Goal: Task Accomplishment & Management: Manage account settings

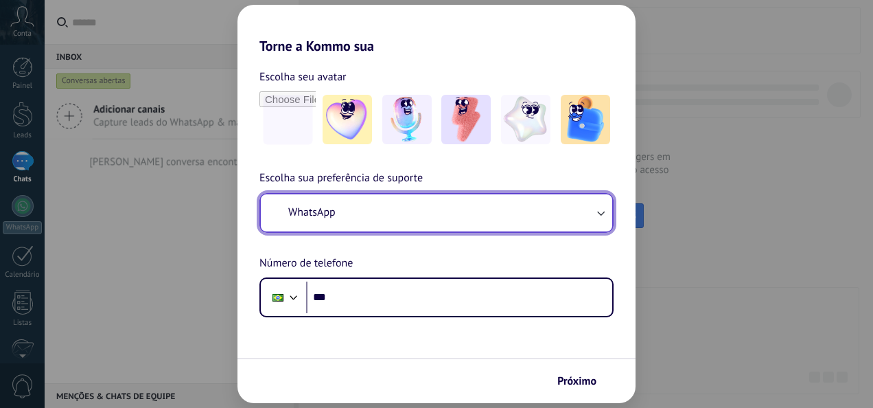
click at [517, 211] on button "WhatsApp" at bounding box center [436, 212] width 351 height 37
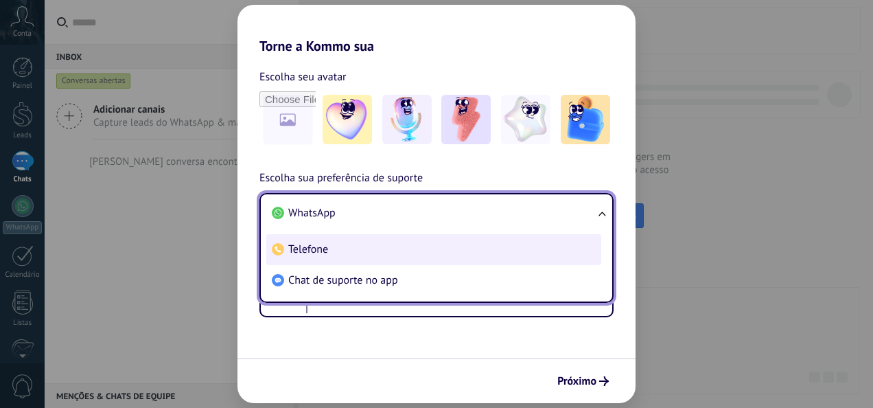
click at [479, 245] on li "Telefone" at bounding box center [433, 249] width 335 height 31
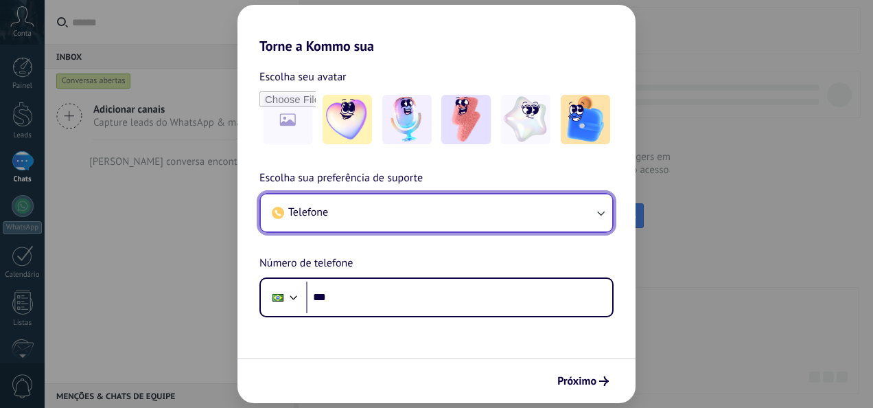
click at [485, 228] on button "Telefone" at bounding box center [436, 212] width 351 height 37
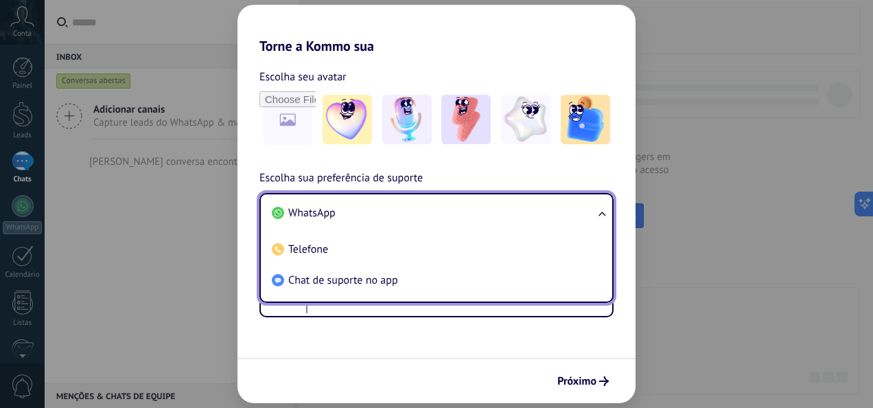
click at [445, 214] on li "WhatsApp" at bounding box center [433, 213] width 335 height 31
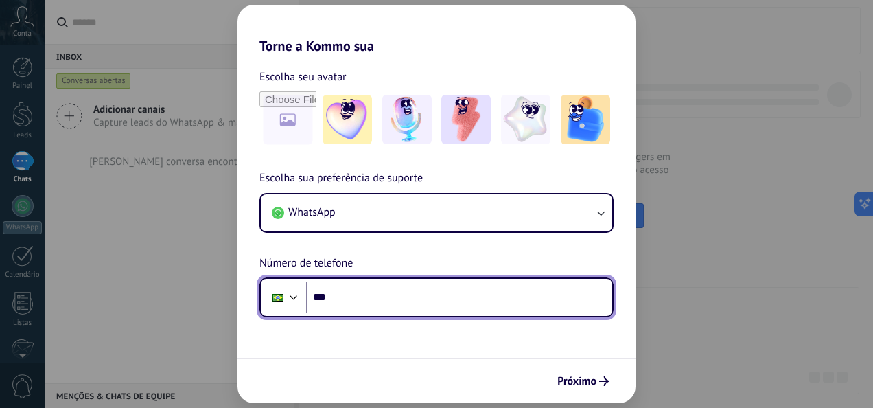
click at [435, 299] on input "***" at bounding box center [459, 297] width 306 height 32
type input "**********"
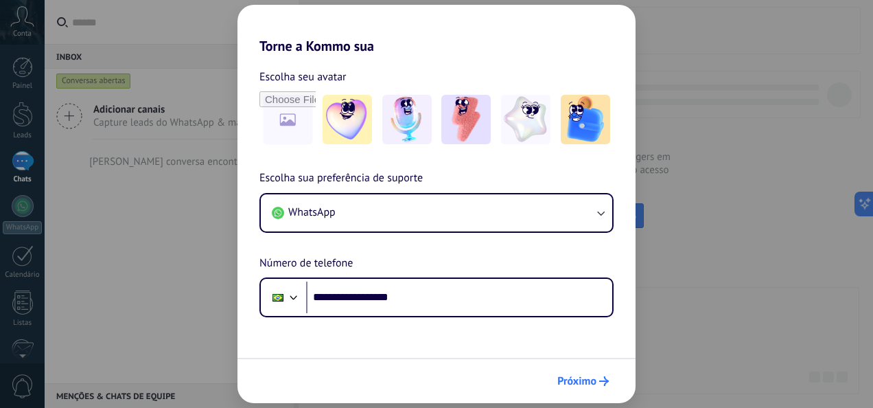
click at [587, 373] on button "Próximo" at bounding box center [583, 380] width 64 height 23
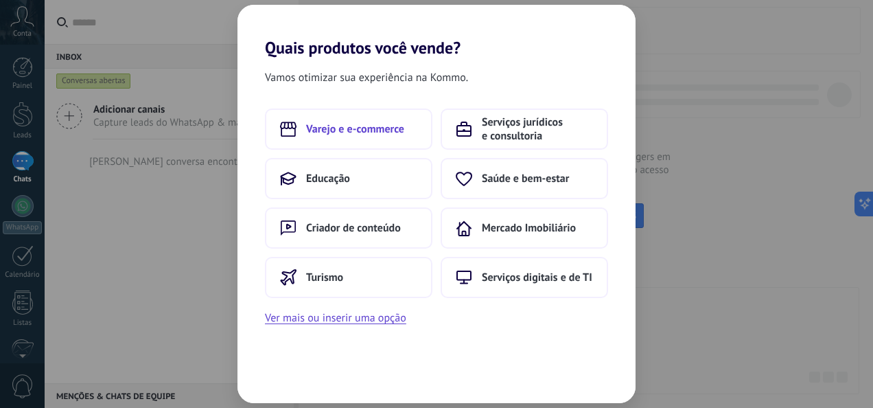
click at [402, 124] on span "Varejo e e-commerce" at bounding box center [355, 129] width 98 height 14
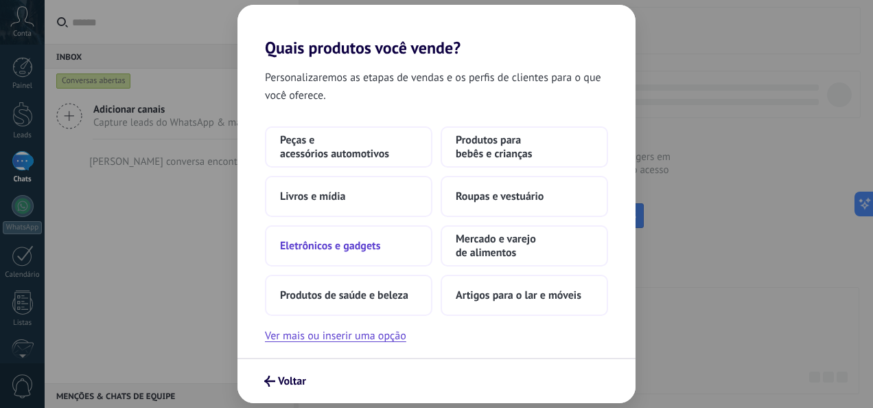
click at [387, 240] on button "Eletrônicos e gadgets" at bounding box center [348, 245] width 167 height 41
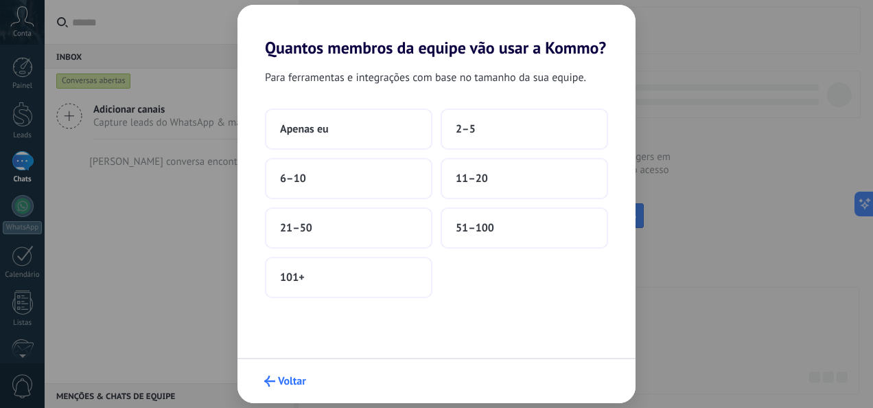
click at [271, 376] on icon "submit" at bounding box center [269, 380] width 11 height 11
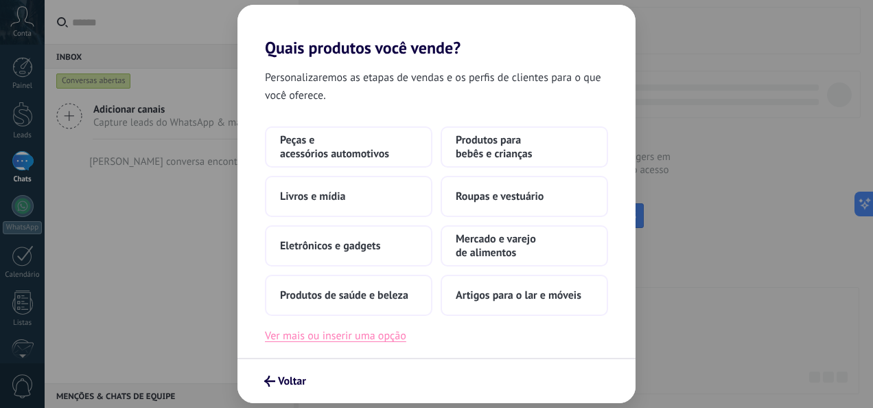
click at [314, 340] on button "Ver mais ou inserir uma opção" at bounding box center [335, 336] width 141 height 18
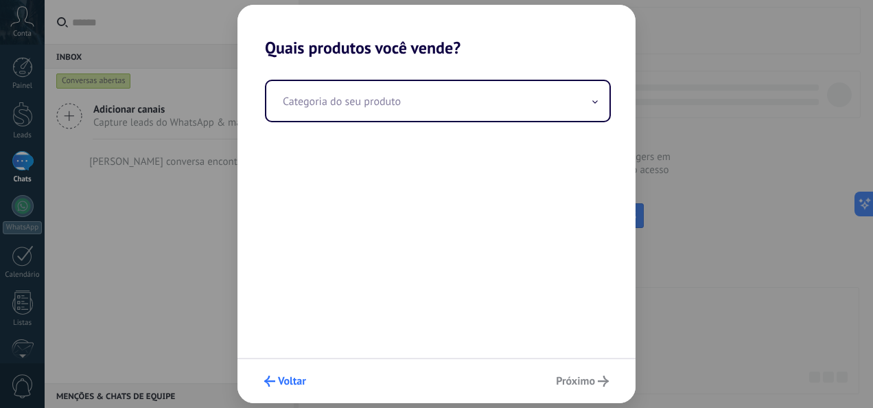
click at [268, 372] on button "Voltar" at bounding box center [285, 380] width 54 height 23
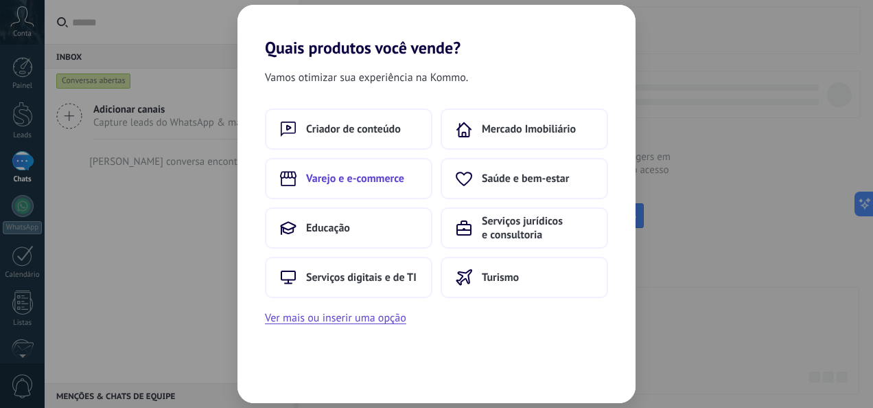
click at [372, 181] on span "Varejo e e-commerce" at bounding box center [355, 179] width 98 height 14
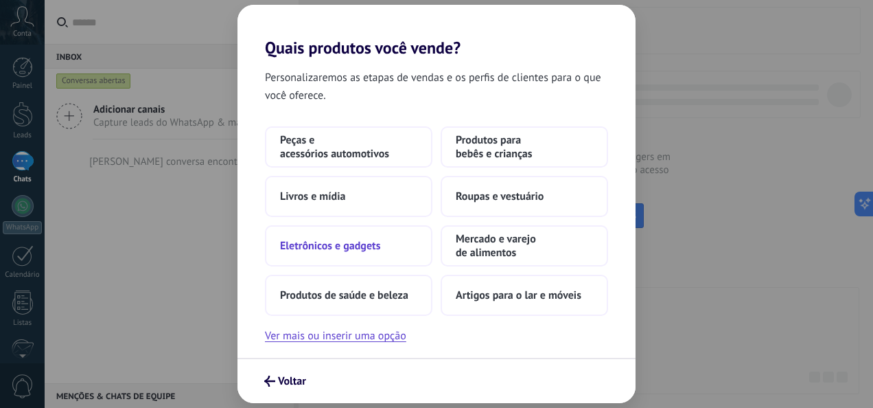
click at [398, 248] on button "Eletrônicos e gadgets" at bounding box center [348, 245] width 167 height 41
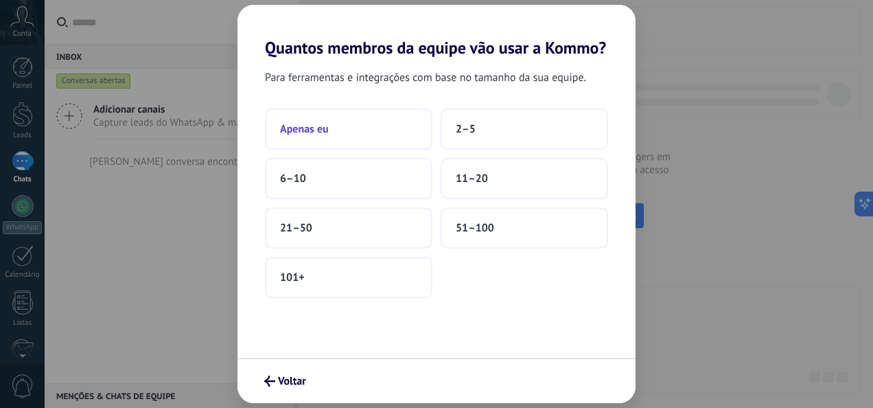
click at [296, 119] on button "Apenas eu" at bounding box center [348, 128] width 167 height 41
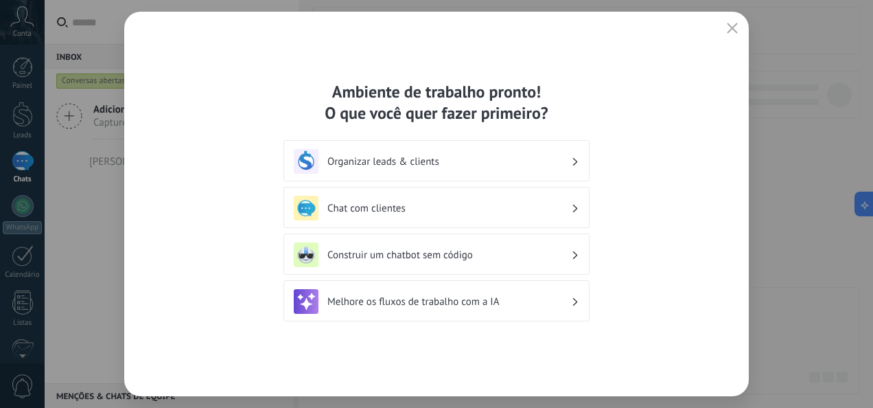
click at [587, 196] on div "Chat com clientes" at bounding box center [436, 207] width 306 height 41
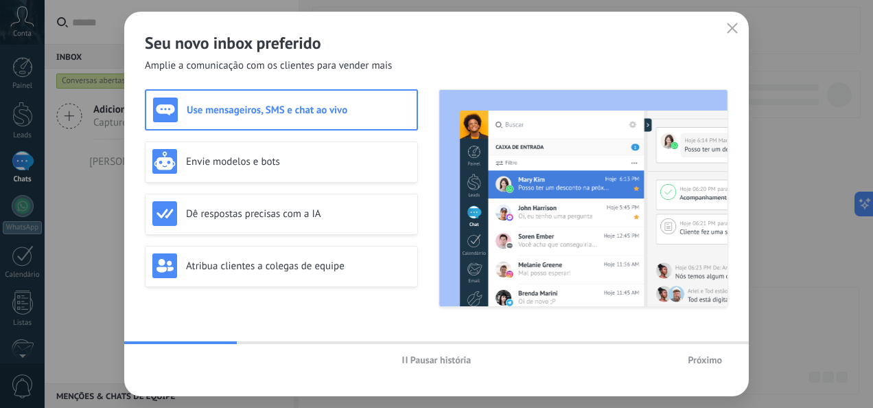
click at [711, 355] on span "Próximo" at bounding box center [705, 360] width 34 height 10
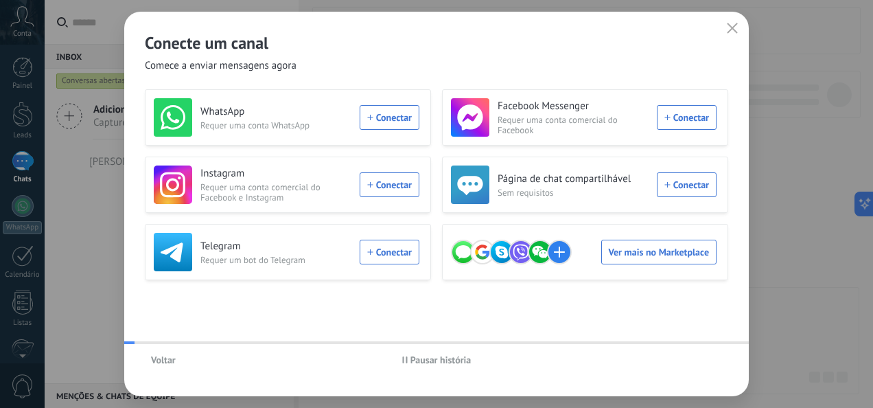
click at [711, 356] on div "Voltar Pausar história" at bounding box center [436, 360] width 625 height 32
click at [412, 118] on div "WhatsApp Requer uma conta WhatsApp Conectar" at bounding box center [287, 117] width 266 height 38
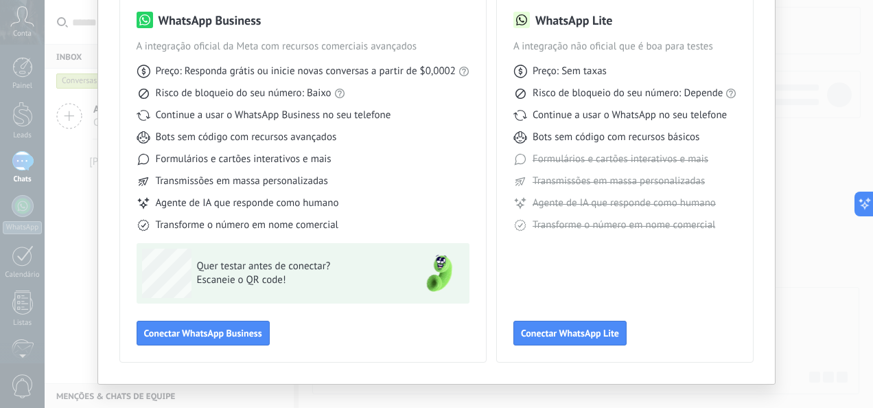
scroll to position [130, 0]
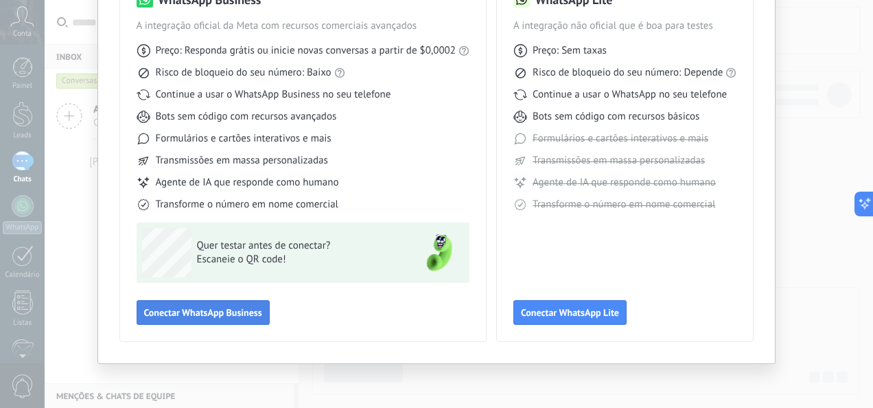
click at [231, 307] on span "Conectar WhatsApp Business" at bounding box center [203, 312] width 118 height 10
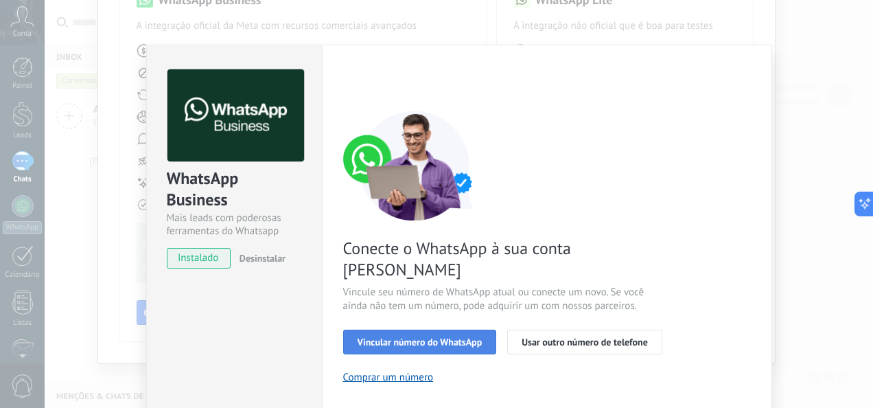
click at [436, 329] on button "Vincular número do WhatsApp" at bounding box center [420, 341] width 154 height 25
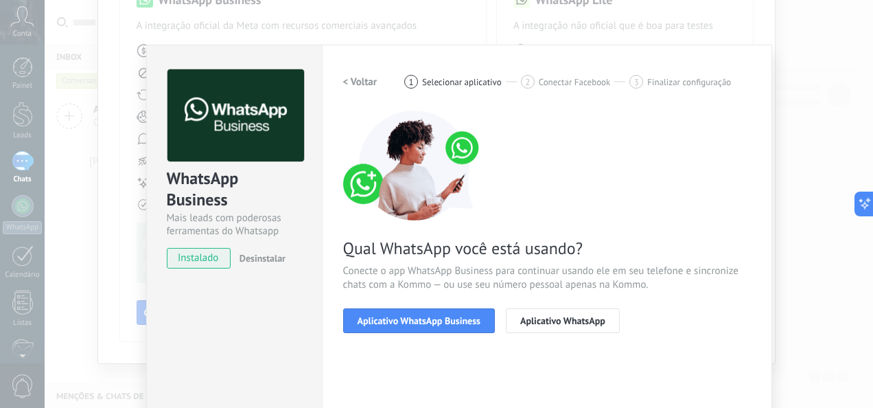
click at [371, 332] on div "< Voltar 1 Selecionar aplicativo 2 Conectar Facebook 3 Finalizar configuração Q…" at bounding box center [547, 209] width 408 height 280
click at [372, 329] on button "Aplicativo WhatsApp Business" at bounding box center [419, 320] width 152 height 25
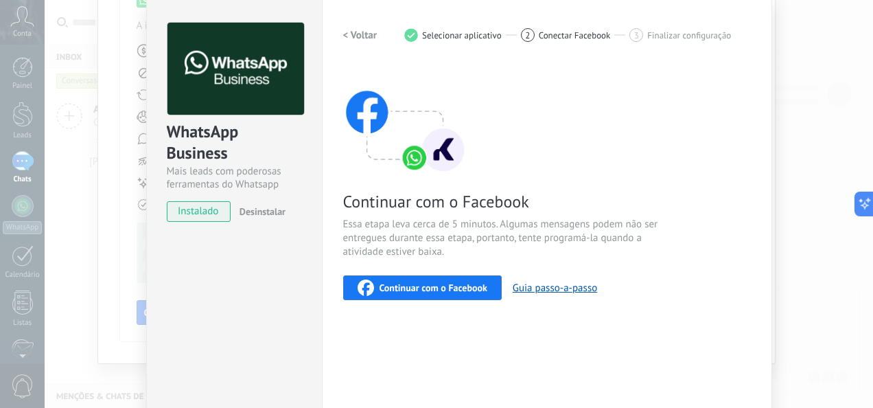
scroll to position [69, 0]
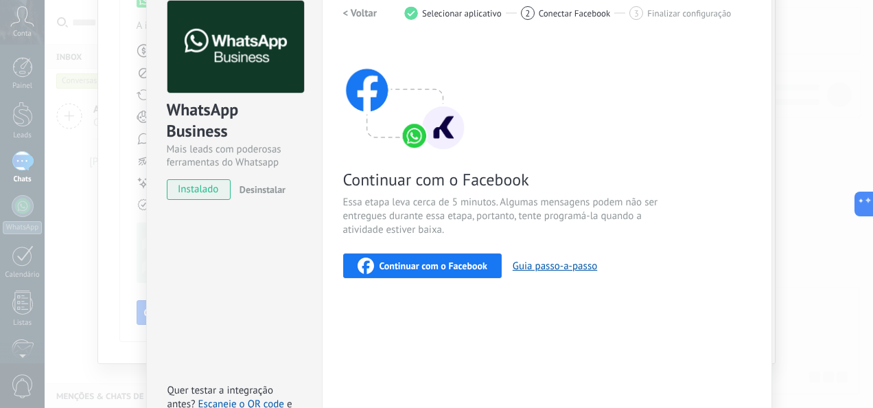
click at [408, 264] on span "Continuar com o Facebook" at bounding box center [434, 266] width 108 height 10
drag, startPoint x: 645, startPoint y: 2, endPoint x: 61, endPoint y: 392, distance: 702.2
click at [61, 392] on div "WhatsApp Business Mais leads com poderosas ferramentas do Whatsapp instalado De…" at bounding box center [459, 204] width 828 height 408
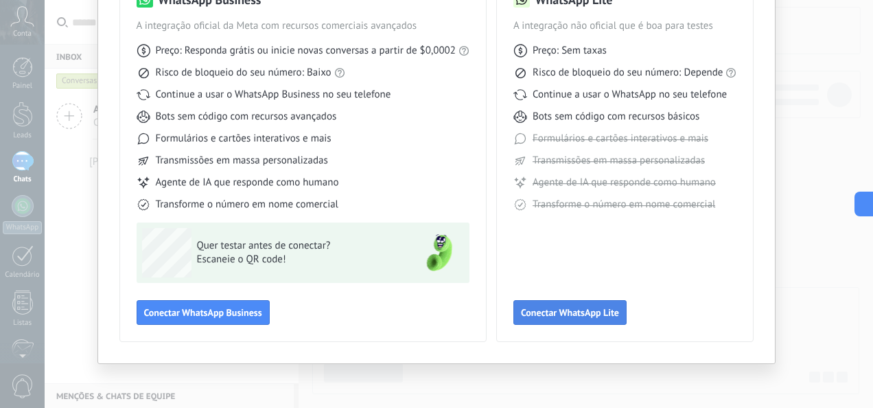
click at [585, 322] on button "Conectar WhatsApp Lite" at bounding box center [569, 312] width 113 height 25
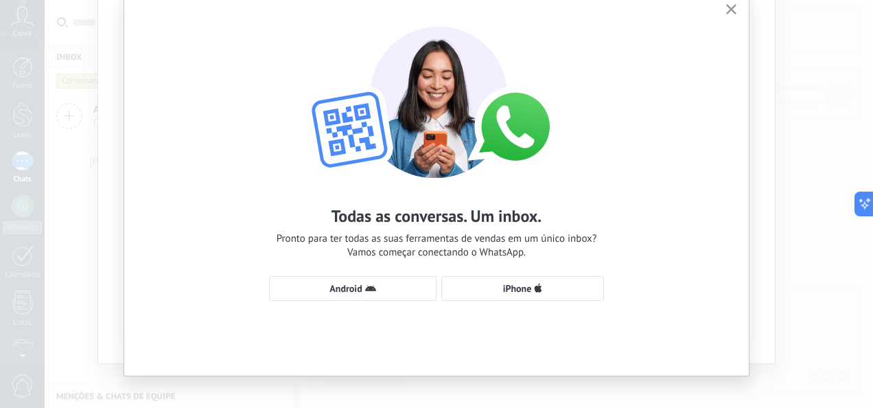
scroll to position [66, 0]
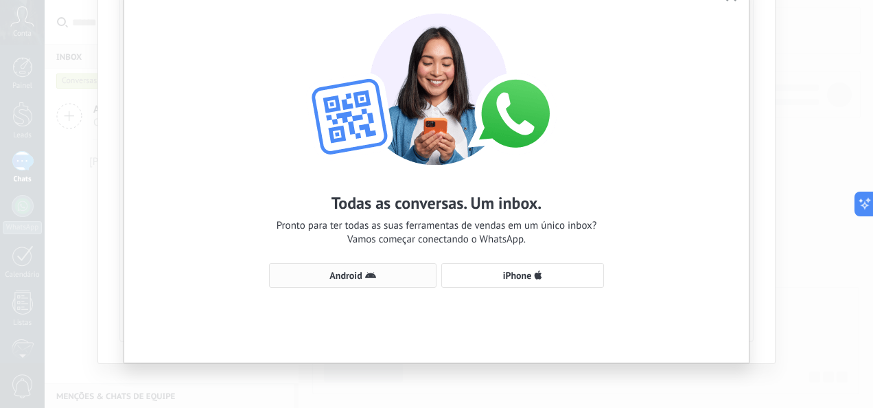
click at [356, 275] on span "Android" at bounding box center [345, 275] width 32 height 10
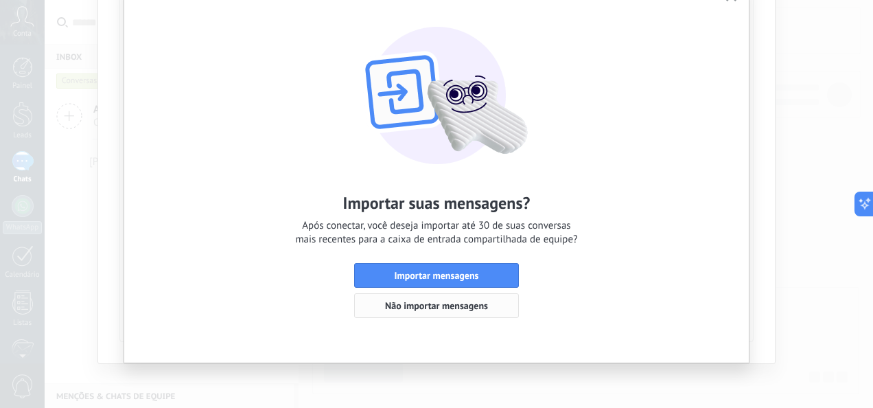
click at [454, 299] on button "Não importar mensagens" at bounding box center [436, 305] width 165 height 25
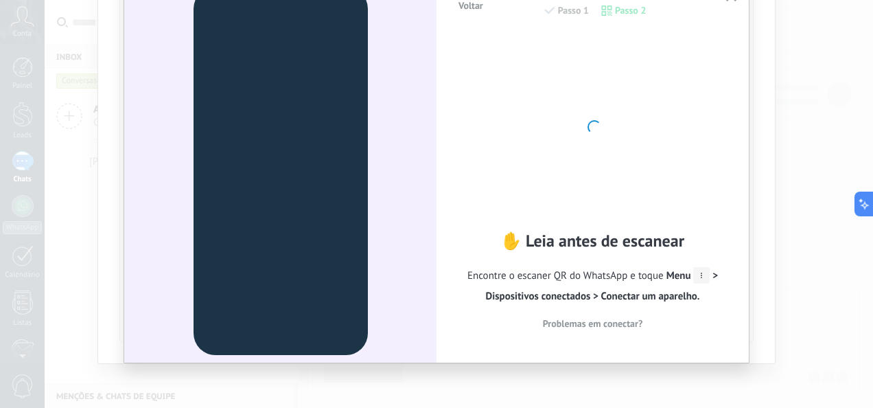
scroll to position [0, 0]
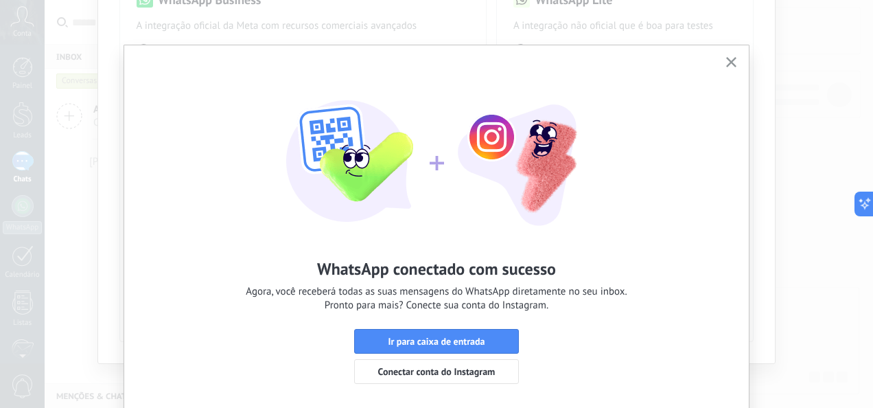
click at [180, 121] on div "WhatsApp conectado com sucesso Agora, você receberá todas as suas mensagens do …" at bounding box center [436, 224] width 625 height 359
click at [426, 366] on span "Conectar conta do Instagram" at bounding box center [436, 371] width 117 height 10
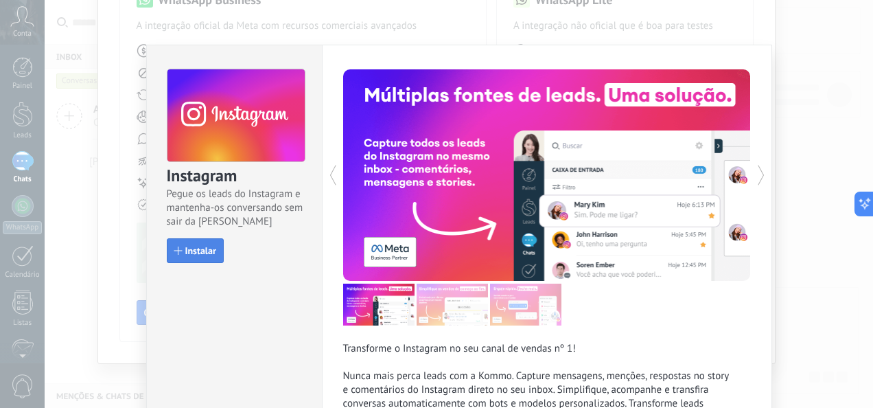
click at [199, 246] on span "Instalar" at bounding box center [200, 251] width 31 height 10
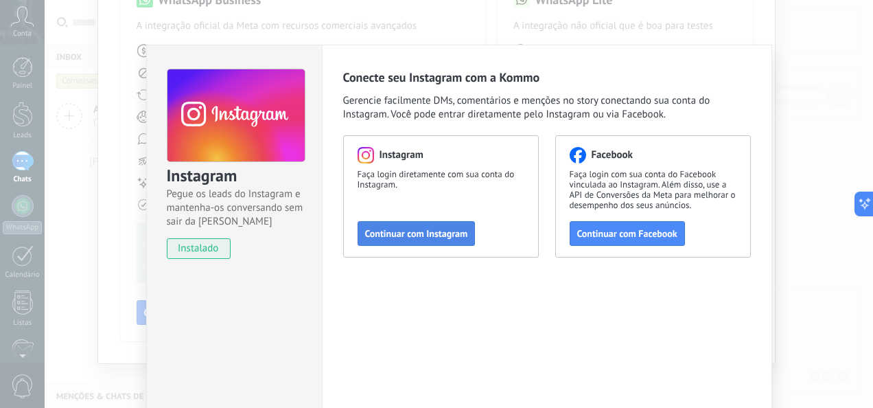
click at [419, 235] on span "Continuar com Instagram" at bounding box center [416, 234] width 103 height 10
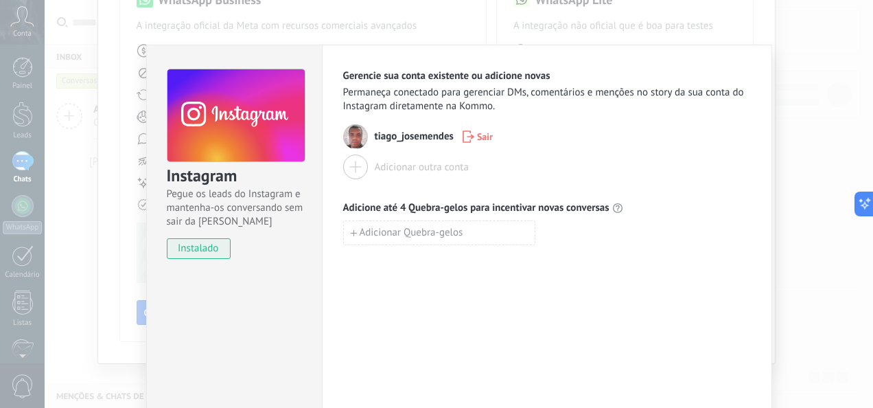
click at [353, 166] on div at bounding box center [355, 166] width 25 height 25
click at [94, 77] on div "Instagram Pegue os leads do Instagram e mantenha-os conversando sem sair da Kom…" at bounding box center [459, 204] width 828 height 408
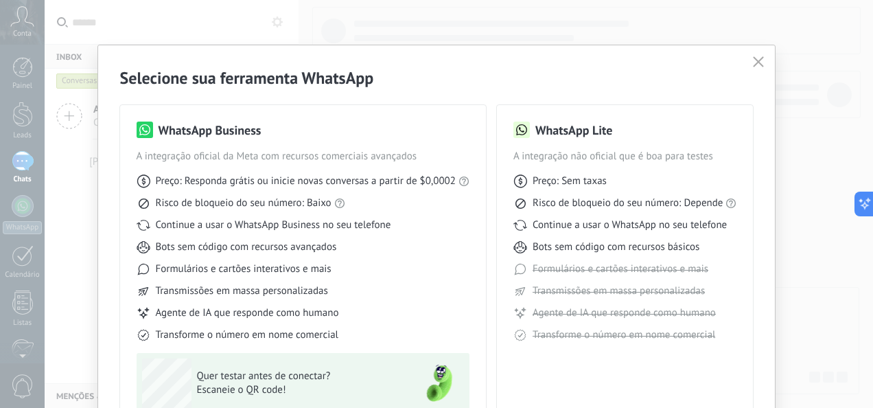
click at [758, 62] on icon "button" at bounding box center [758, 61] width 11 height 11
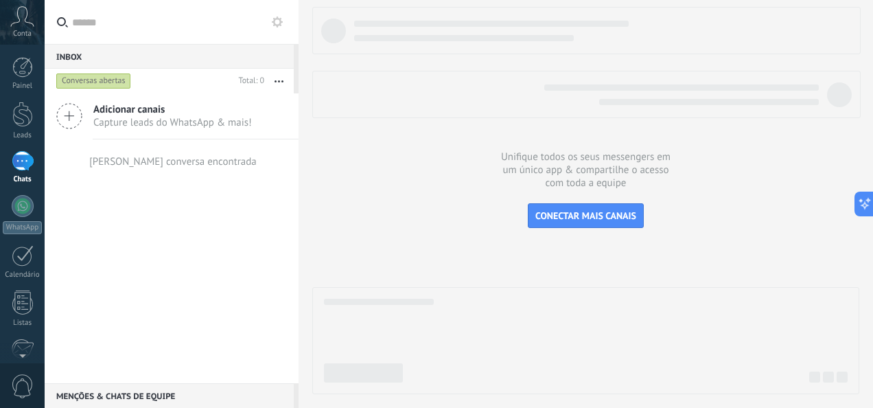
scroll to position [162, 0]
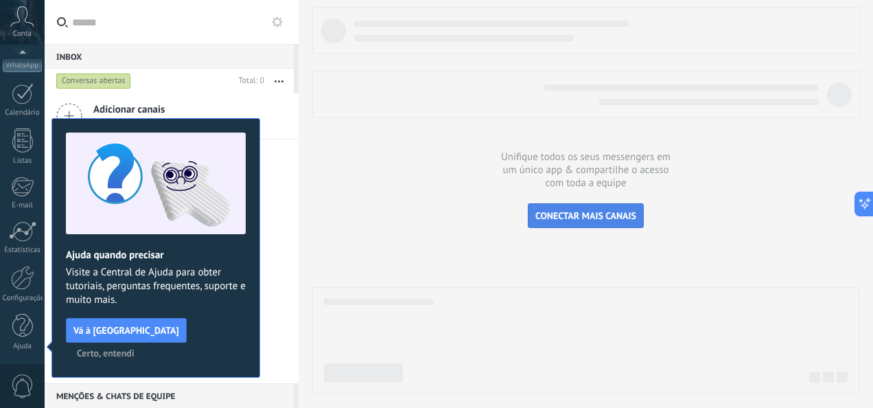
click at [618, 221] on span "CONECTAR MAIS CANAIS" at bounding box center [585, 215] width 101 height 12
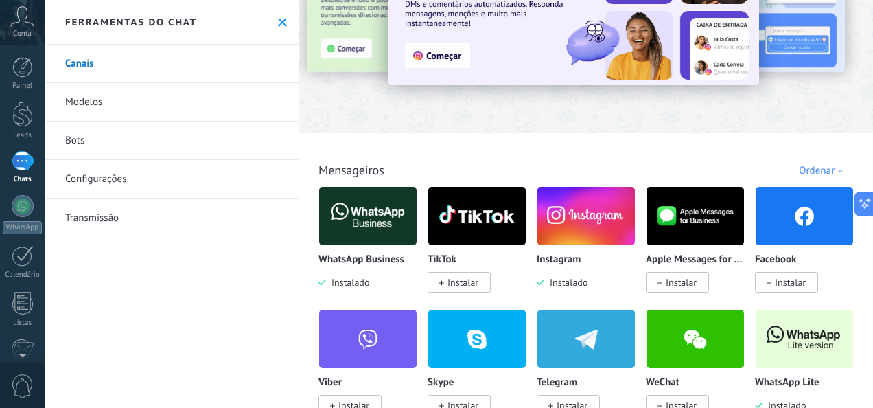
scroll to position [137, 0]
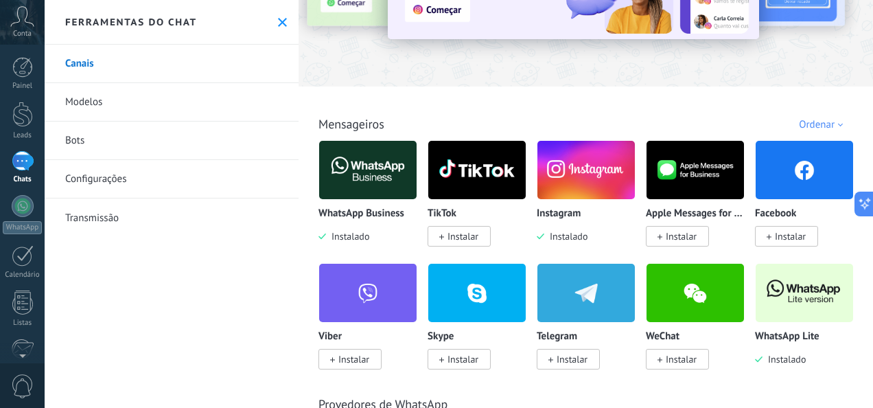
click at [464, 231] on span "Instalar" at bounding box center [462, 236] width 31 height 12
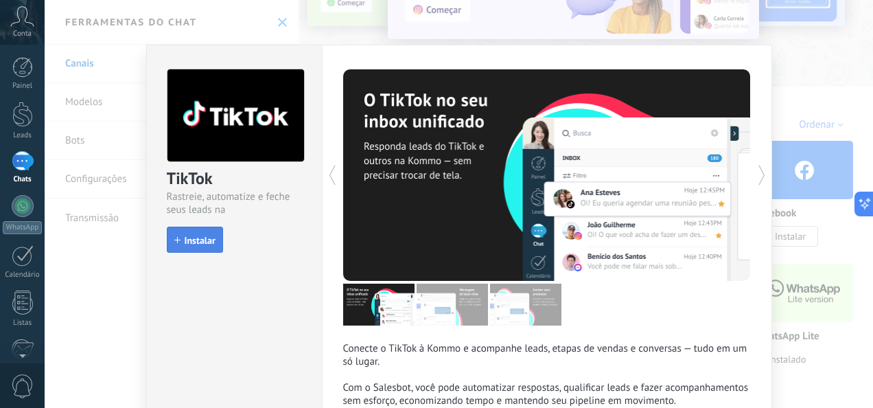
click at [178, 231] on button "Instalar" at bounding box center [195, 239] width 56 height 26
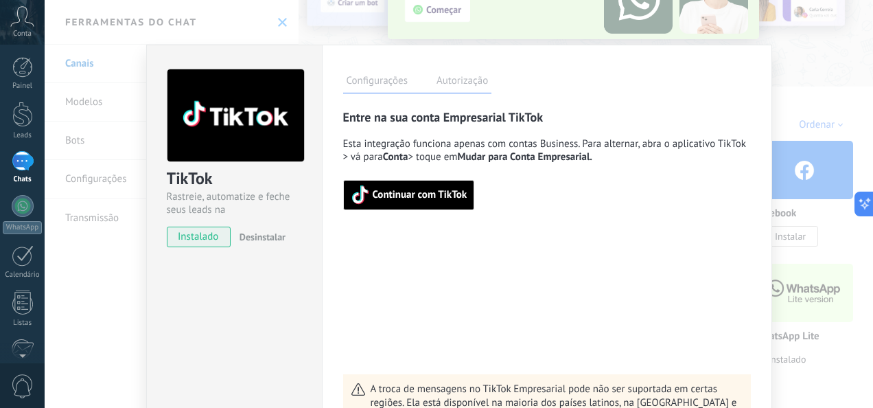
click at [445, 193] on span "Continuar com TikTok" at bounding box center [420, 195] width 95 height 10
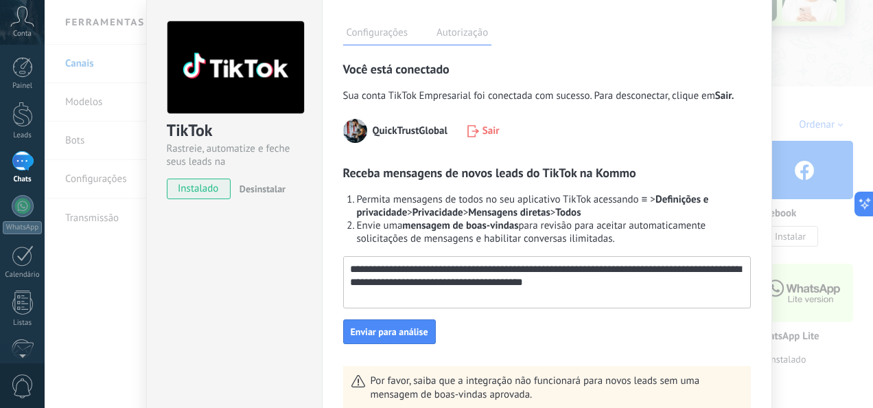
scroll to position [69, 0]
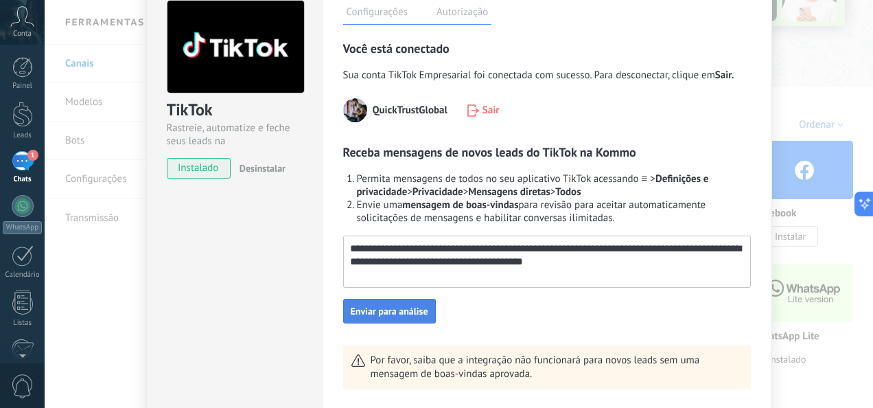
click at [402, 306] on span "Enviar para análise" at bounding box center [390, 311] width 78 height 10
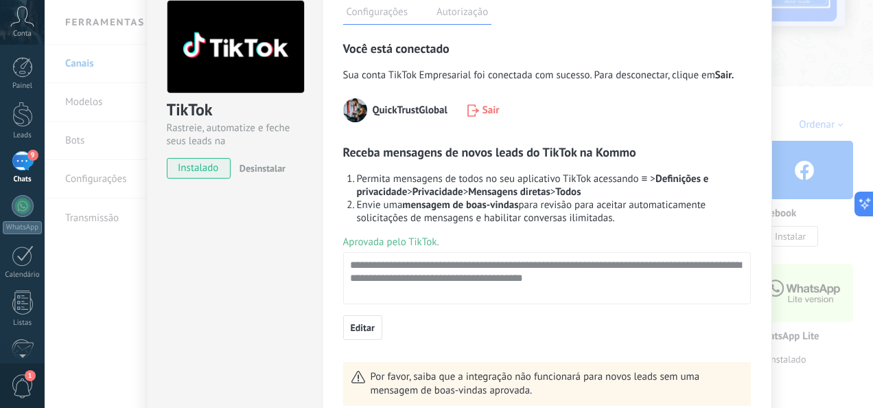
scroll to position [0, 0]
click at [222, 333] on div "TikTok Rastreie, automatize e feche seus leads na Kommo instalado Desinstalar" at bounding box center [234, 210] width 176 height 469
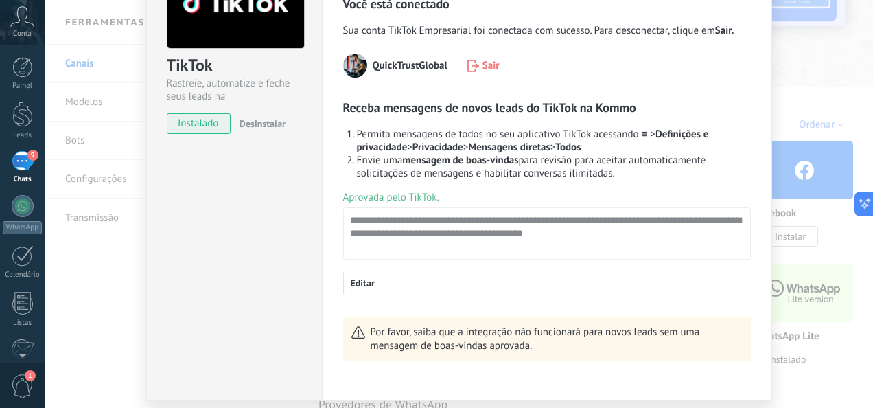
scroll to position [158, 0]
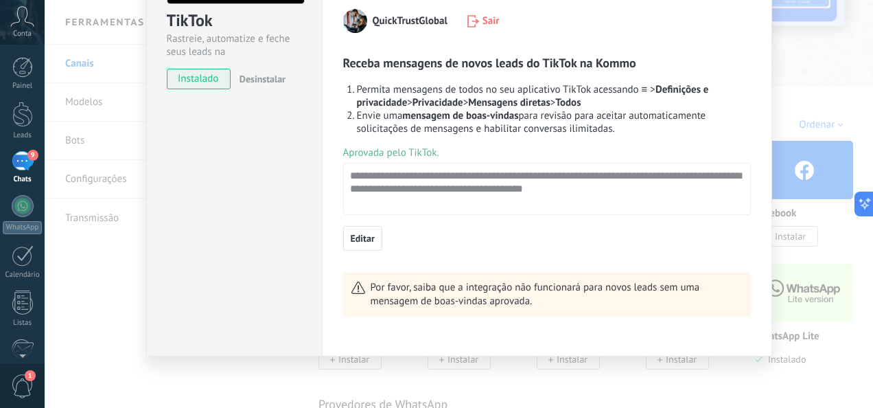
click at [808, 65] on div "TikTok Rastreie, automatize e feche seus leads na Kommo instalado Desinstalar C…" at bounding box center [459, 204] width 828 height 408
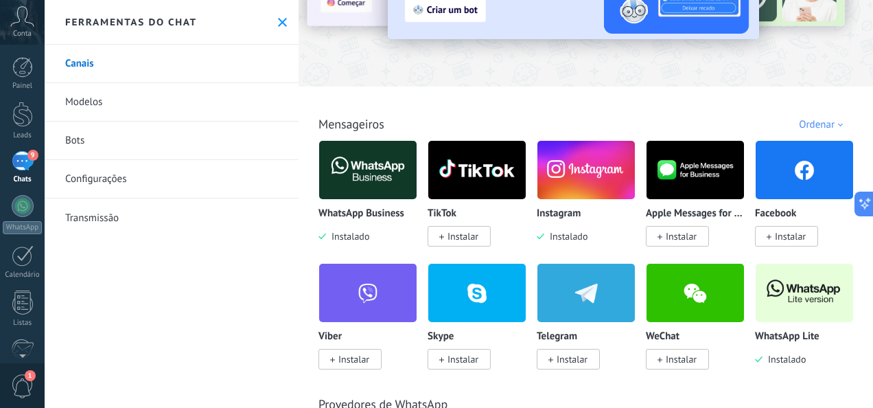
click at [775, 242] on span "Instalar" at bounding box center [790, 236] width 31 height 12
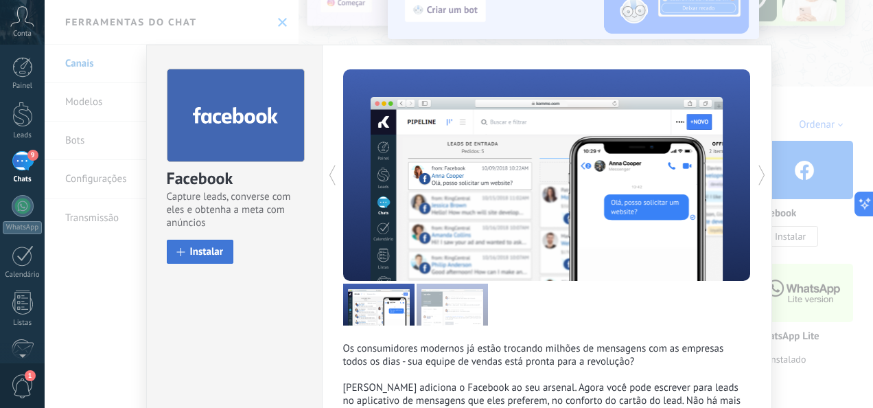
click at [194, 253] on span "Instalar" at bounding box center [207, 251] width 34 height 10
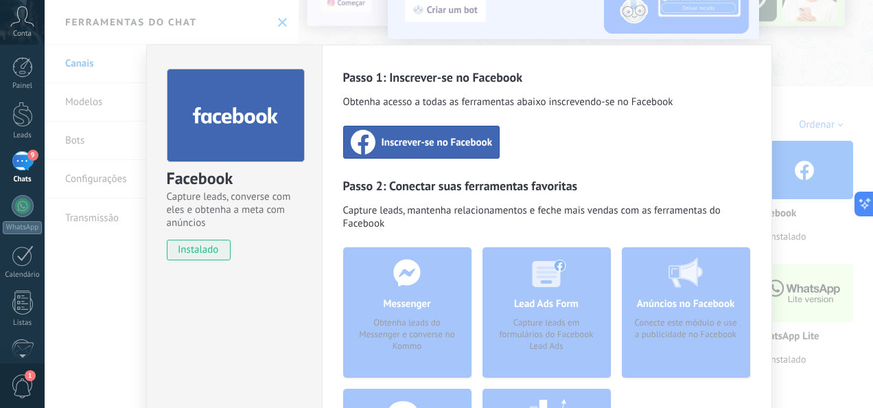
click at [472, 139] on span "Inscrever-se no Facebook" at bounding box center [437, 142] width 111 height 14
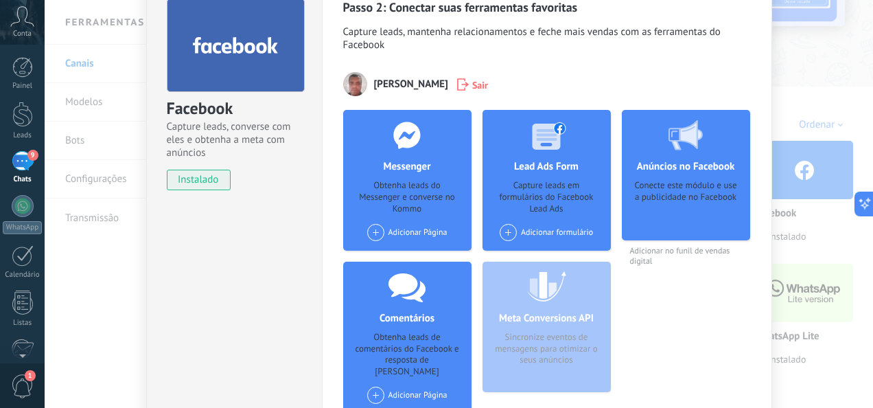
scroll to position [165, 0]
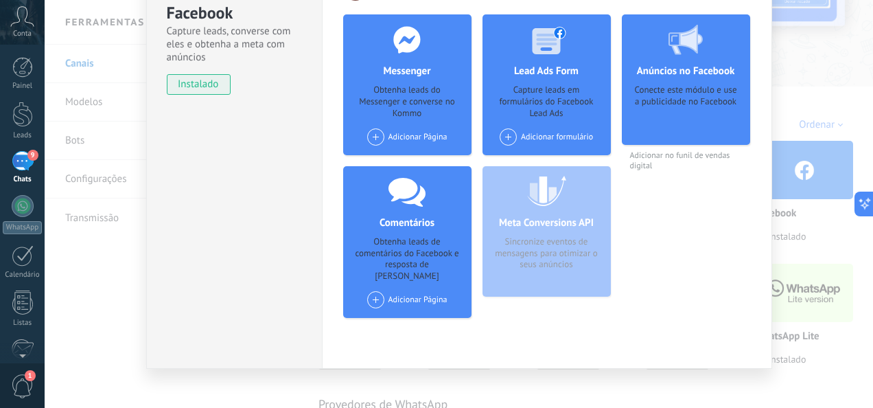
click at [371, 132] on span at bounding box center [375, 136] width 17 height 17
drag, startPoint x: 403, startPoint y: 156, endPoint x: 408, endPoint y: 163, distance: 8.4
click at [404, 156] on div "Tech & Home Haven LTDA" at bounding box center [427, 163] width 122 height 30
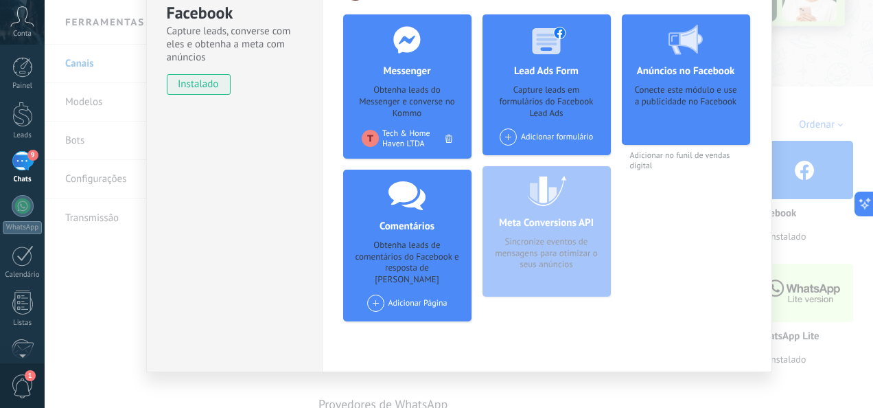
click at [511, 135] on span at bounding box center [508, 136] width 17 height 17
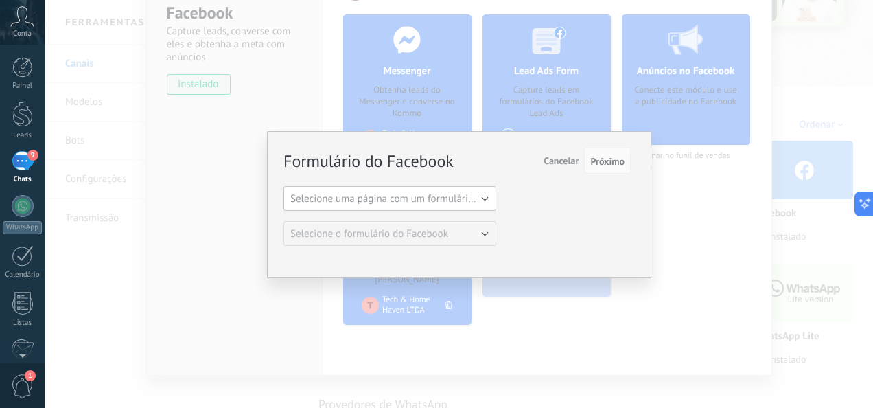
click at [430, 192] on span "Selecione uma página com um formulário do Facebook" at bounding box center [411, 198] width 242 height 13
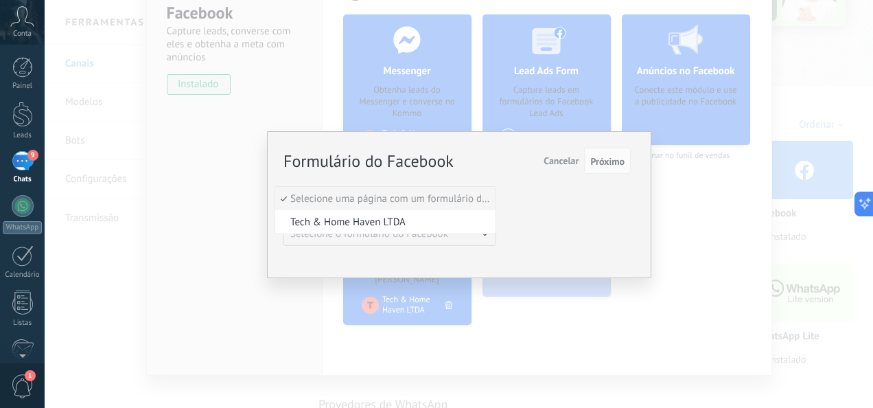
drag, startPoint x: 430, startPoint y: 209, endPoint x: 417, endPoint y: 225, distance: 21.0
click at [421, 220] on li "Tech & Home Haven LTDA" at bounding box center [385, 221] width 220 height 23
click at [622, 158] on span "Próximo" at bounding box center [607, 161] width 34 height 10
click at [619, 163] on span "Próximo" at bounding box center [607, 161] width 34 height 10
click at [618, 161] on span "Próximo" at bounding box center [607, 161] width 34 height 10
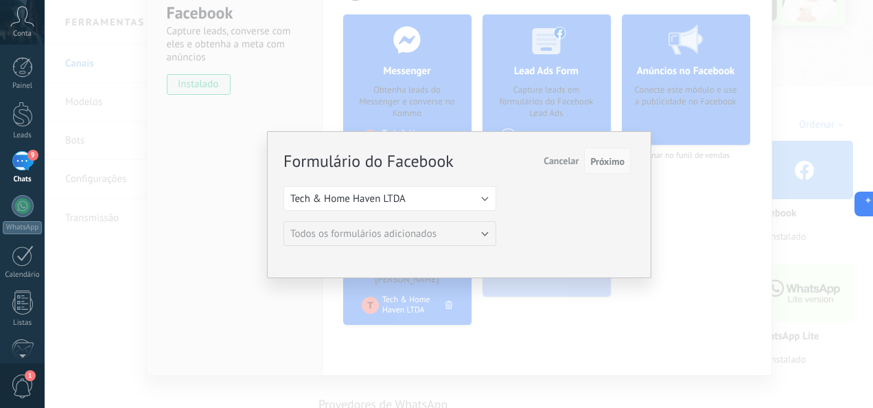
click at [618, 156] on span "Próximo" at bounding box center [607, 161] width 34 height 10
click at [730, 229] on div "Formulário do Facebook Próximo Cancelar Selecione uma página com um formulário …" at bounding box center [459, 204] width 828 height 408
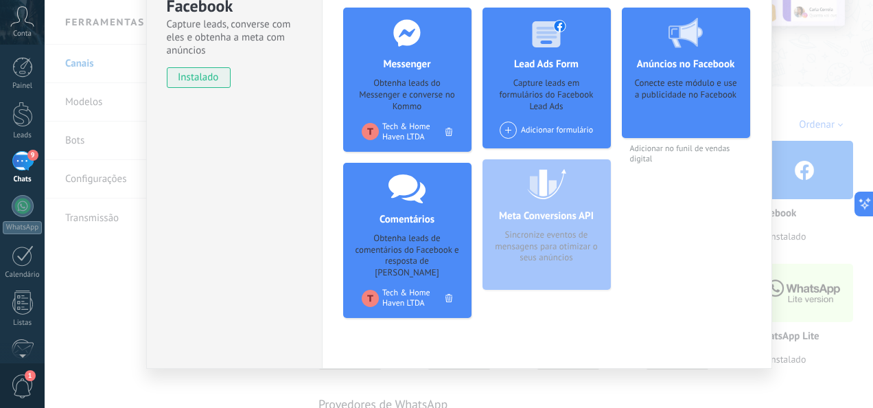
scroll to position [174, 0]
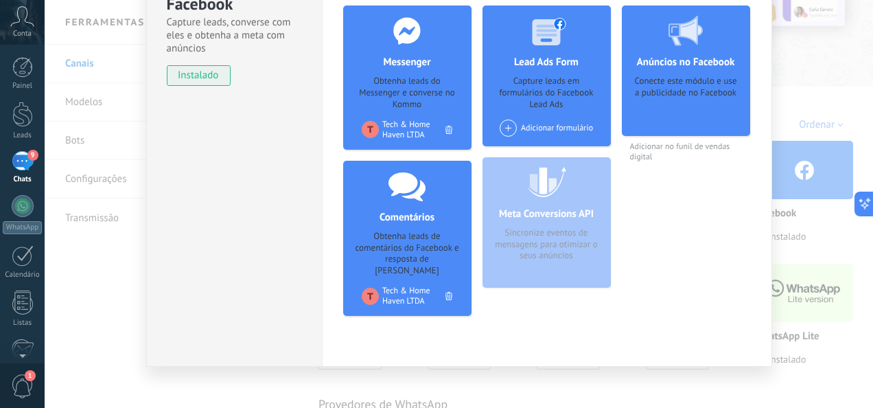
click at [793, 185] on div "Facebook Capture leads, converse com eles e obtenha a meta com anúncios instala…" at bounding box center [459, 204] width 828 height 408
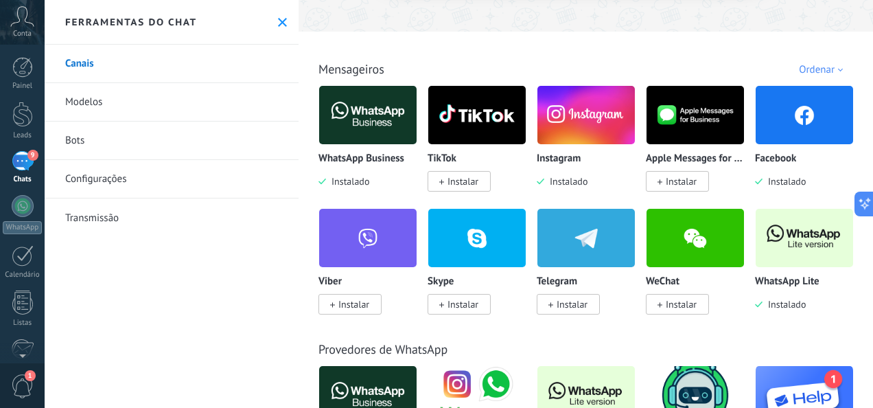
scroll to position [275, 0]
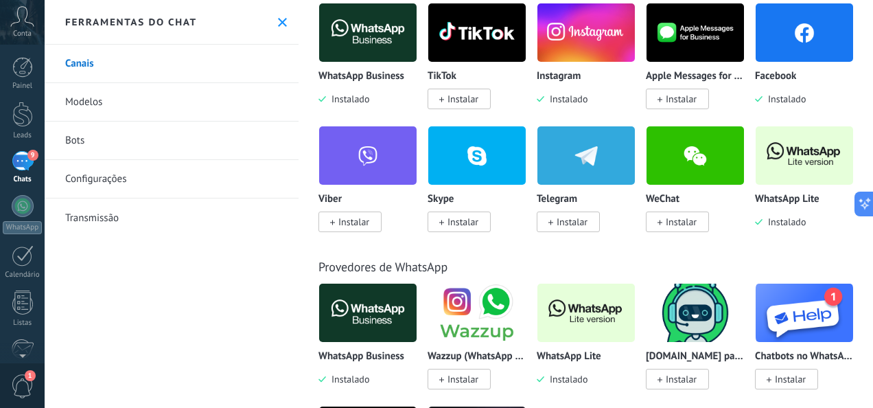
click at [587, 221] on span "Instalar" at bounding box center [572, 222] width 31 height 12
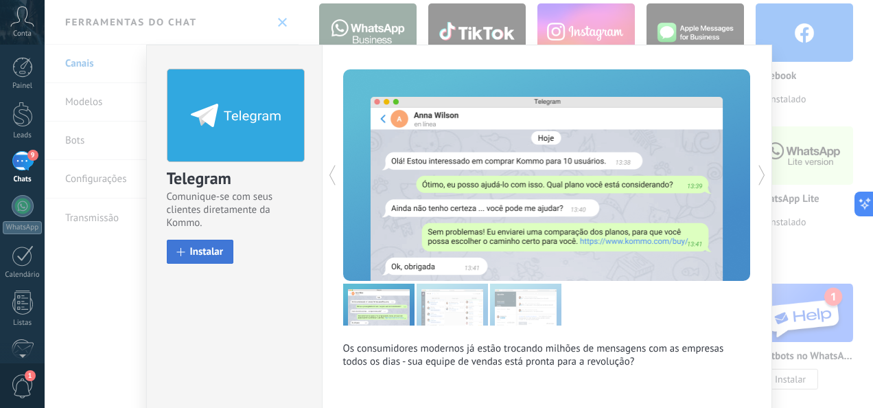
click at [220, 257] on button "Instalar" at bounding box center [200, 252] width 67 height 24
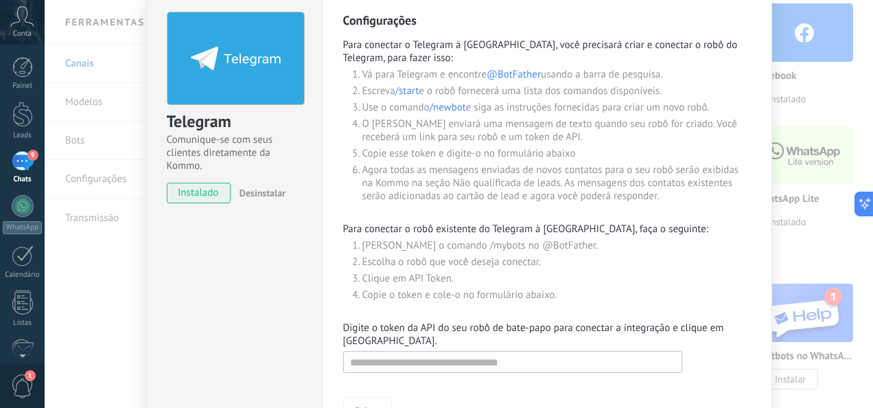
scroll to position [137, 0]
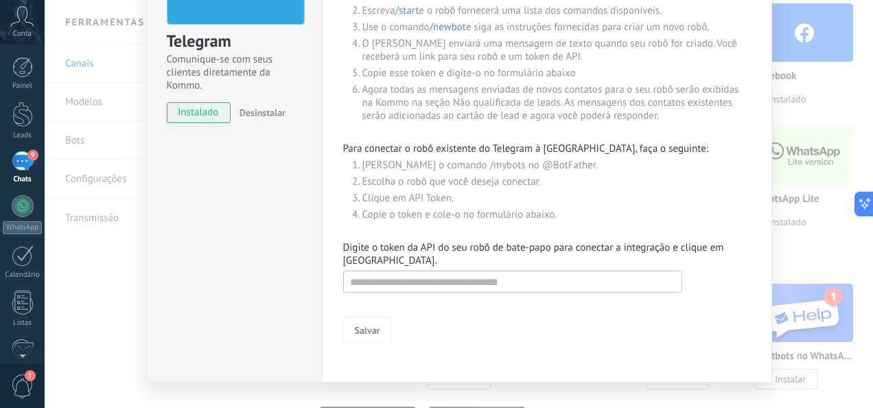
click at [787, 225] on div "Telegram Comunique-se com seus clientes diretamente da Kommo. instalado Desinst…" at bounding box center [459, 204] width 828 height 408
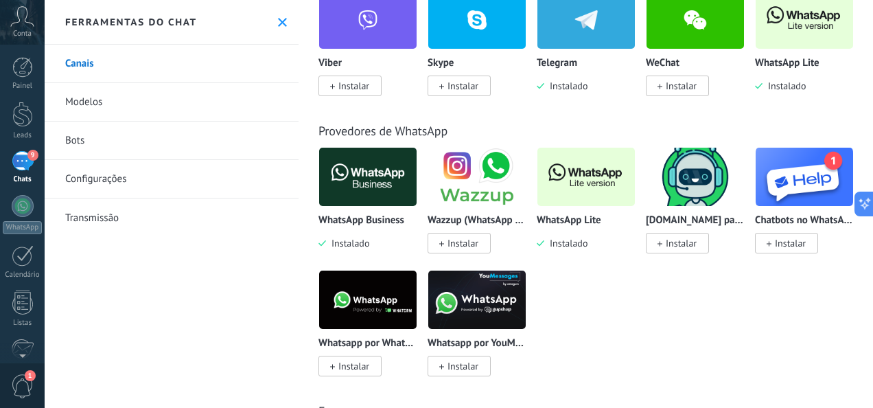
scroll to position [412, 0]
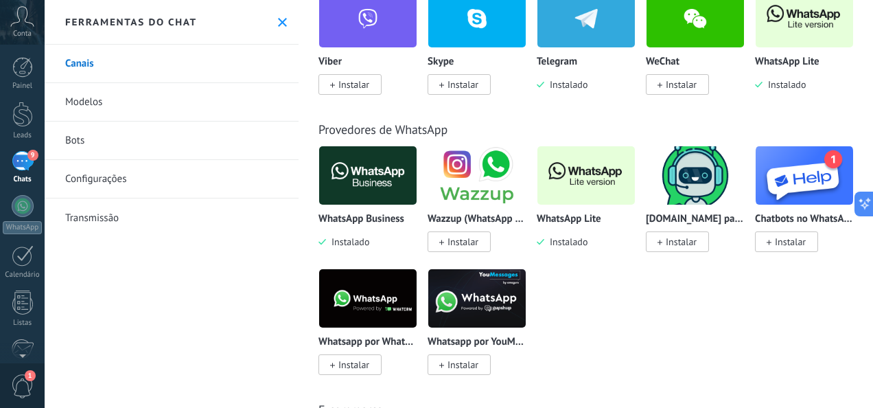
click at [636, 48] on div at bounding box center [586, 18] width 99 height 60
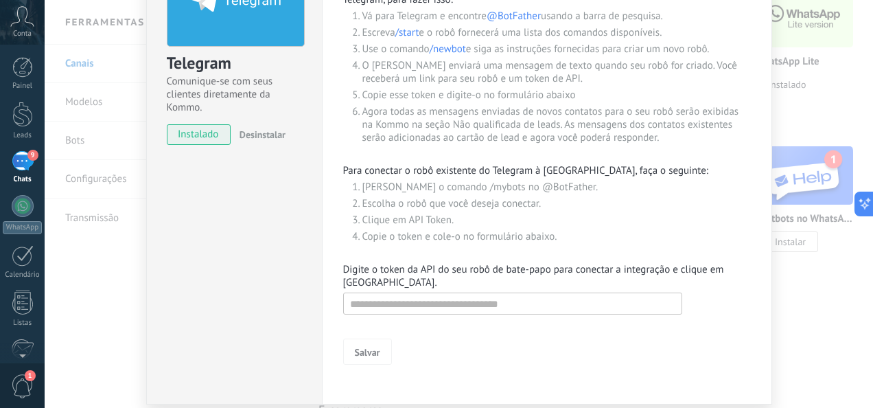
scroll to position [137, 0]
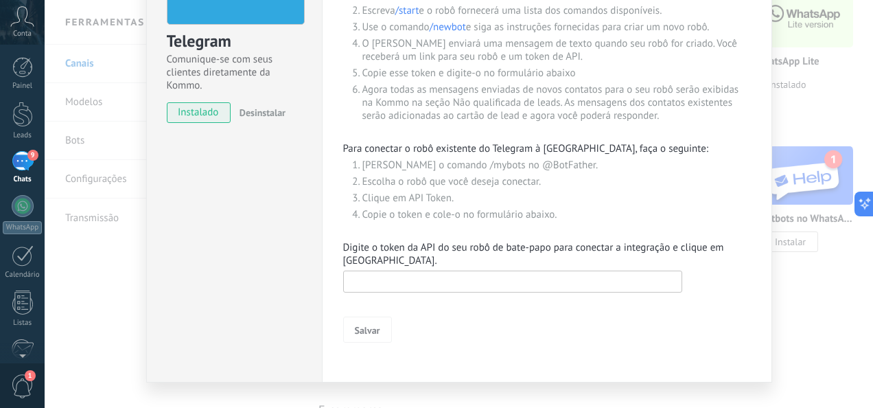
click at [439, 288] on input "text" at bounding box center [512, 281] width 339 height 22
paste input "**********"
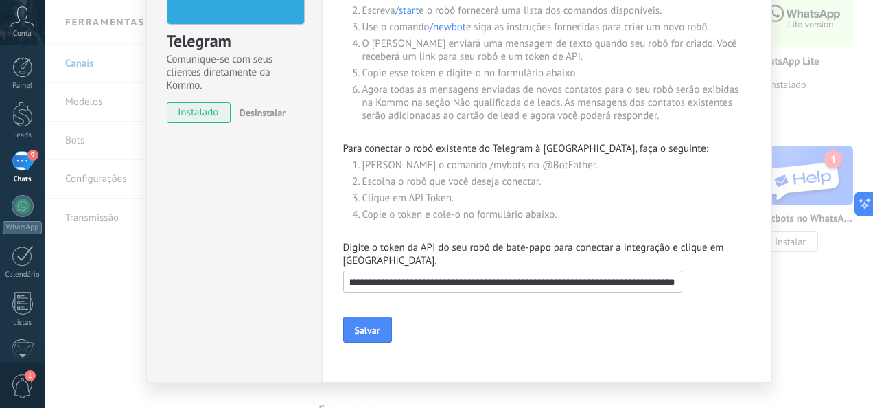
scroll to position [0, 0]
click at [351, 290] on input "**********" at bounding box center [512, 281] width 339 height 22
type input "**********"
click at [369, 321] on button "Salvar" at bounding box center [367, 329] width 49 height 26
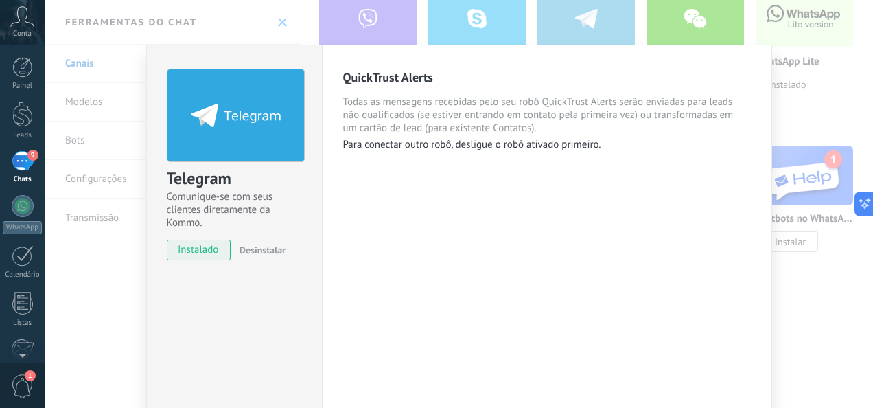
click at [808, 172] on div "Telegram Comunique-se com seus clientes diretamente da Kommo. instalado Desinst…" at bounding box center [459, 204] width 828 height 408
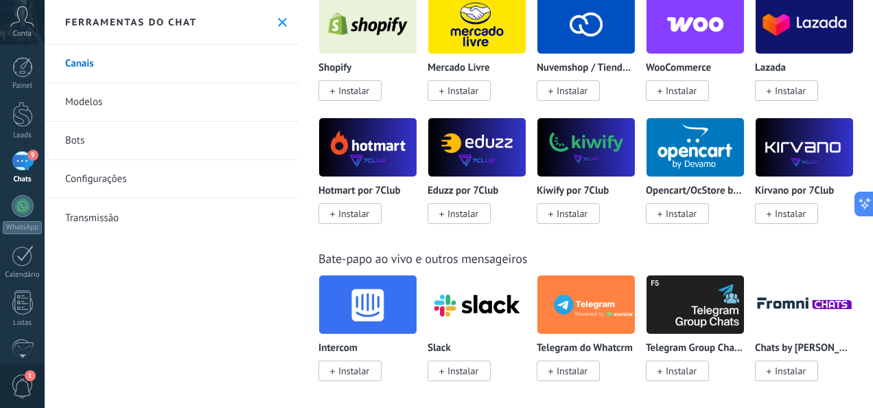
scroll to position [892, 0]
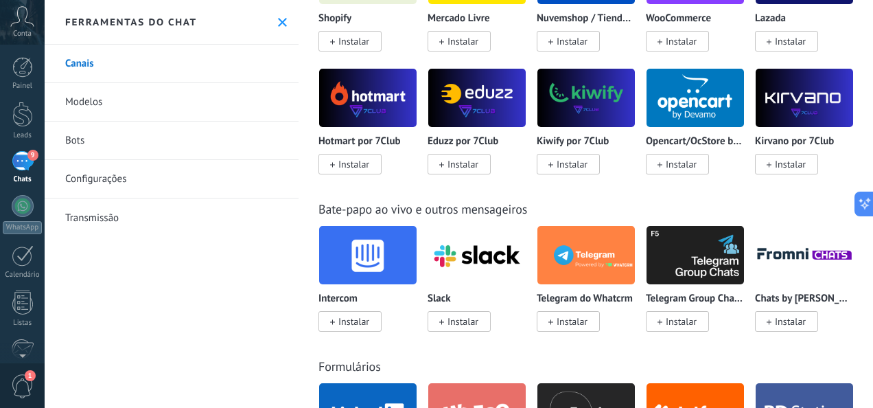
click at [455, 47] on span "Instalar" at bounding box center [462, 41] width 31 height 12
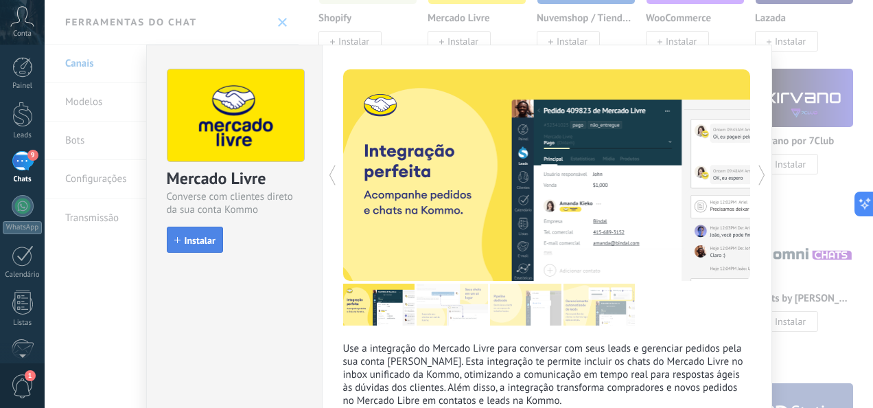
click at [207, 243] on span "Instalar" at bounding box center [200, 240] width 31 height 10
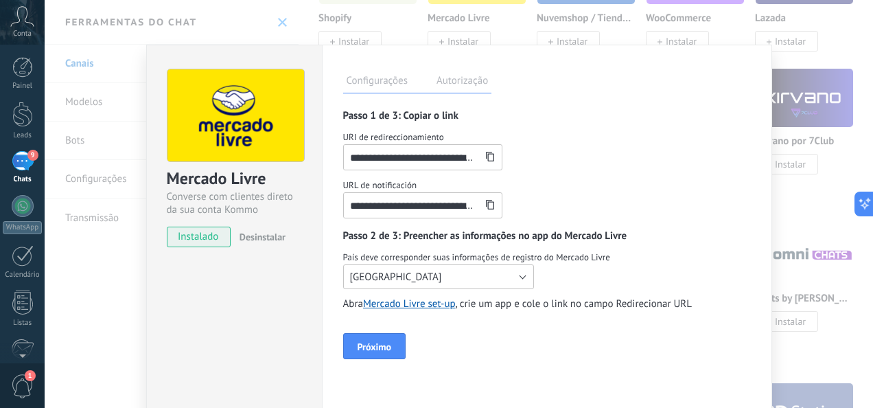
click at [434, 275] on button "[GEOGRAPHIC_DATA]" at bounding box center [438, 276] width 191 height 25
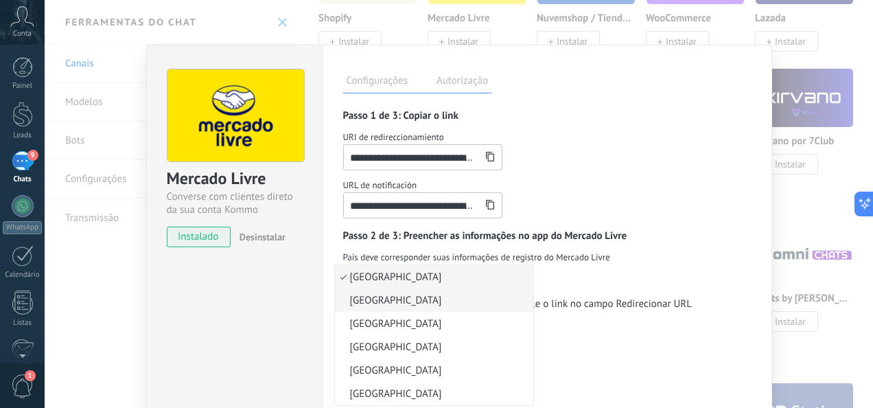
click at [389, 294] on span "[GEOGRAPHIC_DATA]" at bounding box center [432, 300] width 194 height 13
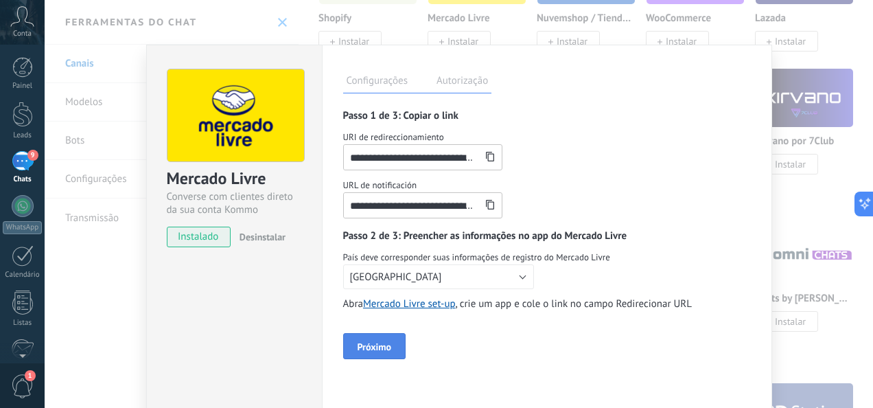
click at [381, 347] on span "Próximo" at bounding box center [375, 347] width 34 height 10
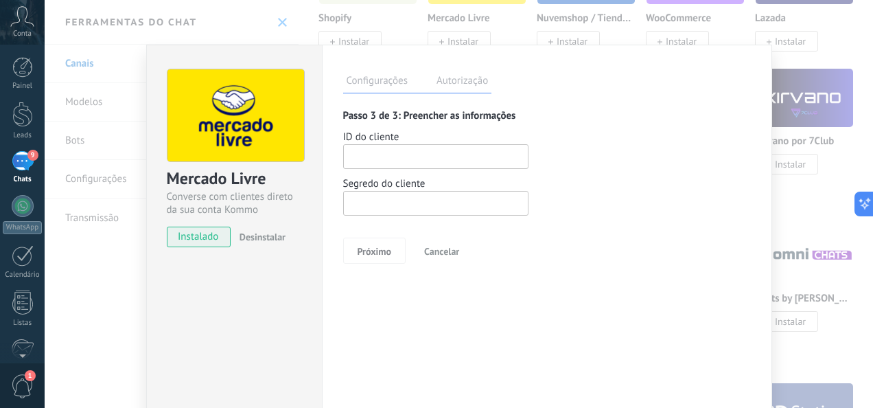
click at [459, 85] on label "Autorização" at bounding box center [462, 83] width 58 height 20
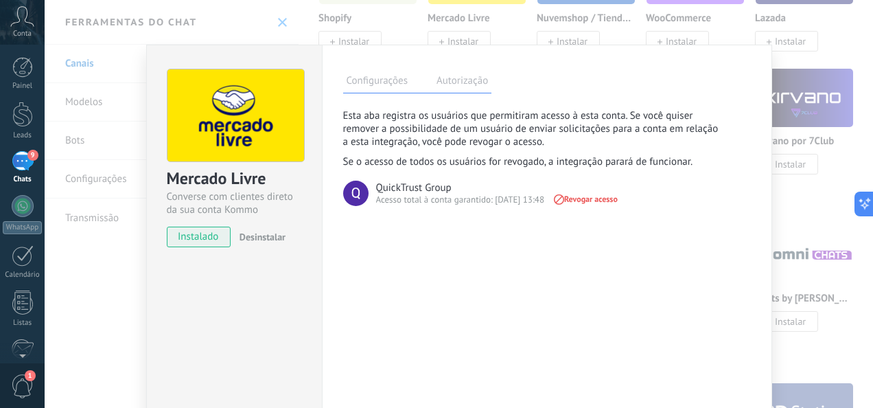
click at [372, 93] on div "Configurações Autorização Esta aba registra os usuários que permitiram acesso à…" at bounding box center [547, 249] width 450 height 408
click at [803, 129] on div "Mercado Livre Converse com clientes direto da sua conta Kommo instalado Desinst…" at bounding box center [459, 204] width 828 height 408
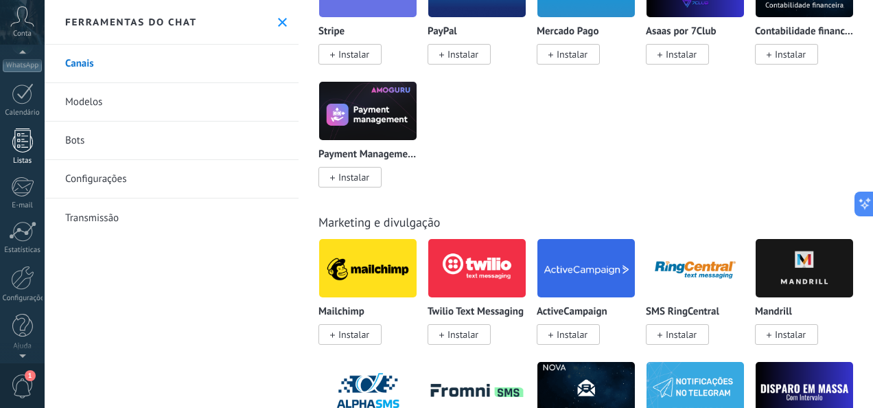
scroll to position [0, 0]
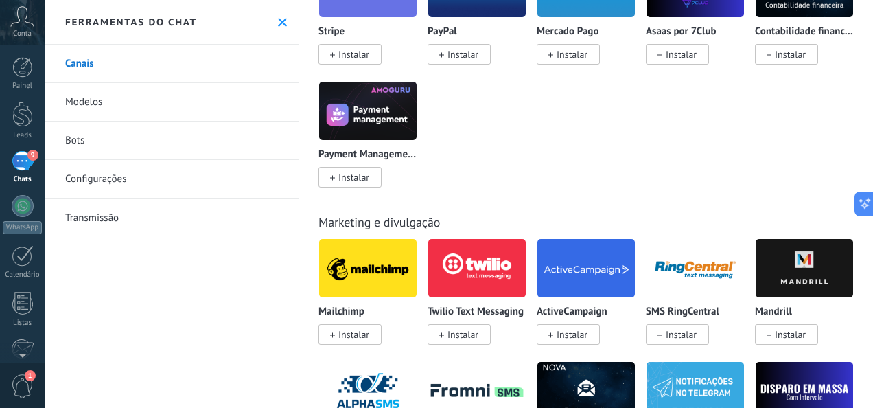
click at [118, 184] on link "Configurações" at bounding box center [172, 179] width 254 height 38
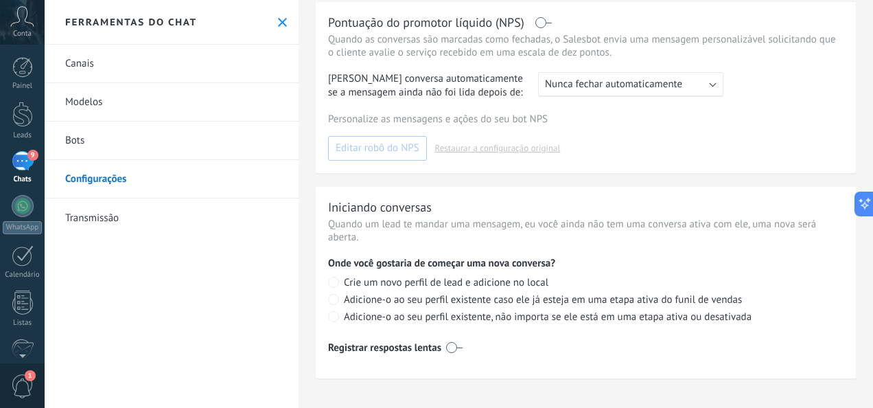
click at [21, 21] on icon at bounding box center [22, 16] width 24 height 21
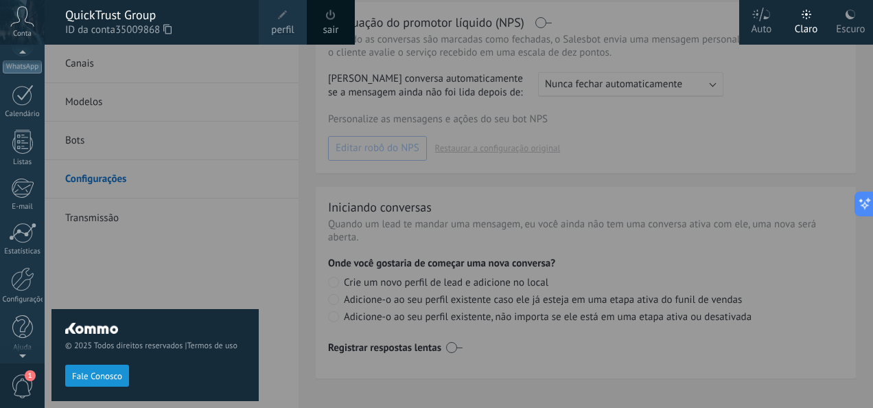
scroll to position [162, 0]
click at [20, 352] on div at bounding box center [22, 352] width 45 height 21
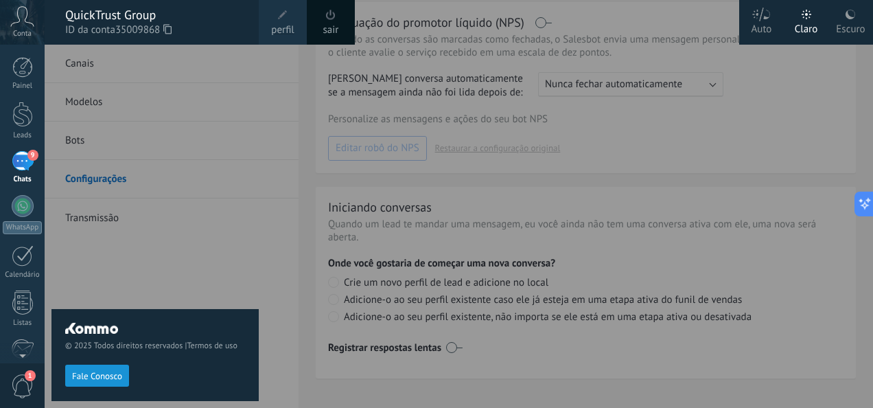
click at [605, 173] on div at bounding box center [481, 204] width 873 height 408
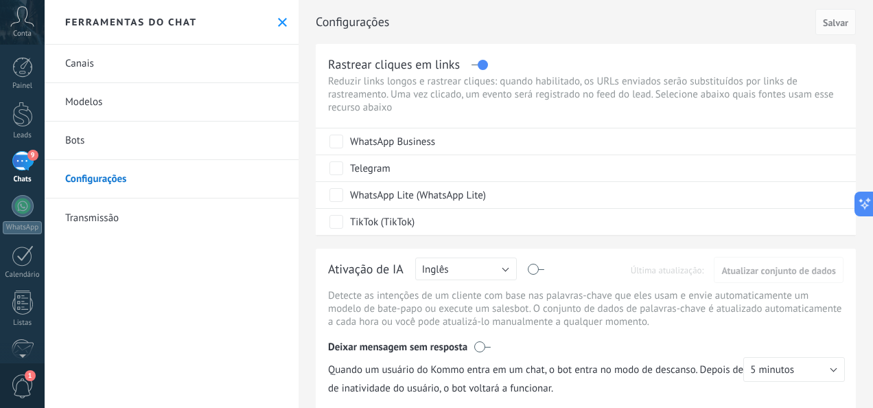
click at [16, 17] on icon at bounding box center [22, 16] width 24 height 21
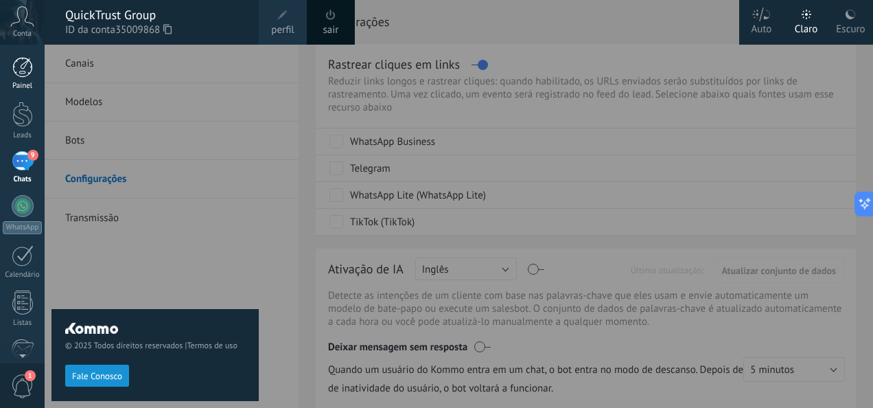
click at [19, 67] on div at bounding box center [22, 67] width 21 height 21
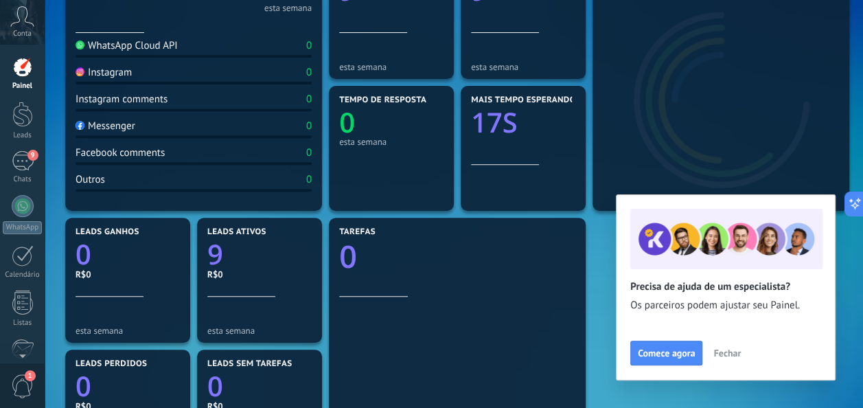
scroll to position [137, 0]
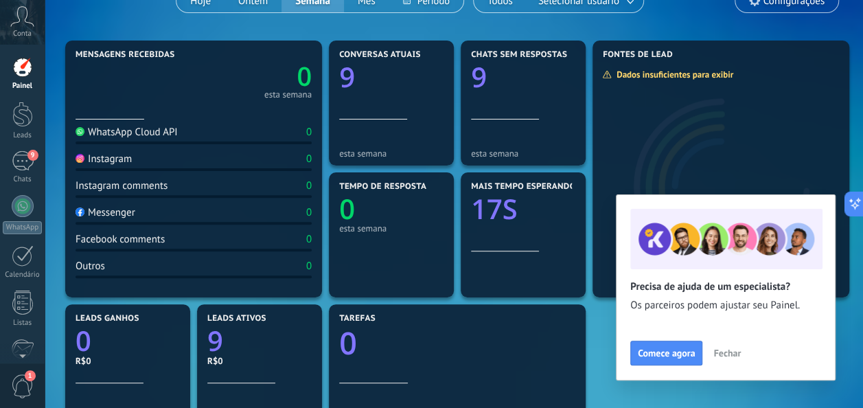
click at [726, 345] on button "Fechar" at bounding box center [727, 352] width 40 height 21
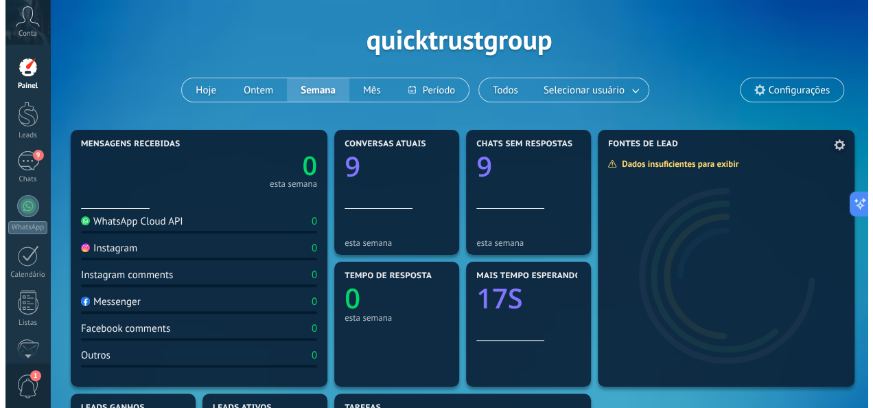
scroll to position [0, 0]
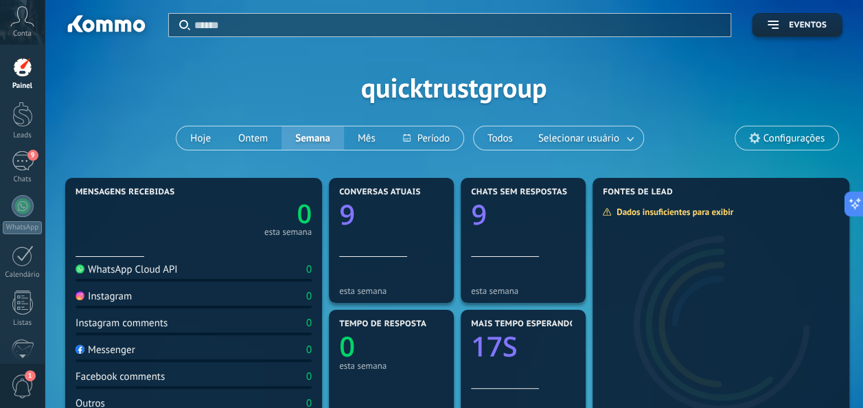
click at [791, 140] on span "Configurações" at bounding box center [793, 138] width 61 height 12
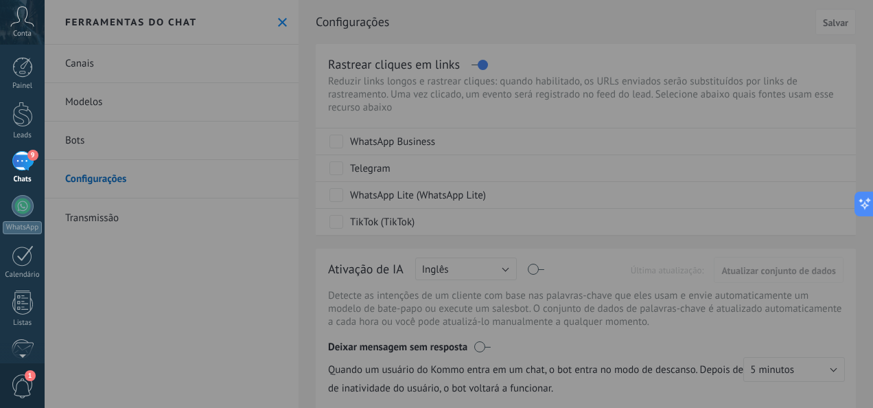
click at [33, 158] on span "9" at bounding box center [32, 155] width 11 height 11
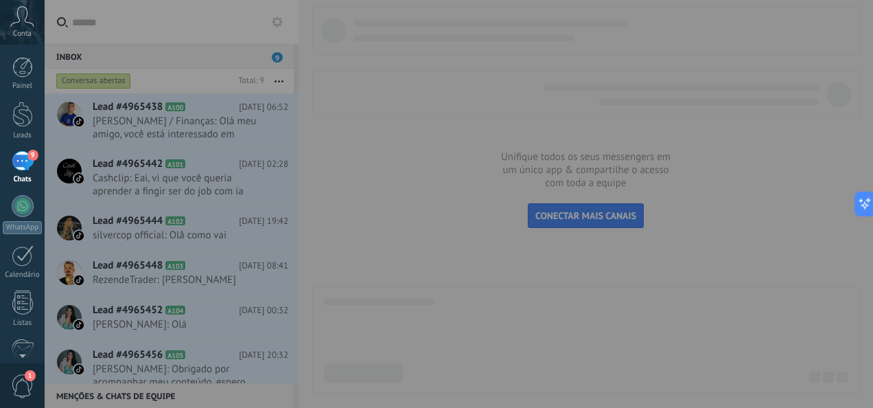
click at [340, 262] on div at bounding box center [481, 204] width 873 height 408
click at [550, 221] on div at bounding box center [481, 204] width 873 height 408
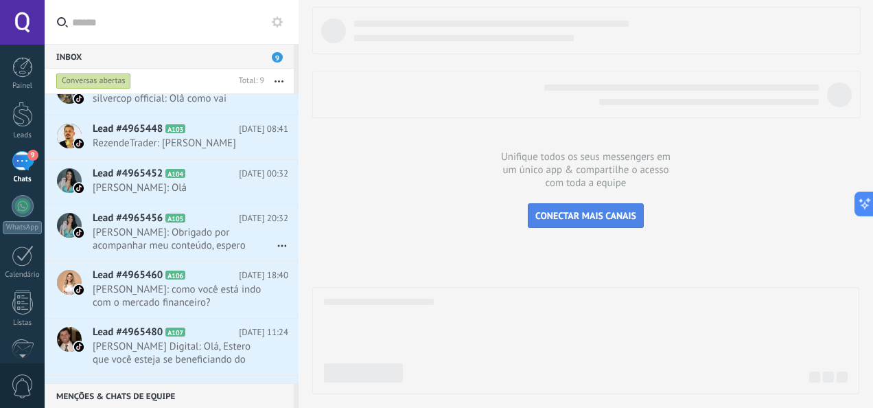
click at [585, 216] on span "CONECTAR MAIS CANAIS" at bounding box center [585, 215] width 101 height 12
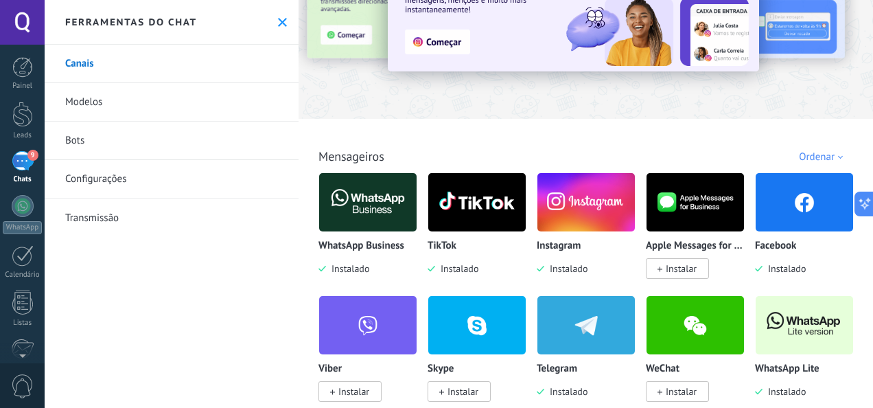
scroll to position [206, 0]
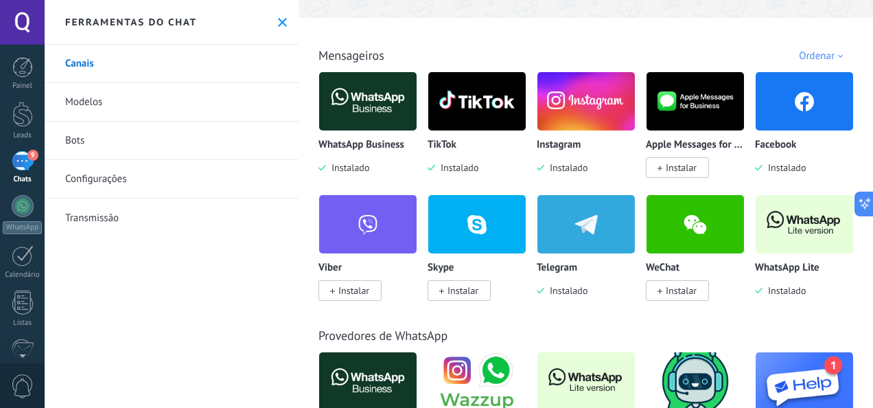
drag, startPoint x: 128, startPoint y: 184, endPoint x: 106, endPoint y: 178, distance: 22.6
drag, startPoint x: 106, startPoint y: 178, endPoint x: 77, endPoint y: 144, distance: 44.8
click at [77, 144] on link "Bots" at bounding box center [172, 140] width 254 height 38
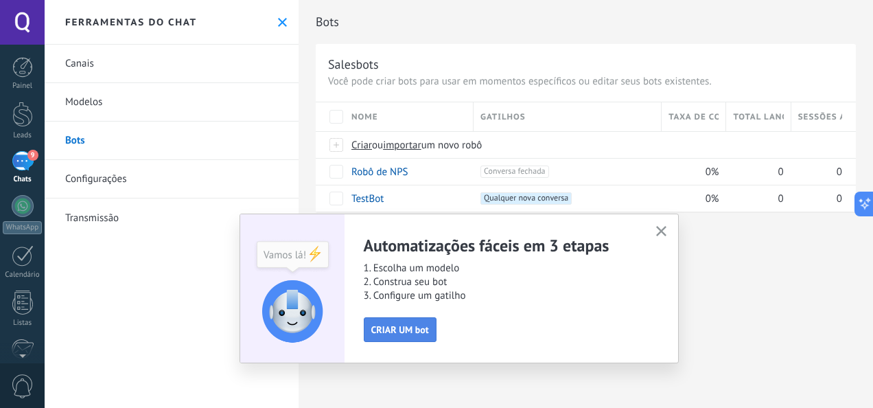
click at [408, 332] on span "CRIAR UM bot" at bounding box center [400, 330] width 58 height 10
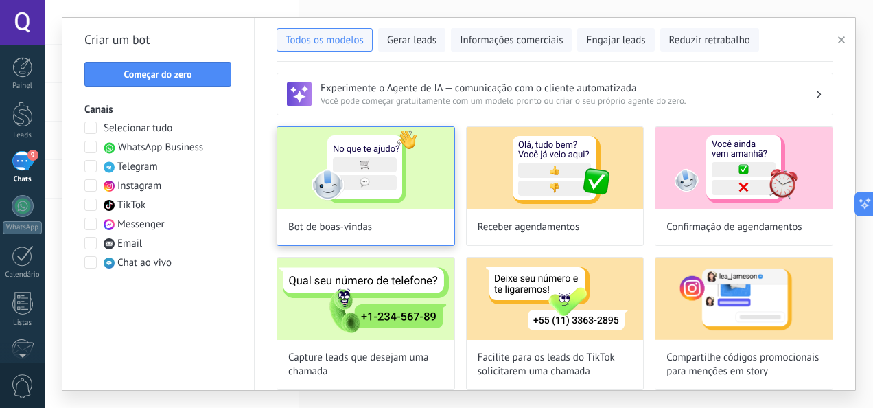
click at [437, 172] on img at bounding box center [365, 168] width 177 height 82
type input "**********"
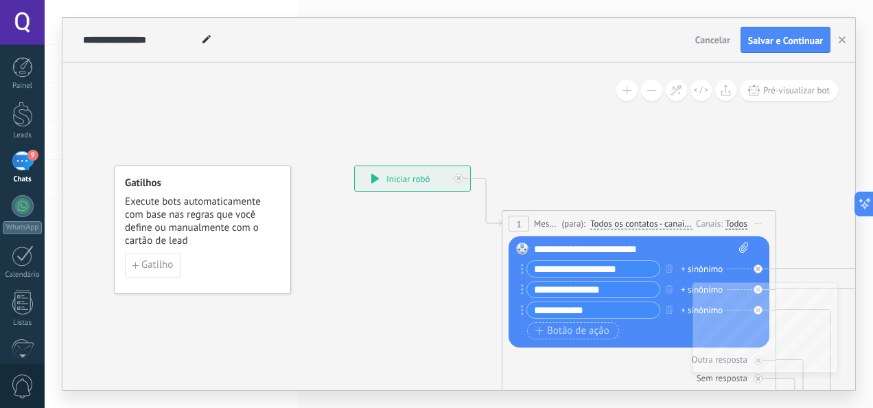
click at [410, 187] on div "**********" at bounding box center [412, 178] width 115 height 25
drag, startPoint x: 148, startPoint y: 271, endPoint x: -3, endPoint y: 261, distance: 151.3
click at [0, 261] on html ".abccls-1,.abccls-2{fill-rule:evenodd}.abccls-2{fill:#fff} .abfcls-1{fill:none}…" at bounding box center [436, 204] width 873 height 408
click at [33, 165] on div "9" at bounding box center [23, 161] width 22 height 20
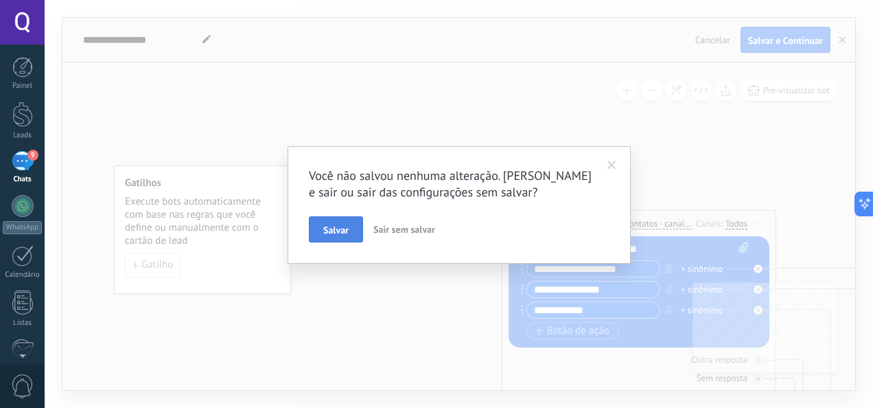
click at [362, 225] on button "Salvar" at bounding box center [336, 229] width 54 height 26
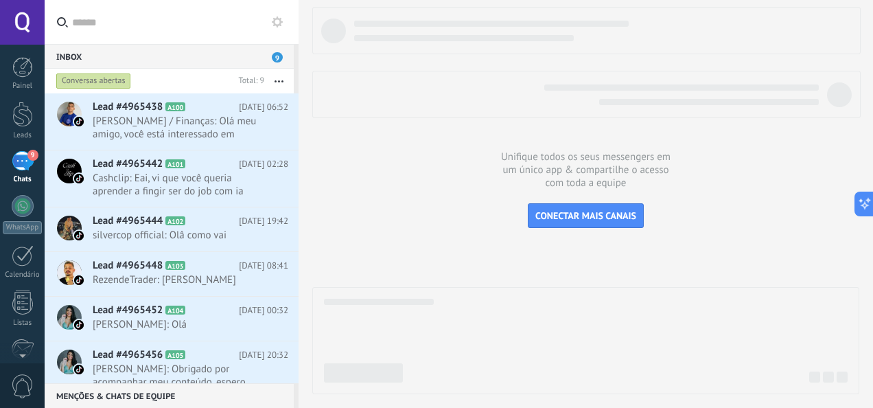
click at [12, 22] on div at bounding box center [22, 22] width 45 height 45
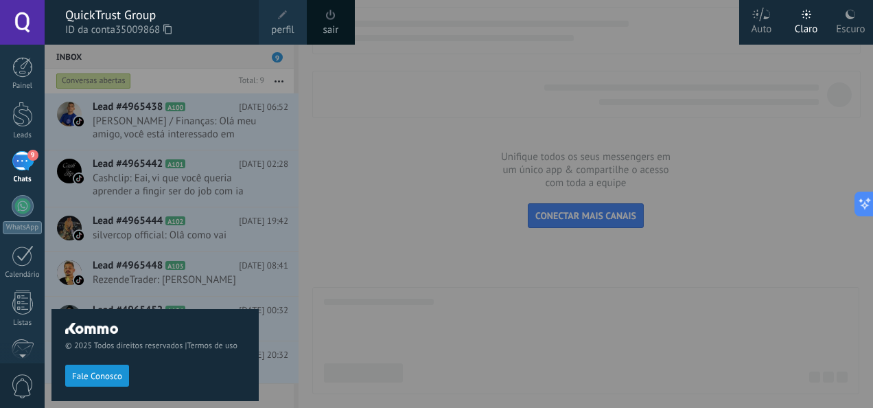
click at [112, 376] on span "Fale Conosco" at bounding box center [97, 376] width 50 height 10
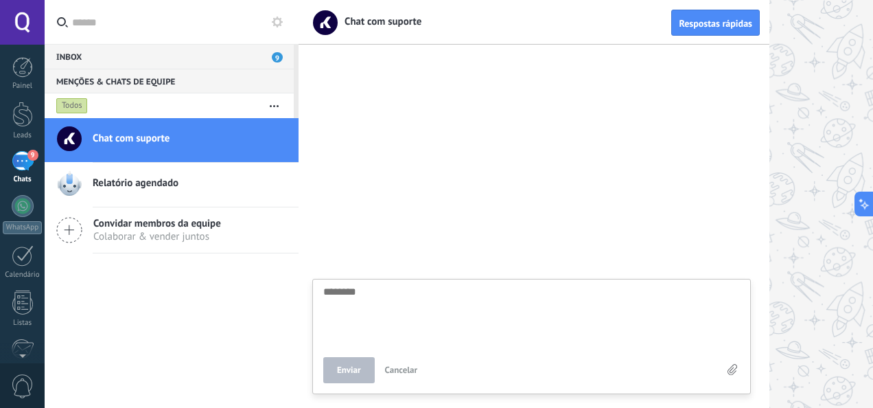
click at [275, 21] on use at bounding box center [277, 21] width 11 height 11
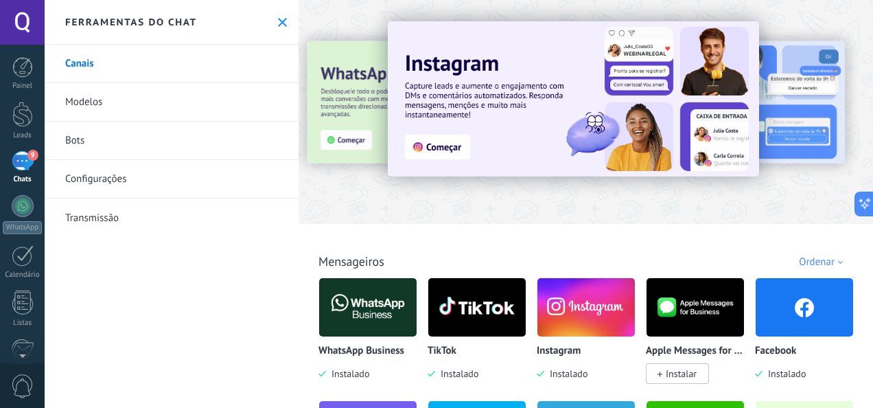
click at [110, 211] on link "Transmissão" at bounding box center [172, 217] width 254 height 38
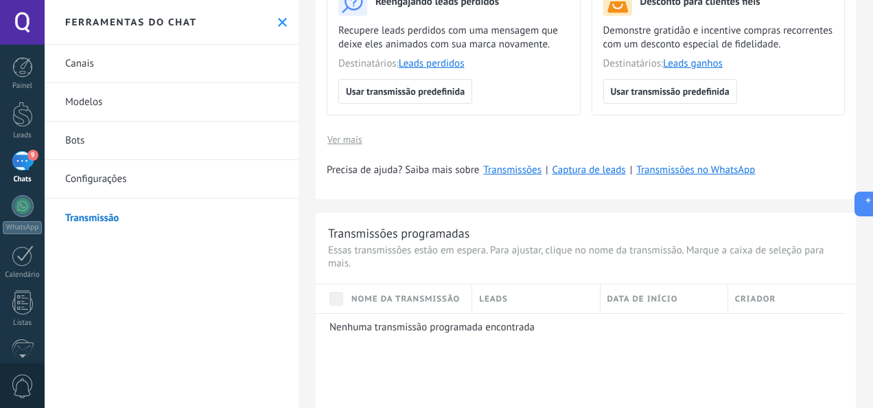
click at [94, 23] on h2 "Ferramentas do chat" at bounding box center [131, 22] width 132 height 12
click at [21, 12] on div at bounding box center [22, 22] width 45 height 45
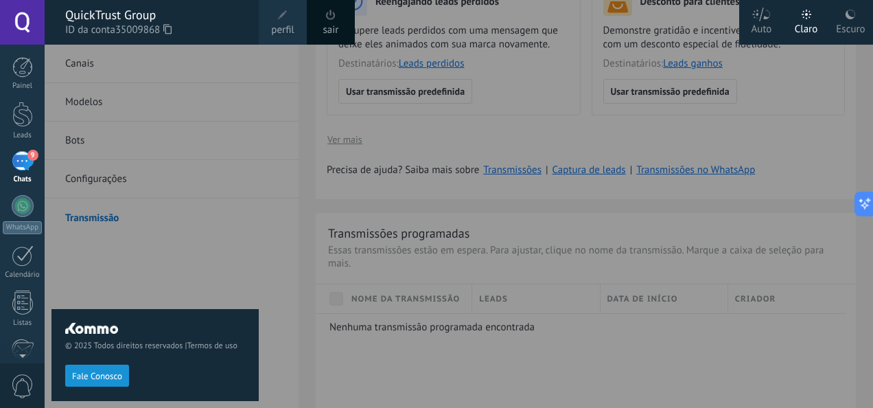
click at [285, 27] on span "perfil" at bounding box center [282, 30] width 23 height 15
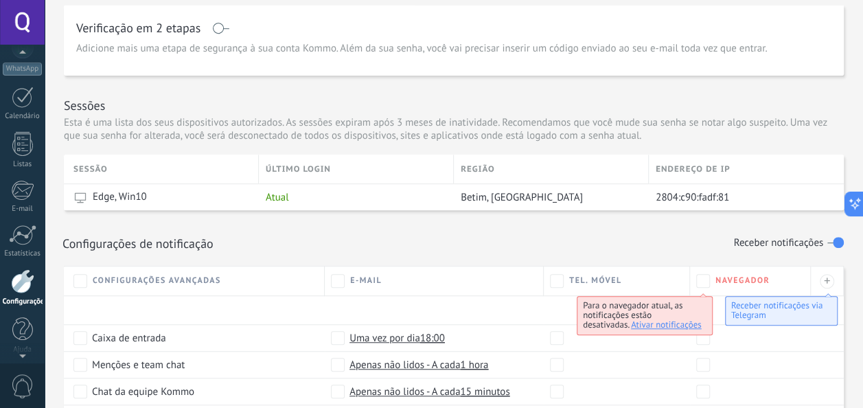
scroll to position [162, 0]
click at [33, 28] on div at bounding box center [22, 22] width 45 height 45
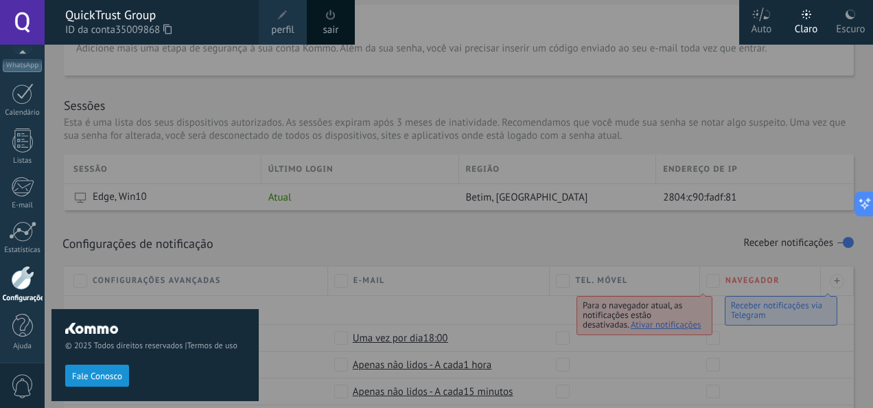
drag, startPoint x: 38, startPoint y: 7, endPoint x: 152, endPoint y: 14, distance: 114.2
click at [45, 14] on div "QuickTrust Group ID da conta 35009868 perfil sair" at bounding box center [22, 22] width 45 height 45
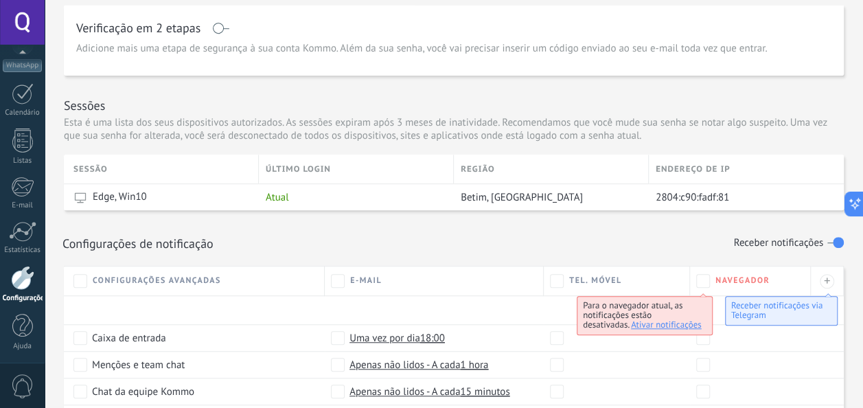
click at [20, 281] on div at bounding box center [22, 278] width 23 height 24
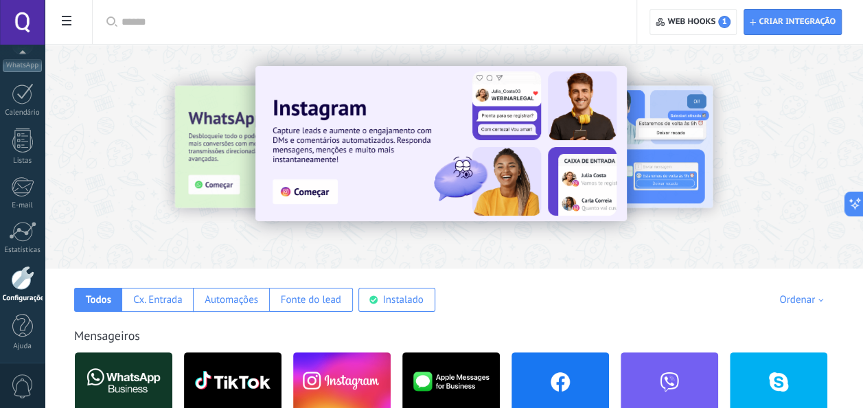
click at [612, 282] on div "Todos Cx. Entrada Automações Fonte do lead Instalado Minhas inscrições Ordenar …" at bounding box center [453, 289] width 791 height 43
click at [703, 21] on span "Web hooks 1" at bounding box center [698, 22] width 63 height 12
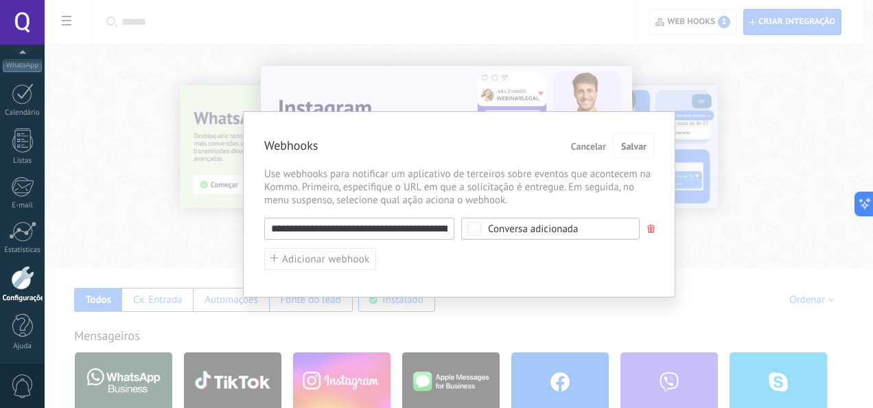
click at [784, 88] on div "**********" at bounding box center [459, 204] width 828 height 408
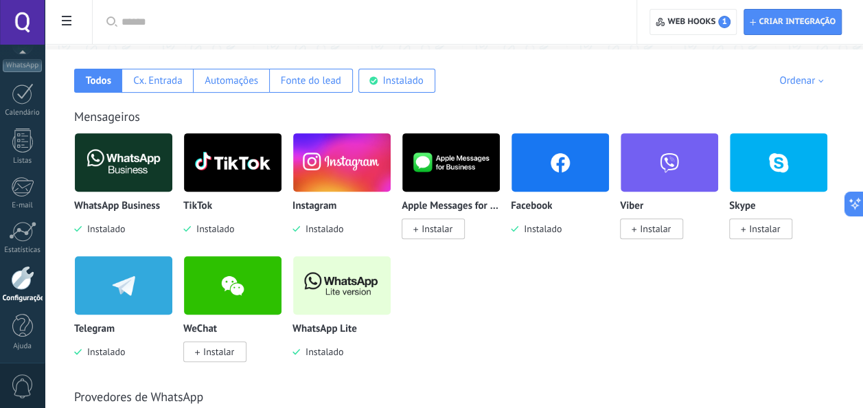
scroll to position [206, 0]
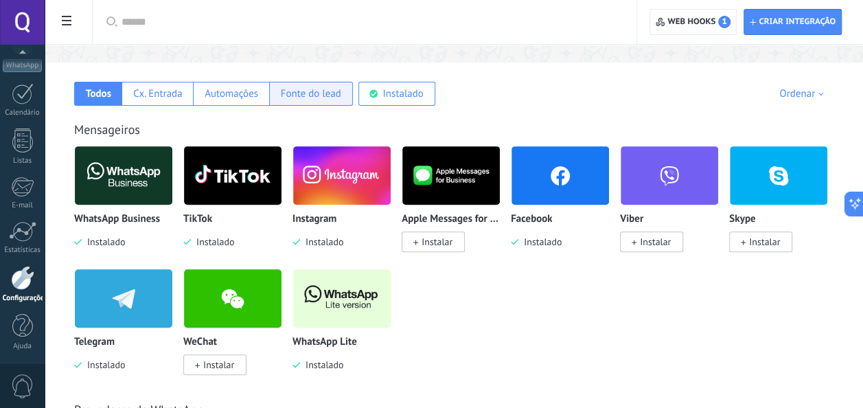
click at [334, 102] on div "Fonte do lead" at bounding box center [311, 94] width 84 height 24
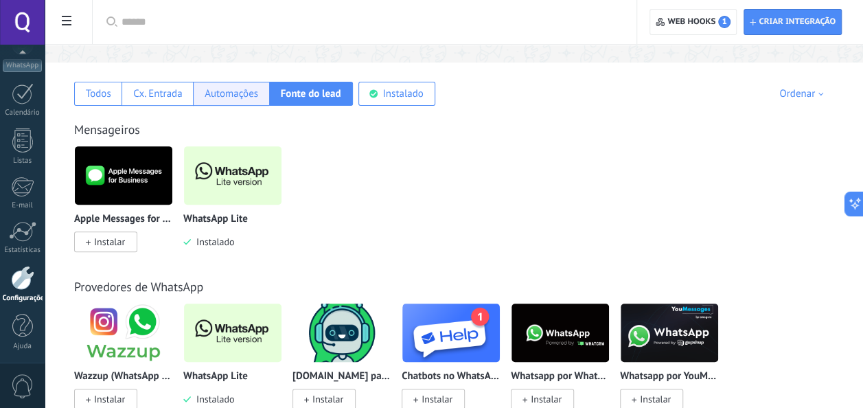
click at [211, 102] on div "Automações" at bounding box center [230, 94] width 75 height 24
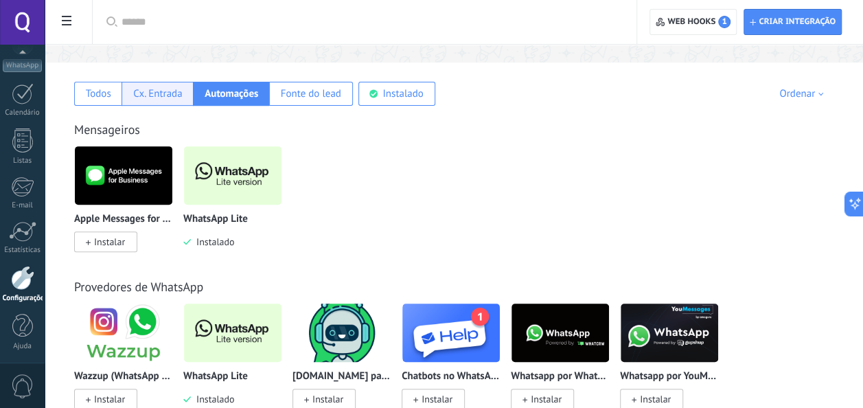
click at [153, 93] on div "Cx. Entrada" at bounding box center [157, 93] width 49 height 13
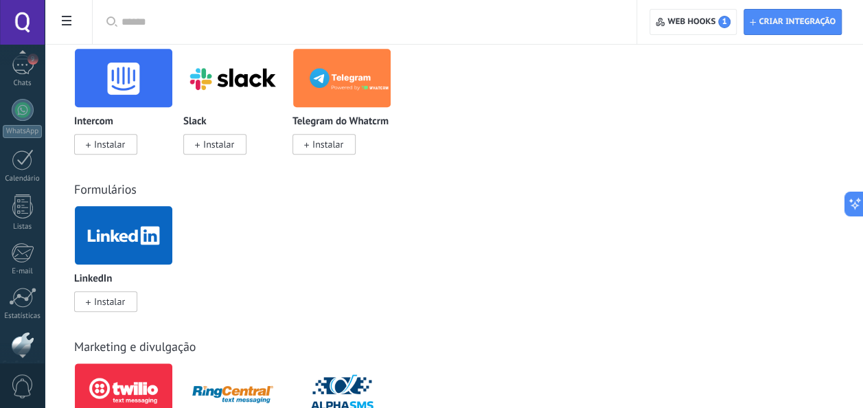
scroll to position [0, 0]
click at [34, 54] on div "Painel Leads 9 Chats WhatsApp Clientes" at bounding box center [44, 204] width 89 height 318
click at [16, 99] on div "Painel Leads 9 Chats WhatsApp Clientes" at bounding box center [22, 291] width 45 height 469
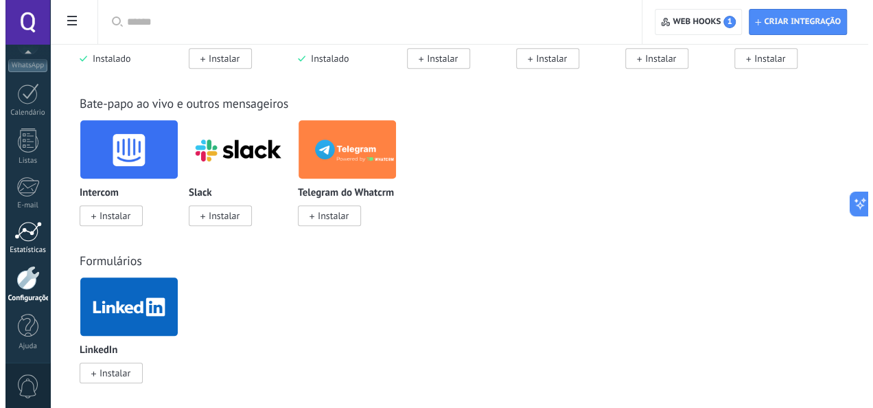
scroll to position [549, 0]
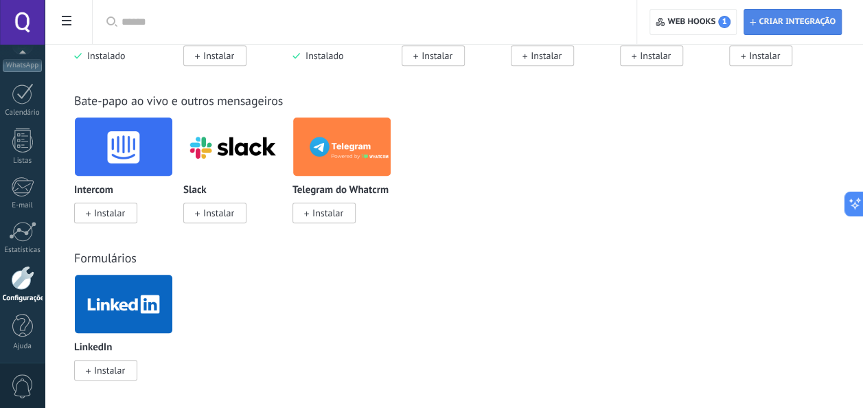
click at [800, 27] on span "Criar integração" at bounding box center [796, 21] width 77 height 11
type textarea "*********"
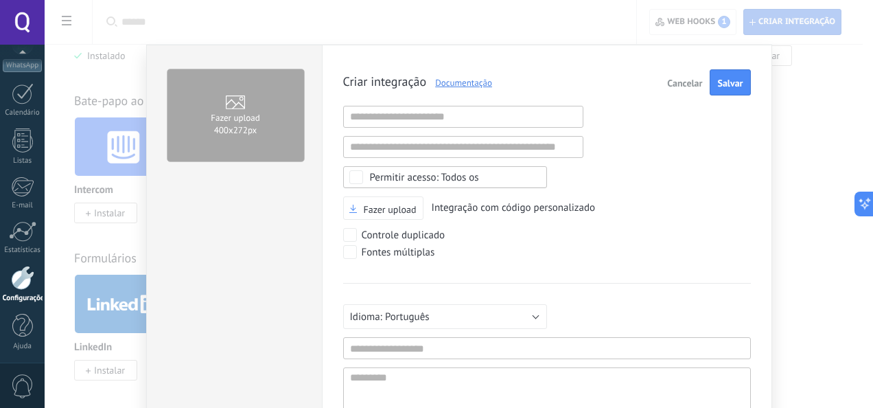
scroll to position [13, 0]
click at [421, 119] on input "text" at bounding box center [463, 117] width 240 height 22
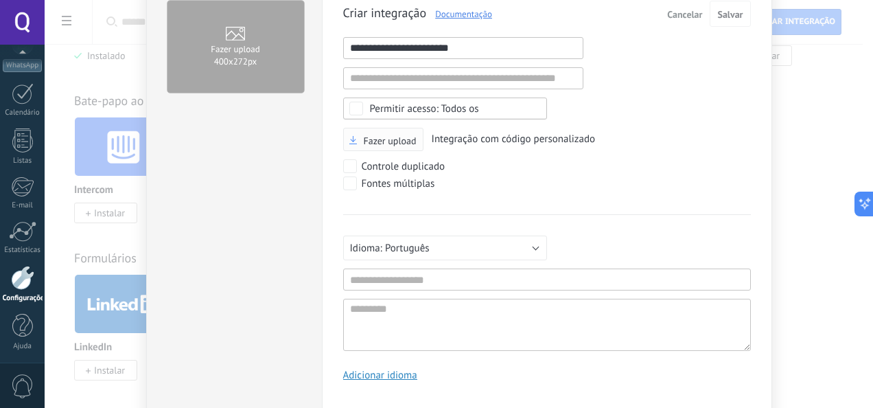
click at [383, 143] on label "Fazer upload" at bounding box center [382, 140] width 67 height 12
click at [0, 0] on input "Fazer upload" at bounding box center [0, 0] width 0 height 0
drag, startPoint x: 484, startPoint y: 41, endPoint x: 377, endPoint y: 40, distance: 106.4
click at [377, 40] on input "**********" at bounding box center [463, 48] width 240 height 22
type input "**********"
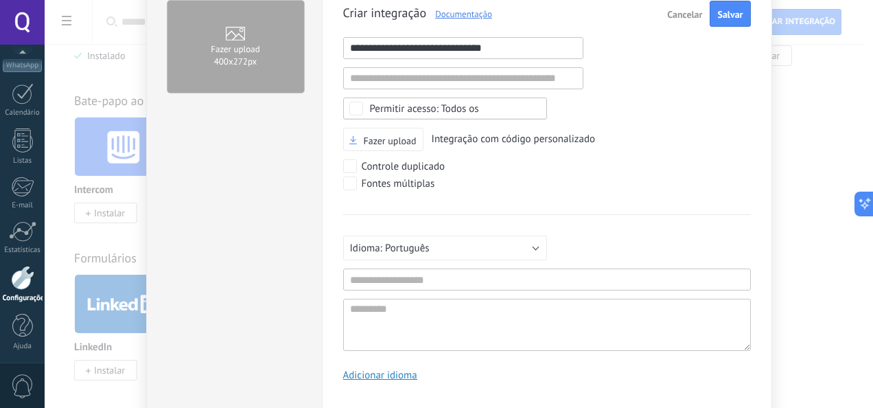
click at [711, 248] on div "Русский English Español Português Indonesia Türkçe Português Pelo menos 3 carac…" at bounding box center [547, 282] width 408 height 137
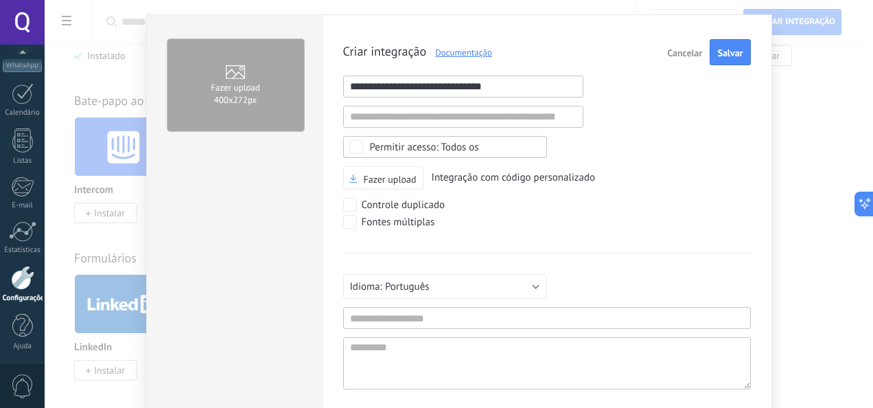
scroll to position [0, 0]
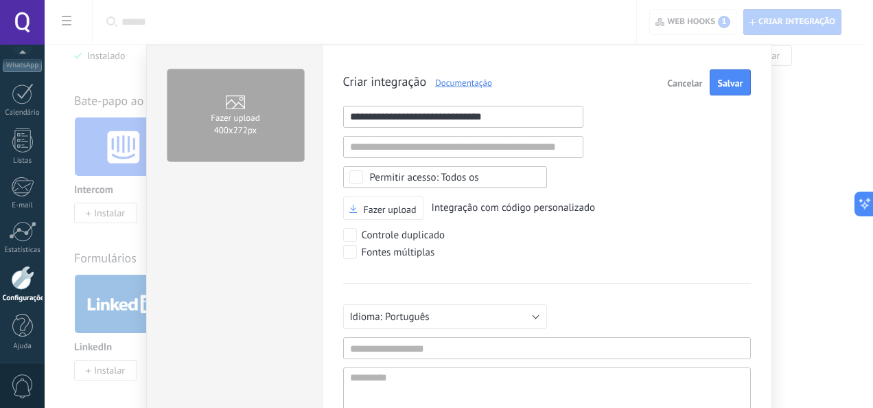
click at [721, 81] on span "Salvar" at bounding box center [729, 83] width 25 height 10
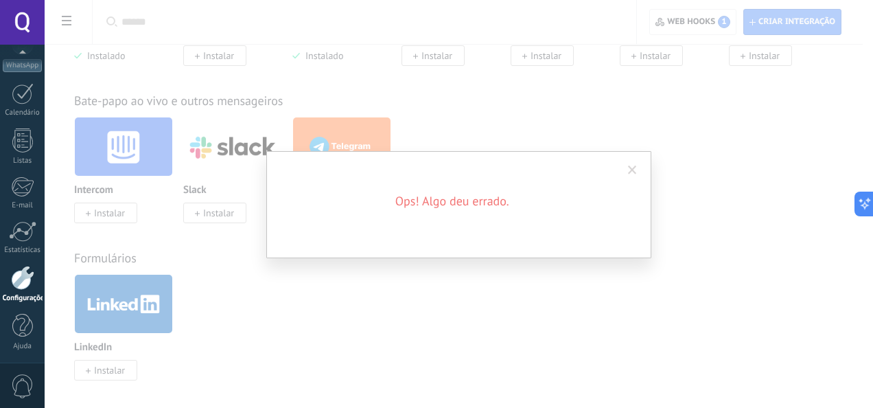
click at [635, 174] on span at bounding box center [632, 170] width 9 height 10
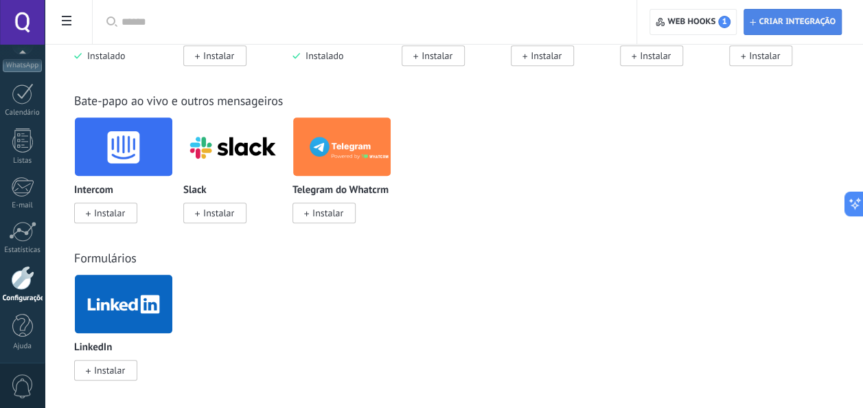
click at [827, 32] on span "Criar integração" at bounding box center [792, 22] width 86 height 25
type textarea "*********"
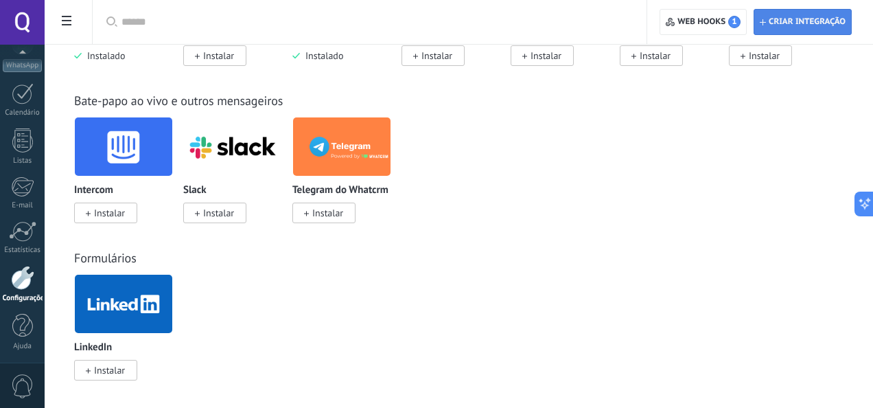
scroll to position [13, 0]
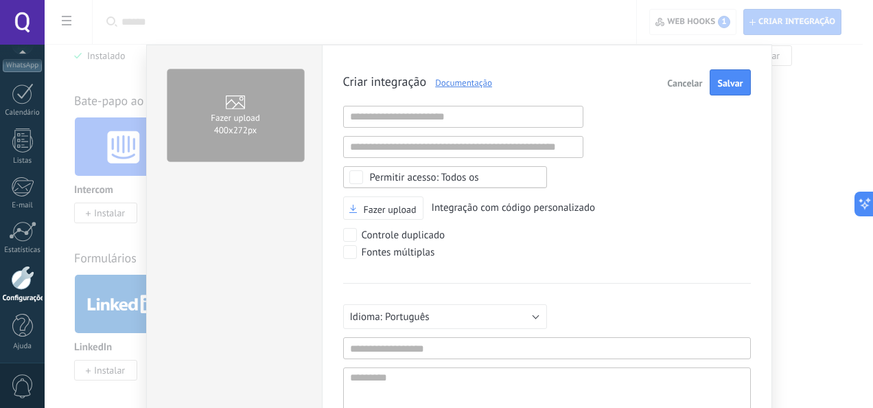
click at [413, 127] on div "Criar integração Documentação Cancelar Salvar URL inválida URL inválida Selecio…" at bounding box center [547, 264] width 408 height 391
click at [393, 107] on input "text" at bounding box center [463, 117] width 240 height 22
type input "*"
type input "**********"
click at [616, 259] on div "**********" at bounding box center [547, 264] width 408 height 391
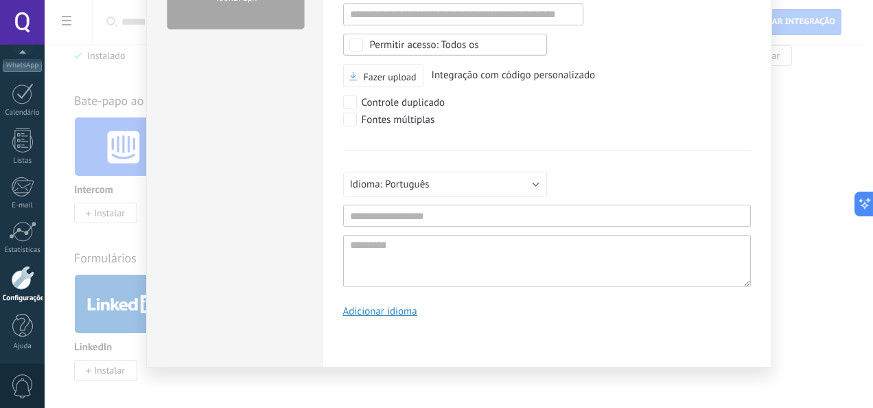
scroll to position [0, 0]
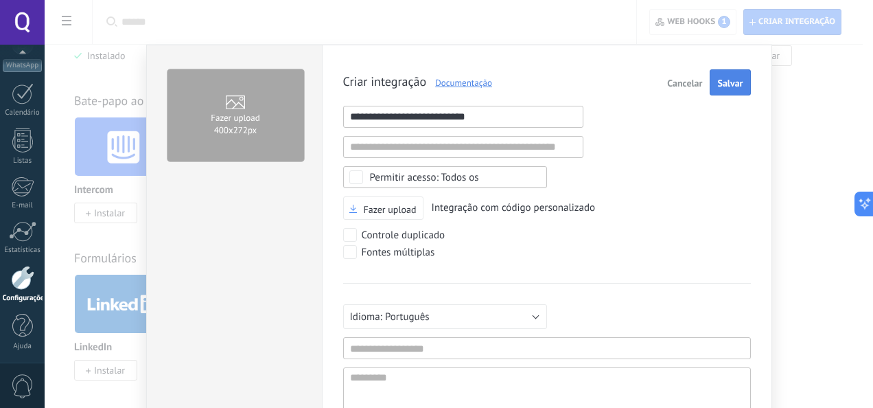
click at [721, 79] on span "Salvar" at bounding box center [729, 83] width 25 height 10
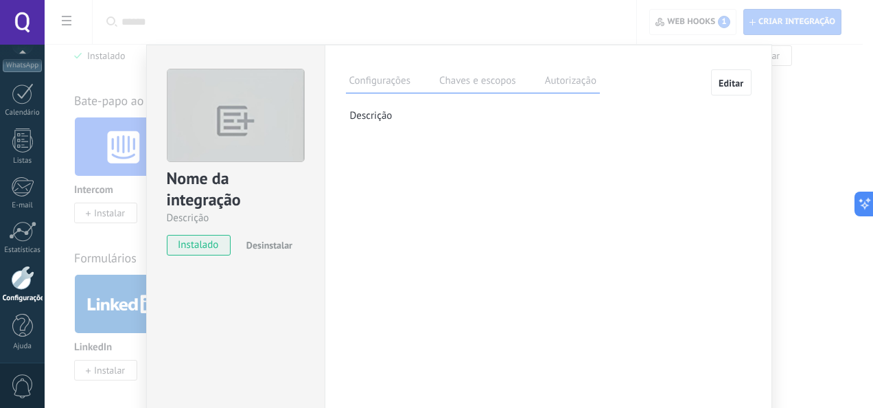
click at [213, 115] on img at bounding box center [235, 121] width 137 height 105
click at [497, 86] on label "Chaves e escopos" at bounding box center [478, 83] width 84 height 20
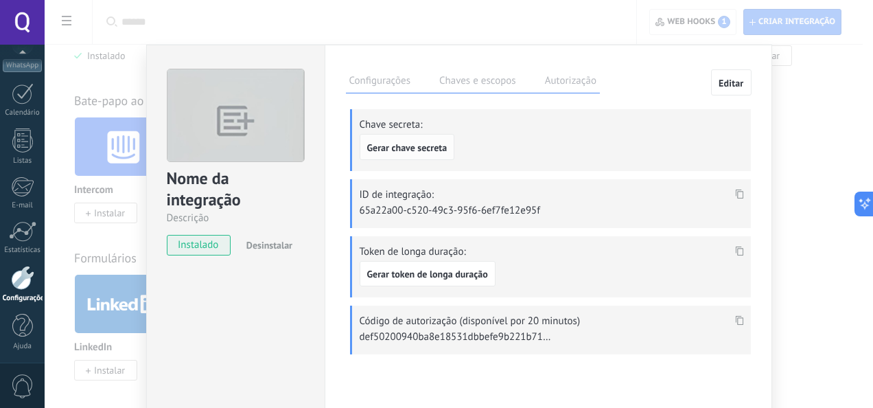
click at [387, 143] on span "Gerar chave secreta" at bounding box center [407, 148] width 80 height 10
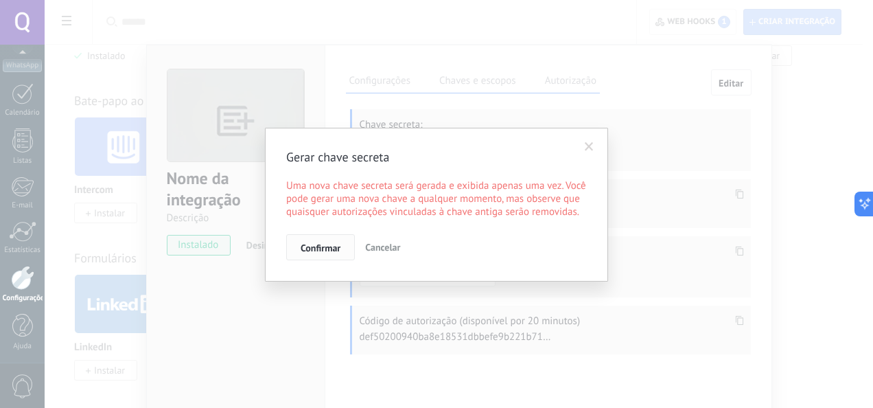
click at [319, 247] on span "Confirmar" at bounding box center [321, 248] width 40 height 10
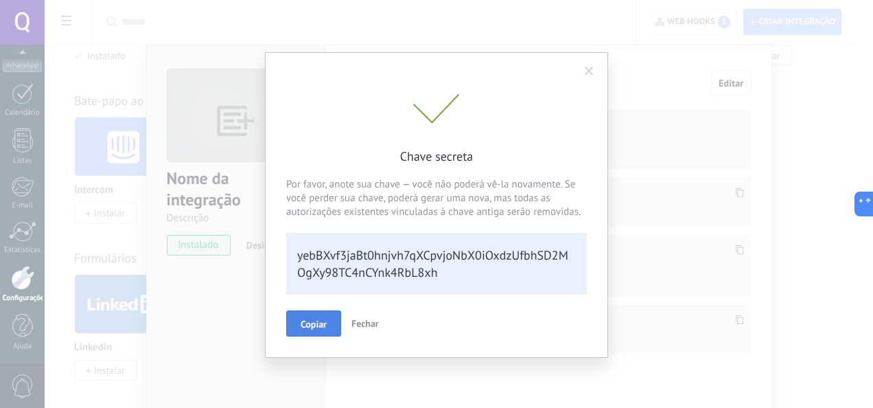
click at [320, 321] on span "Copiar" at bounding box center [314, 324] width 26 height 10
click at [797, 161] on div "Chave secreta Por favor, anote sua chave — você não poderá vê-la novamente. Se …" at bounding box center [436, 204] width 873 height 408
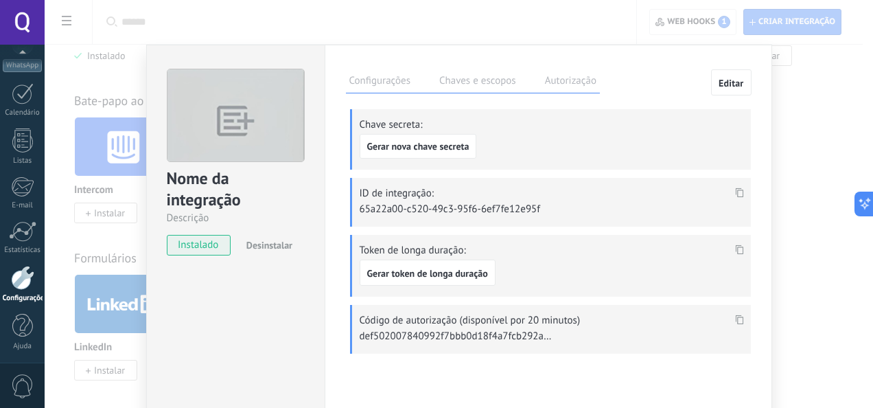
click at [739, 194] on icon at bounding box center [739, 193] width 8 height 10
drag, startPoint x: 361, startPoint y: 73, endPoint x: 445, endPoint y: 200, distance: 152.7
click at [456, 215] on div "Configurações Chaves e escopos Autorização Editar Chave secreta: Gerar nova cha…" at bounding box center [548, 219] width 405 height 300
drag, startPoint x: 447, startPoint y: 122, endPoint x: 582, endPoint y: 404, distance: 312.5
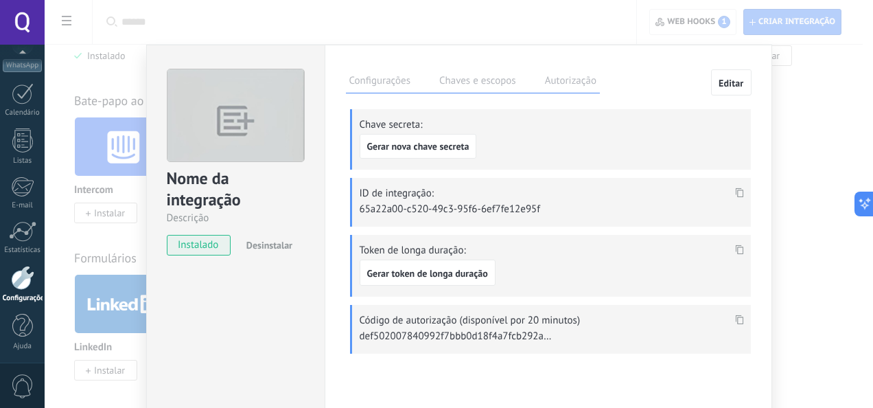
drag, startPoint x: 620, startPoint y: 347, endPoint x: 428, endPoint y: 109, distance: 305.6
click at [340, 105] on div "Configurações Chaves e escopos Autorização Editar Chave secreta: Gerar nova cha…" at bounding box center [548, 249] width 447 height 408
click at [741, 195] on span at bounding box center [740, 197] width 16 height 12
drag, startPoint x: 741, startPoint y: 196, endPoint x: 734, endPoint y: 197, distance: 6.9
click at [734, 197] on span at bounding box center [740, 197] width 16 height 12
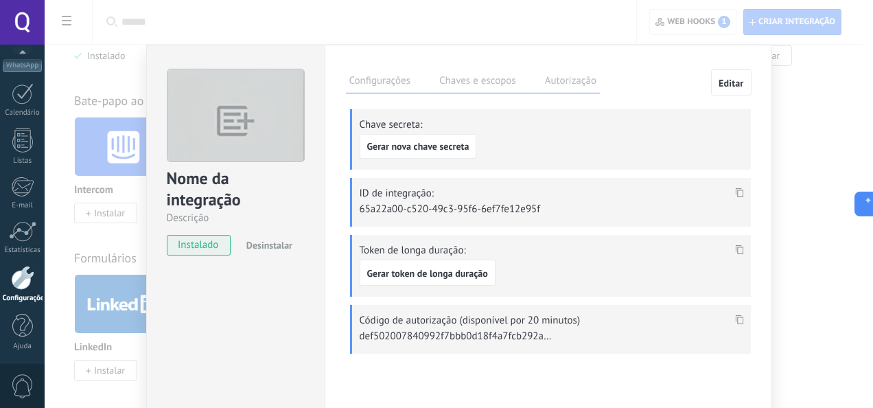
click at [858, 132] on div "Nome da integração Descrição instalado Desinstalar Configurações Chaves e escop…" at bounding box center [459, 204] width 828 height 408
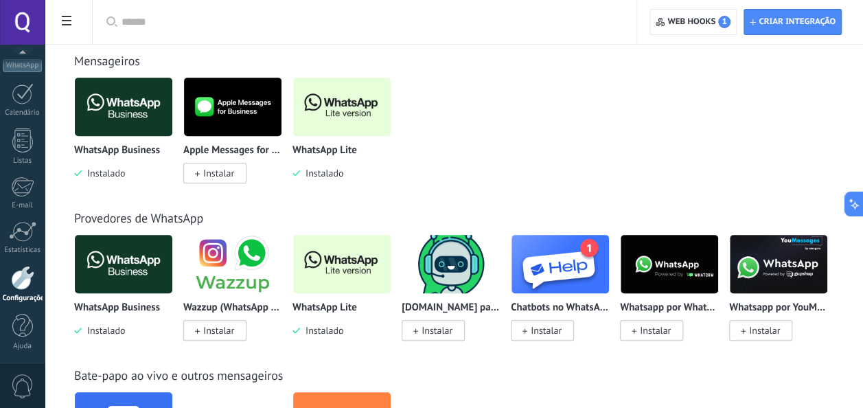
scroll to position [0, 0]
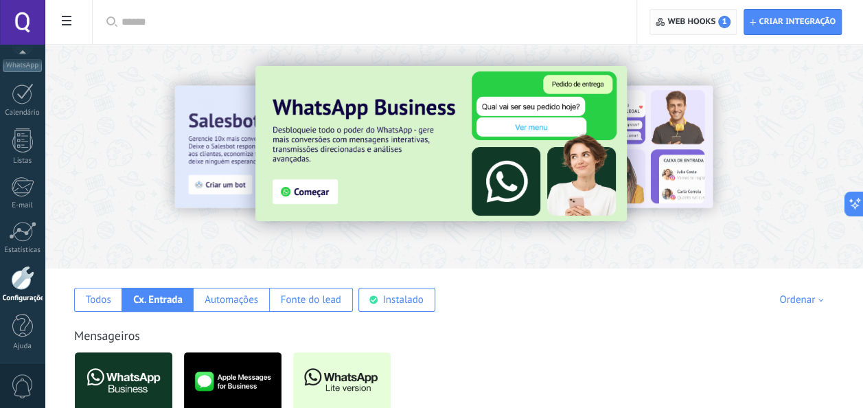
click at [716, 29] on span "Web hooks 1" at bounding box center [692, 22] width 75 height 25
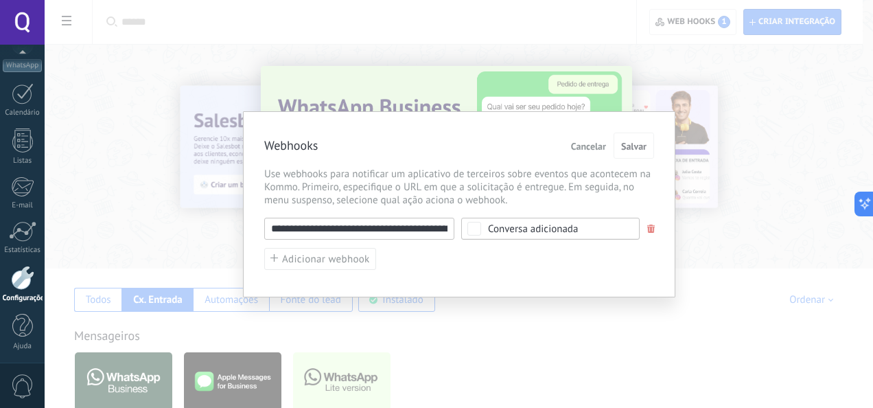
click at [758, 145] on div "**********" at bounding box center [459, 204] width 828 height 408
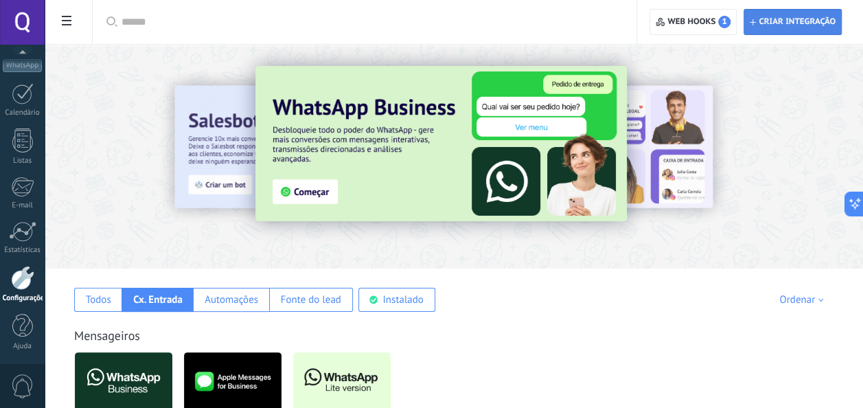
click at [800, 18] on span "Criar integração" at bounding box center [796, 21] width 77 height 11
type textarea "*********"
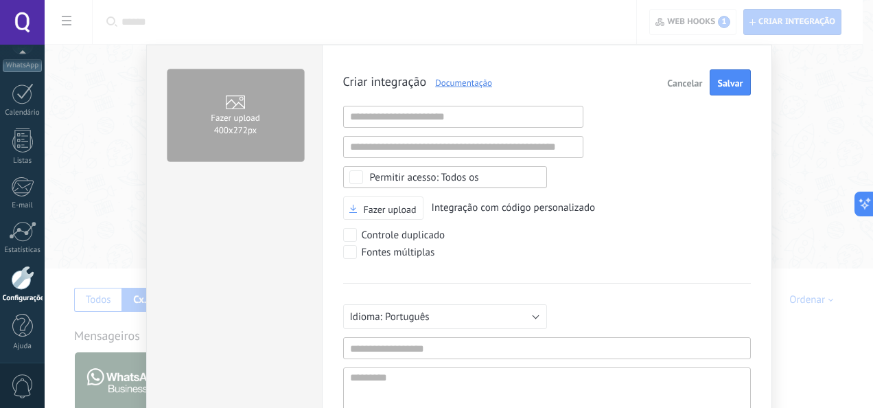
click at [377, 128] on div "Criar integração Documentação Cancelar Salvar URL inválida URL inválida Selecio…" at bounding box center [547, 264] width 408 height 391
click at [388, 125] on input "text" at bounding box center [463, 117] width 240 height 22
type input "*"
type input "**********"
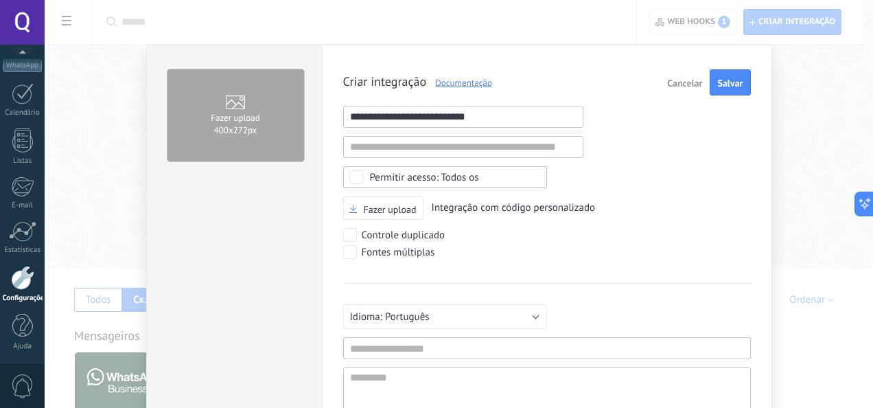
click at [721, 211] on div "Fazer upload Integração com código personalizado" at bounding box center [547, 208] width 408 height 24
click at [216, 122] on label "Fazer upload 400х272px" at bounding box center [235, 115] width 137 height 92
click at [0, 0] on input "Fazer upload 400х272px" at bounding box center [0, 0] width 0 height 0
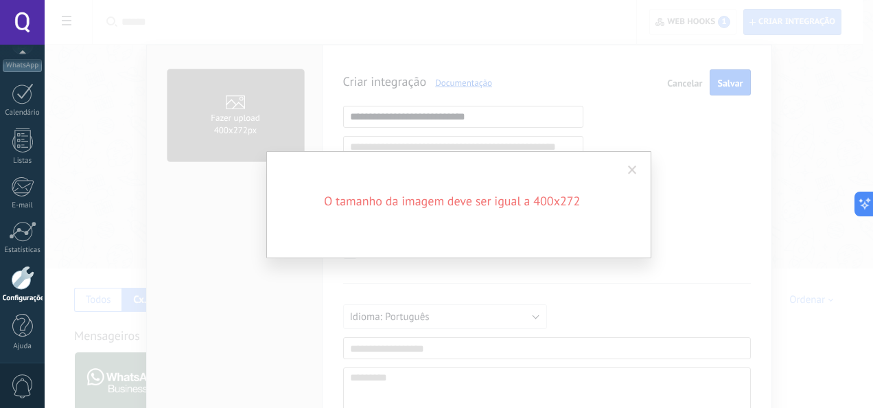
click at [637, 166] on span at bounding box center [632, 170] width 23 height 23
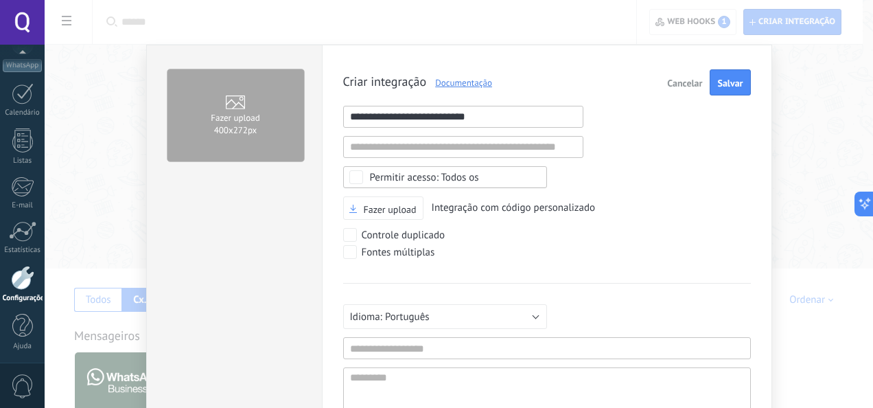
click at [257, 113] on span "Fazer upload" at bounding box center [235, 116] width 49 height 14
click at [0, 0] on input "Fazer upload 400х272px" at bounding box center [0, 0] width 0 height 0
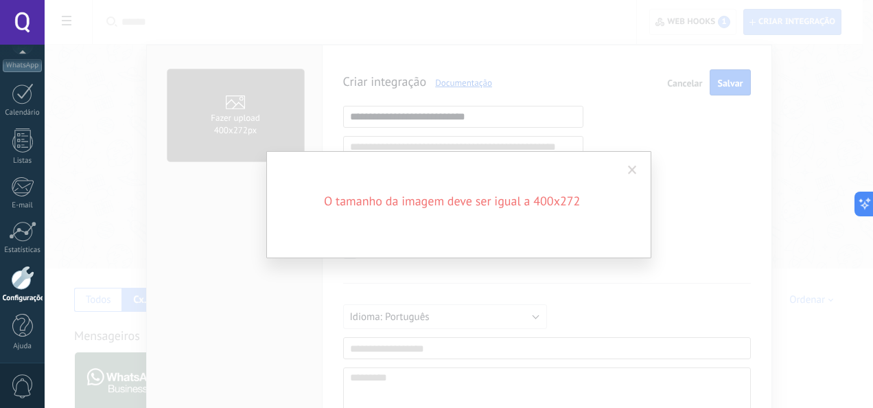
drag, startPoint x: 640, startPoint y: 172, endPoint x: 622, endPoint y: 156, distance: 24.3
click at [640, 173] on span at bounding box center [632, 170] width 23 height 23
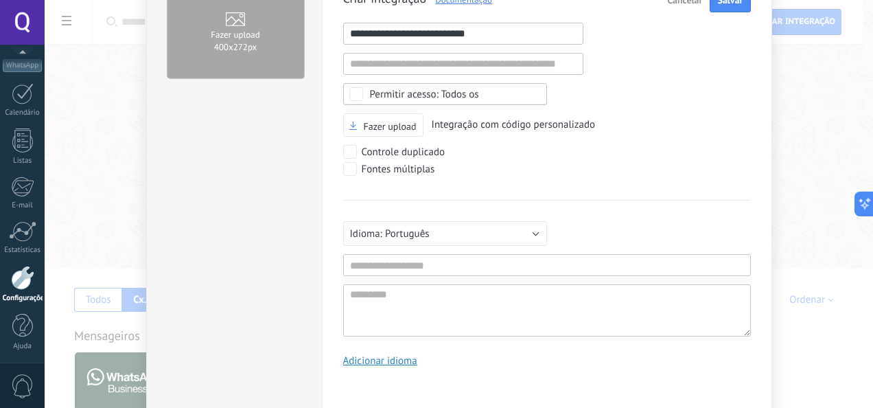
scroll to position [132, 0]
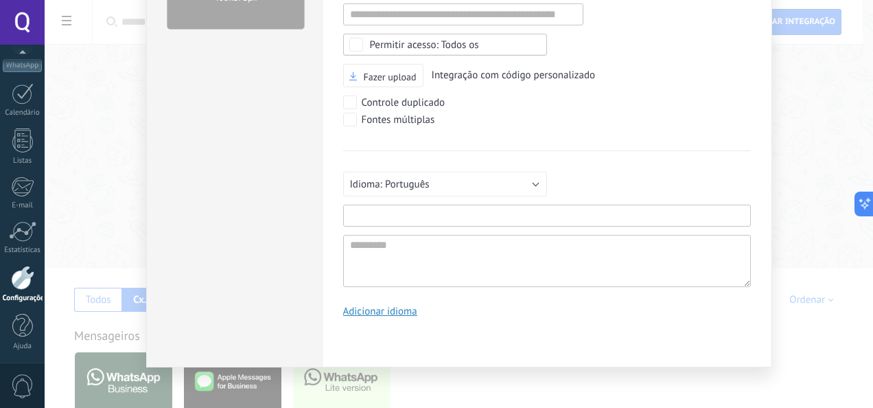
click at [467, 219] on input "text" at bounding box center [547, 216] width 408 height 22
type input "**********"
click at [419, 235] on textarea at bounding box center [547, 261] width 408 height 52
paste textarea "**********"
type textarea "**********"
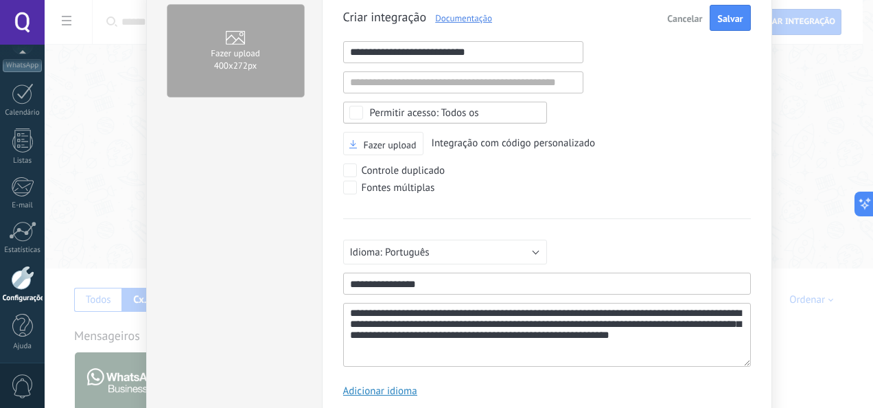
scroll to position [0, 0]
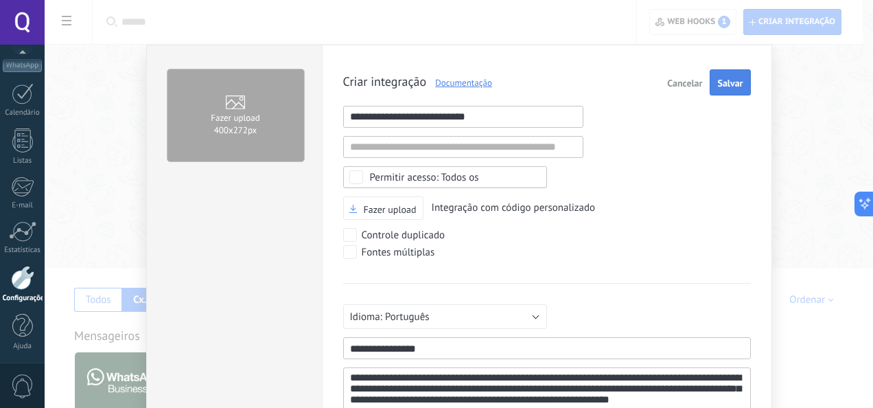
type textarea "**********"
click at [740, 78] on span "Salvar" at bounding box center [729, 83] width 25 height 10
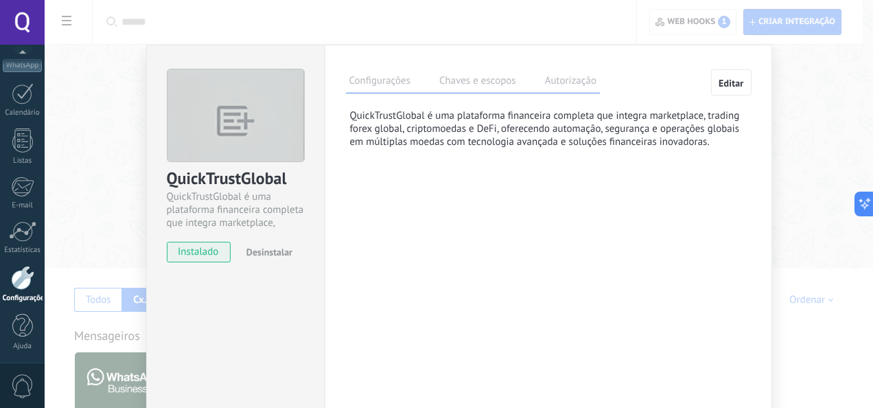
click at [474, 82] on label "Chaves e escopos" at bounding box center [478, 83] width 84 height 20
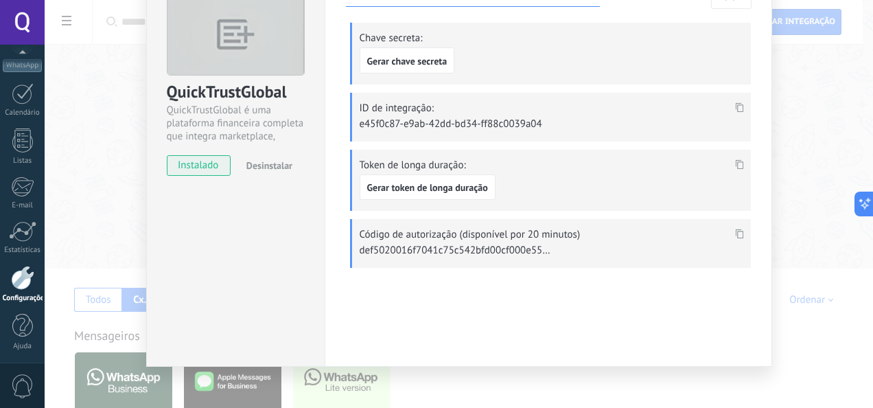
scroll to position [90, 0]
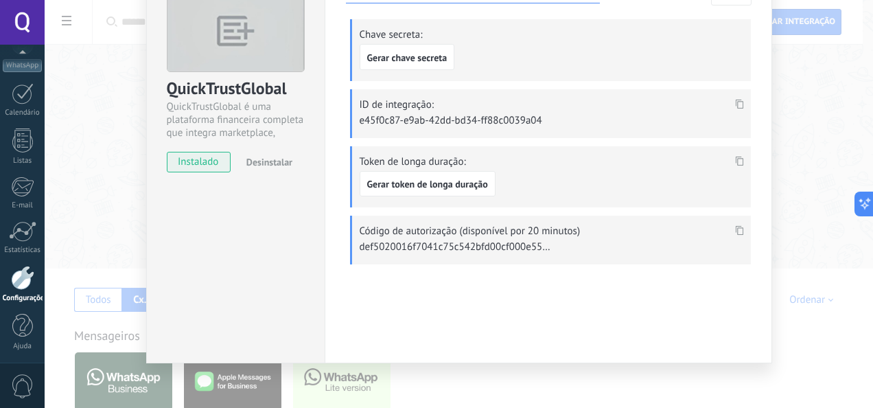
click at [737, 99] on icon at bounding box center [739, 104] width 8 height 10
click at [553, 13] on div "Configurações Chaves e escopos Autorização Editar Chave secreta: Gerar chave se…" at bounding box center [548, 129] width 405 height 301
click at [416, 182] on span "Gerar token de longa duração" at bounding box center [427, 184] width 121 height 10
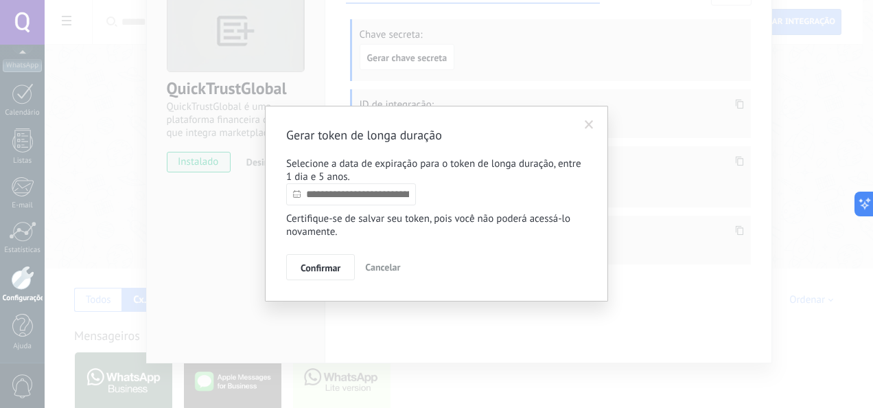
click at [345, 194] on input "text" at bounding box center [351, 194] width 130 height 22
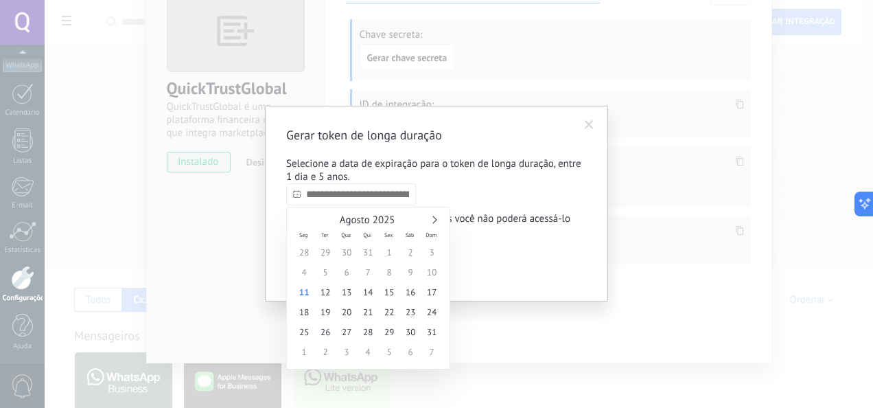
click at [436, 213] on div "Agosto 2025 Seg Ter Qua Qui Sex Sáb Dom 28 29 30 31 1 2 3 4 5 6 7 8 9 10 11 12 …" at bounding box center [368, 288] width 164 height 163
click at [434, 224] on div "Agosto 2025" at bounding box center [368, 220] width 149 height 12
click at [434, 222] on div "Agosto 2025" at bounding box center [368, 220] width 149 height 12
click at [434, 216] on div "Agosto 2025" at bounding box center [368, 220] width 149 height 12
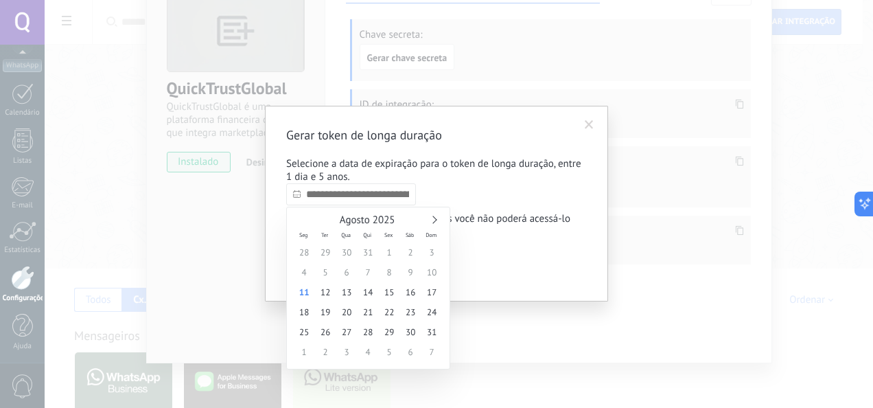
drag, startPoint x: 434, startPoint y: 216, endPoint x: 423, endPoint y: 224, distance: 13.3
click at [434, 216] on div "Agosto 2025" at bounding box center [368, 220] width 149 height 12
click at [432, 218] on link at bounding box center [433, 220] width 8 height 8
click at [433, 218] on link at bounding box center [433, 220] width 8 height 8
click at [434, 217] on link at bounding box center [433, 220] width 8 height 8
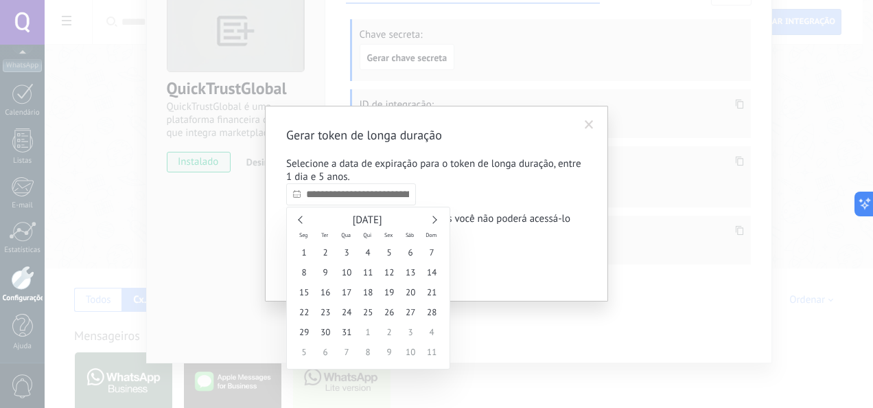
click at [435, 217] on div "Dezembro 2025" at bounding box center [368, 220] width 149 height 12
click at [436, 217] on div "Dezembro 2025" at bounding box center [368, 220] width 149 height 12
click at [437, 217] on div "Dezembro 2025" at bounding box center [368, 220] width 149 height 12
click at [431, 216] on link at bounding box center [433, 220] width 8 height 8
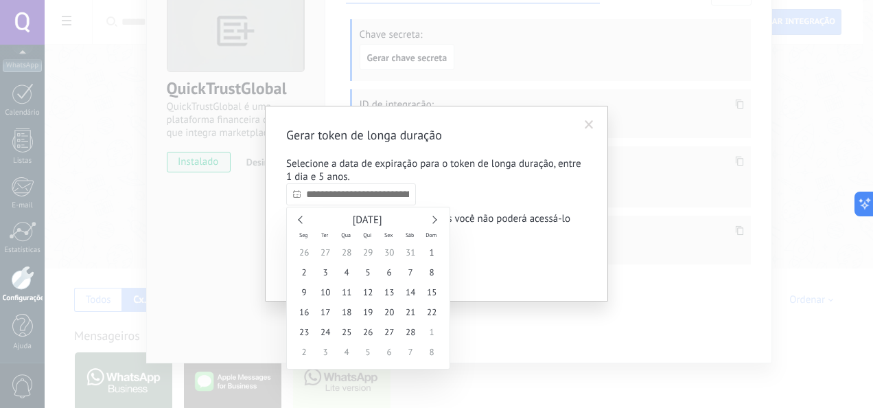
click at [434, 218] on link at bounding box center [433, 220] width 8 height 8
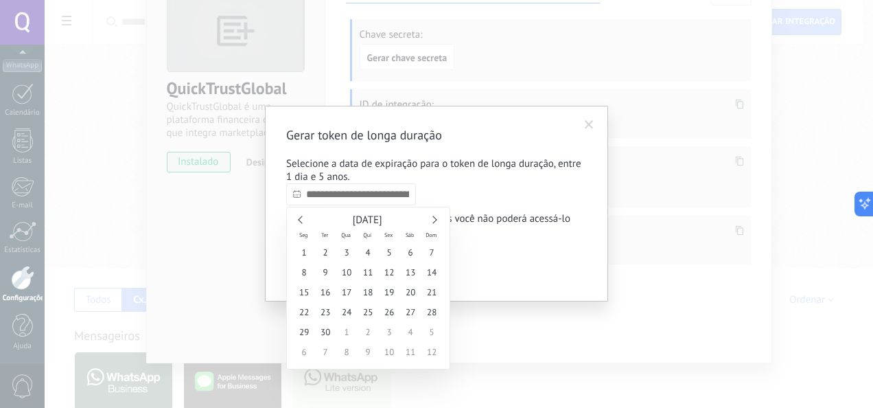
click at [434, 218] on link at bounding box center [433, 220] width 8 height 8
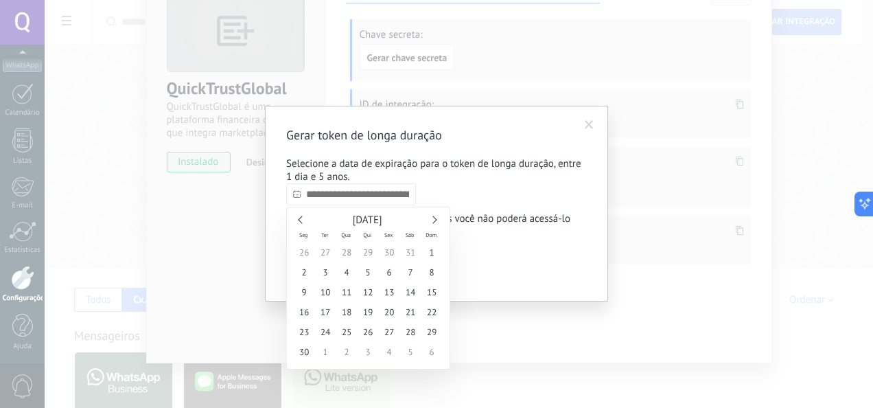
click at [434, 218] on link at bounding box center [433, 220] width 8 height 8
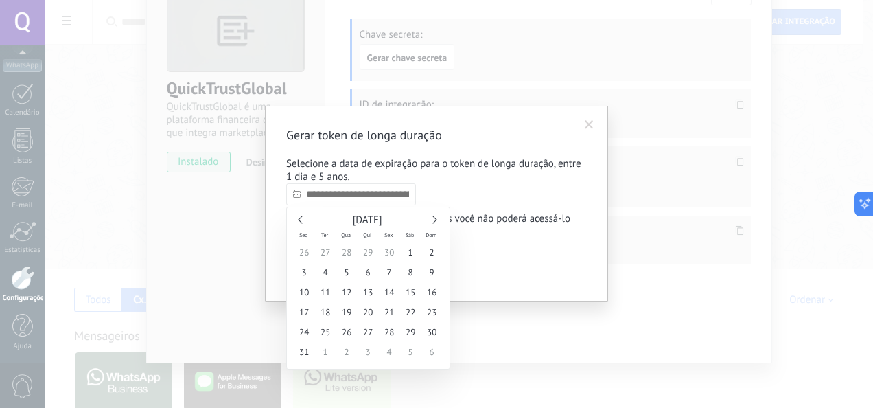
click at [434, 218] on link at bounding box center [433, 220] width 8 height 8
click at [434, 219] on link at bounding box center [433, 220] width 8 height 8
click at [434, 220] on link at bounding box center [433, 220] width 8 height 8
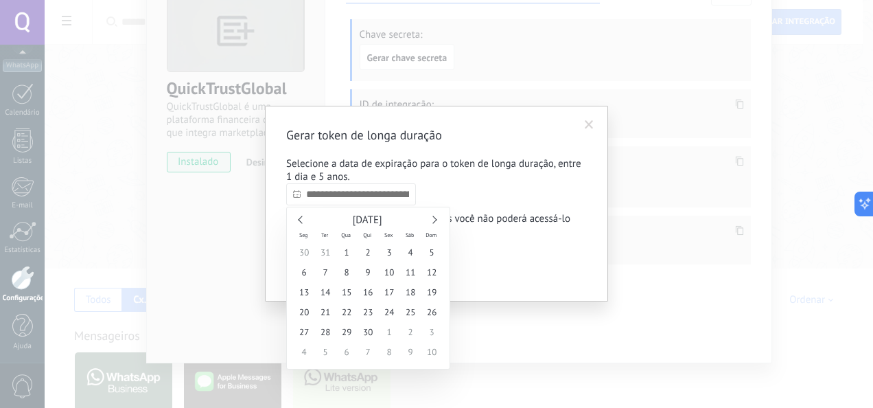
click at [434, 220] on link at bounding box center [433, 220] width 8 height 8
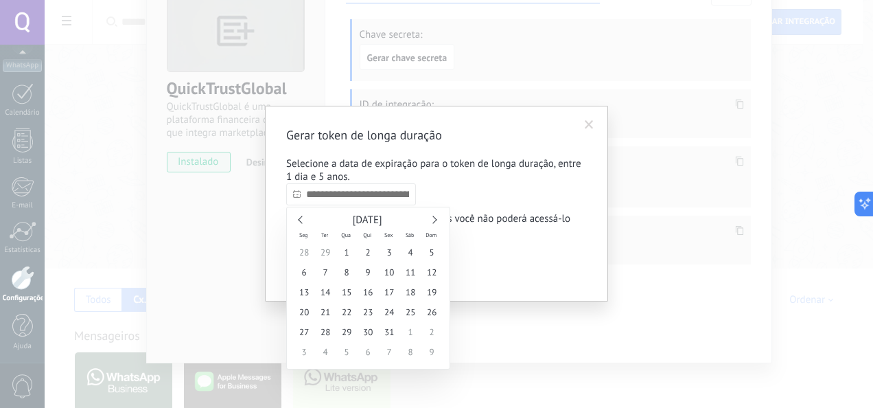
click at [434, 220] on link at bounding box center [433, 220] width 8 height 8
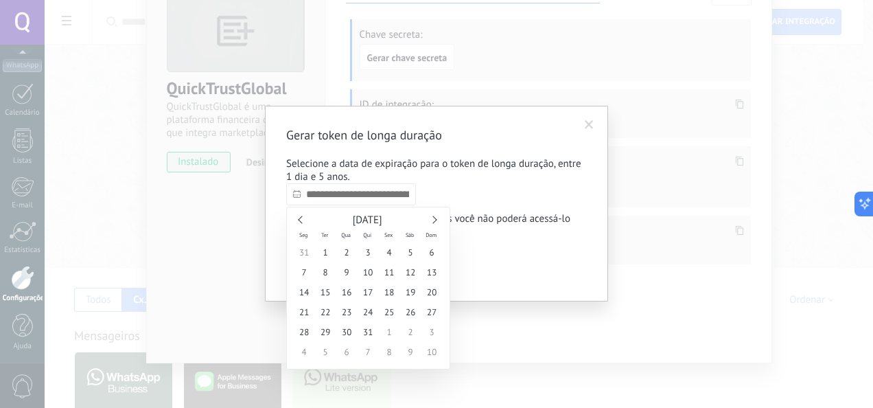
click at [434, 220] on link at bounding box center [433, 220] width 8 height 8
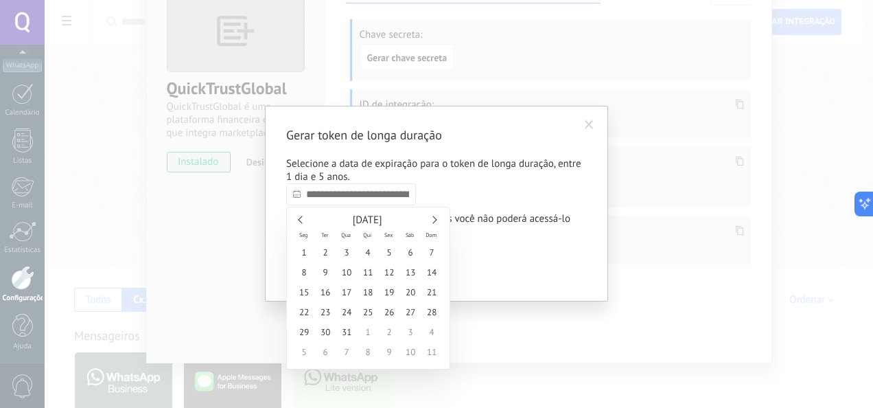
click at [434, 220] on link at bounding box center [433, 220] width 8 height 8
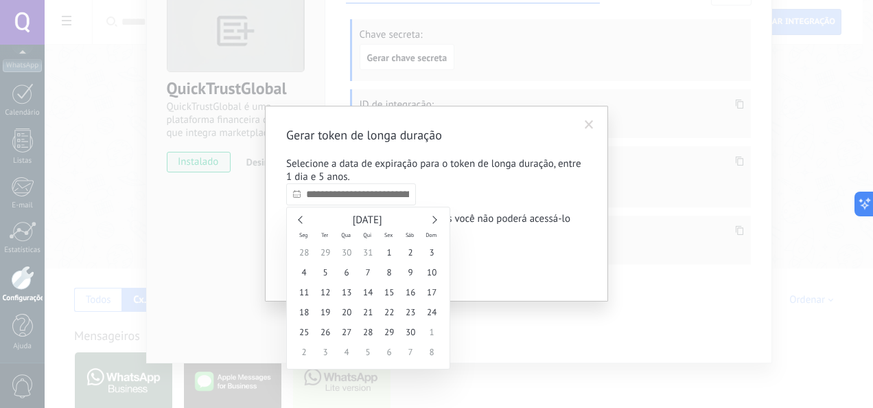
click at [434, 220] on link at bounding box center [433, 220] width 8 height 8
type input "**********"
click at [430, 274] on span "8" at bounding box center [431, 272] width 21 height 20
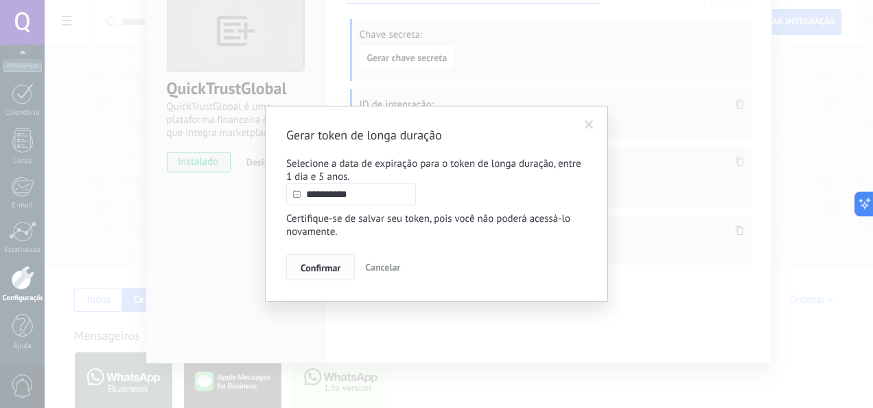
click at [321, 272] on span "Confirmar" at bounding box center [321, 268] width 40 height 10
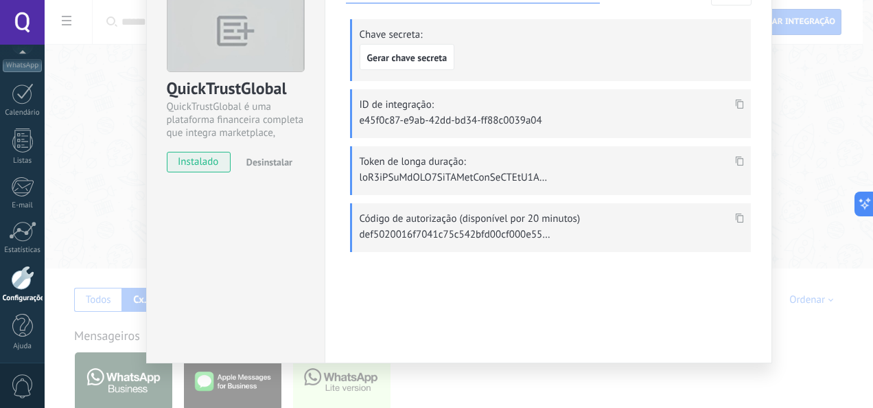
drag, startPoint x: 748, startPoint y: 172, endPoint x: 735, endPoint y: 167, distance: 13.7
click at [738, 172] on div "Token de longa duração:" at bounding box center [550, 170] width 401 height 49
click at [736, 156] on icon at bounding box center [739, 161] width 8 height 10
click at [740, 160] on icon at bounding box center [739, 161] width 8 height 10
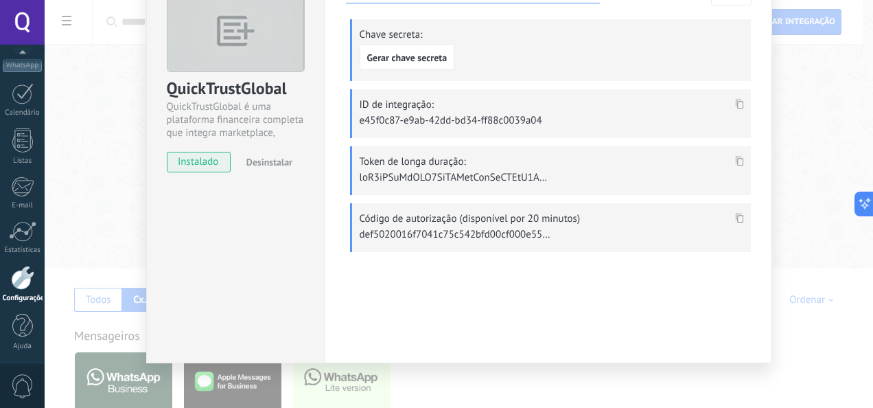
click at [570, 44] on div "Chave secreta: Gerar chave secreta" at bounding box center [550, 50] width 401 height 62
click at [736, 213] on icon at bounding box center [739, 218] width 8 height 10
click at [738, 210] on div at bounding box center [740, 219] width 16 height 20
drag, startPoint x: 595, startPoint y: 213, endPoint x: 340, endPoint y: 211, distance: 255.3
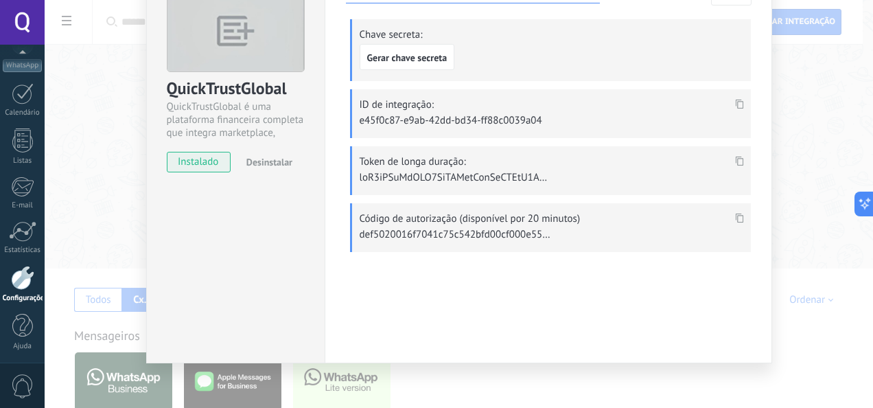
click at [346, 210] on div "Configurações Chaves e escopos Autorização Editar Chave secreta: Gerar chave se…" at bounding box center [548, 123] width 405 height 288
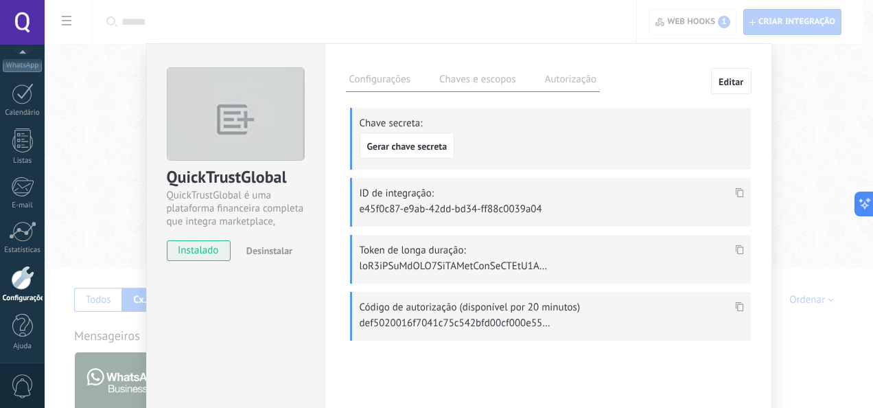
scroll to position [0, 0]
click at [431, 143] on span "Gerar chave secreta" at bounding box center [407, 148] width 80 height 10
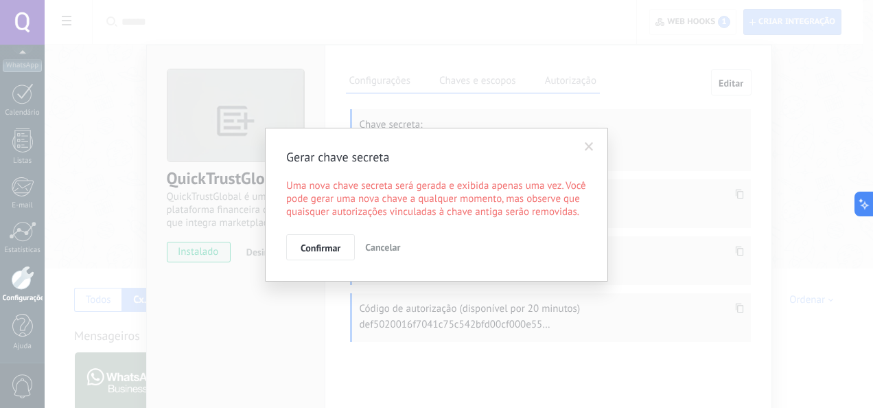
click at [297, 254] on button "Confirmar" at bounding box center [320, 247] width 69 height 26
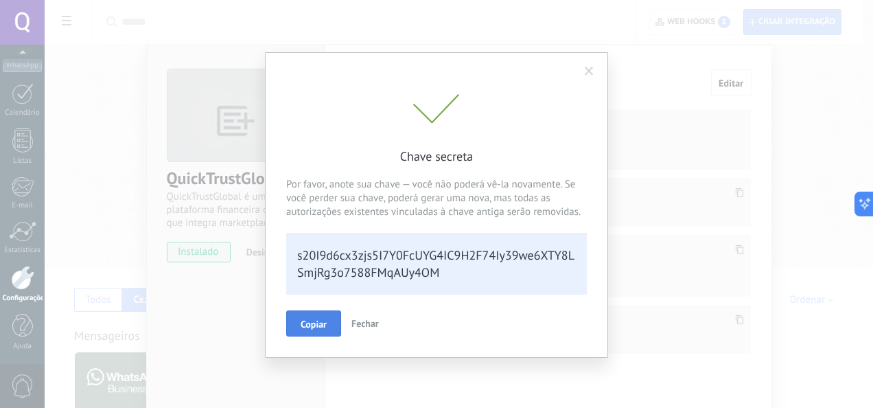
click at [304, 312] on button "Copiar" at bounding box center [313, 323] width 55 height 26
click at [592, 70] on span at bounding box center [589, 72] width 9 height 10
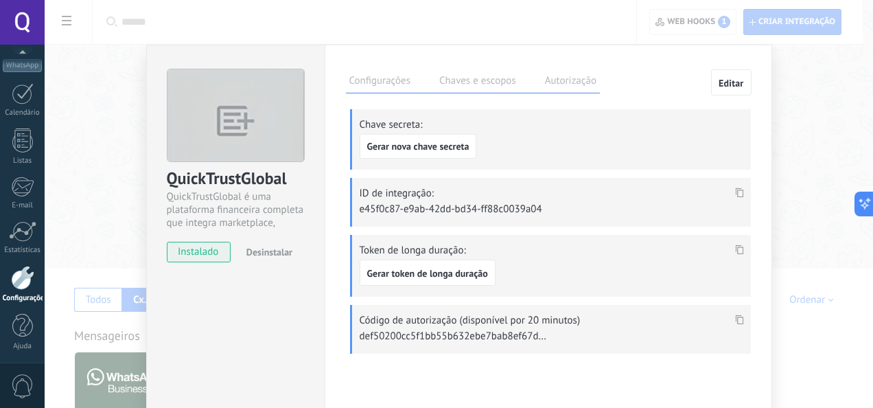
click at [361, 80] on label "Configurações" at bounding box center [380, 83] width 68 height 20
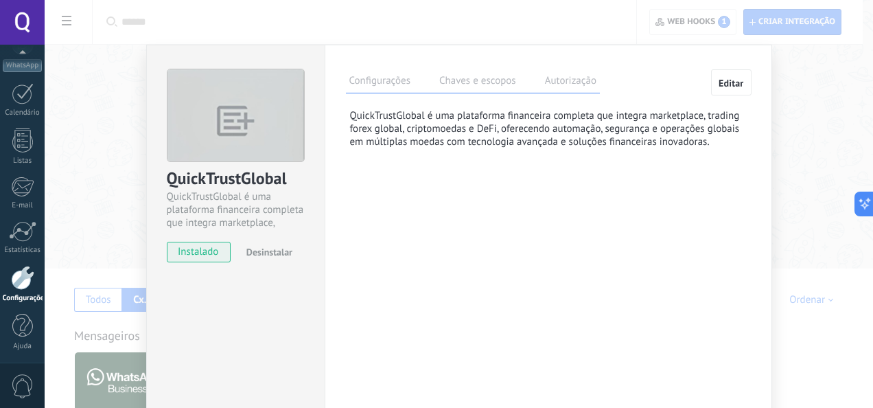
click at [587, 78] on label "Autorização" at bounding box center [571, 83] width 58 height 20
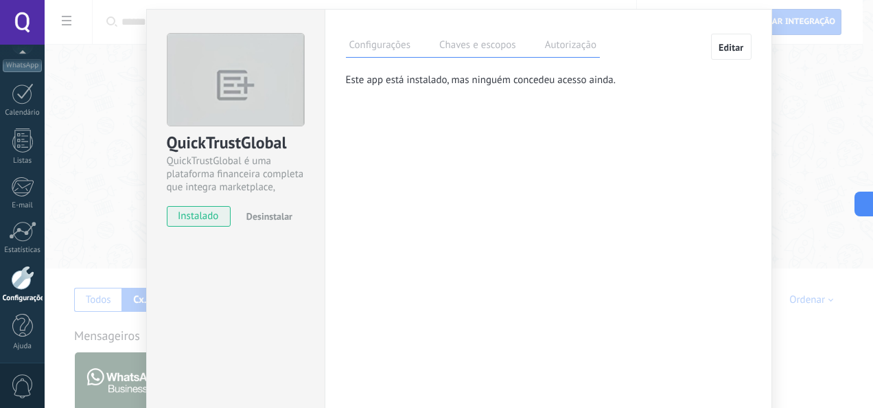
scroll to position [90, 0]
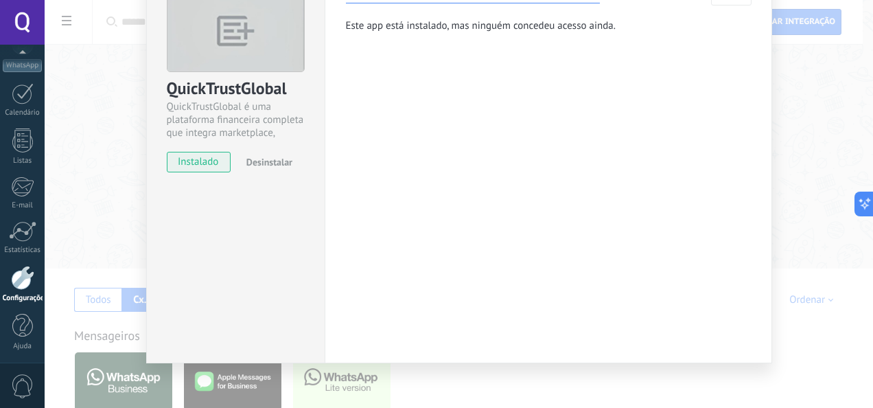
click at [846, 336] on div "QuickTrustGlobal QuickTrustGlobal é uma plataforma financeira completa que inte…" at bounding box center [459, 204] width 828 height 408
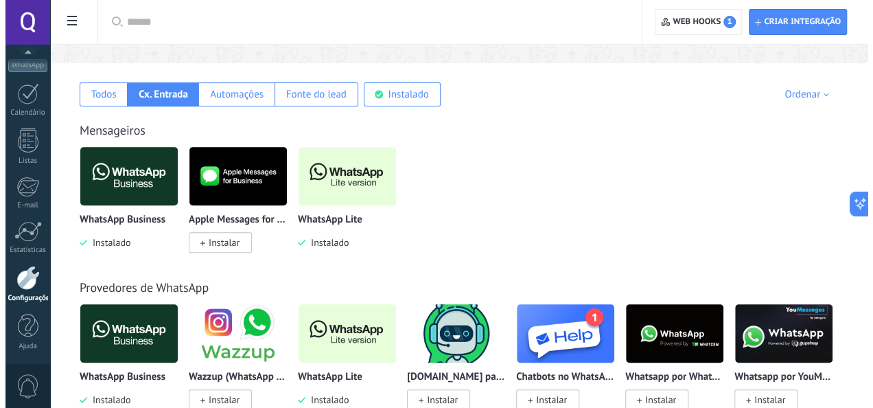
scroll to position [343, 0]
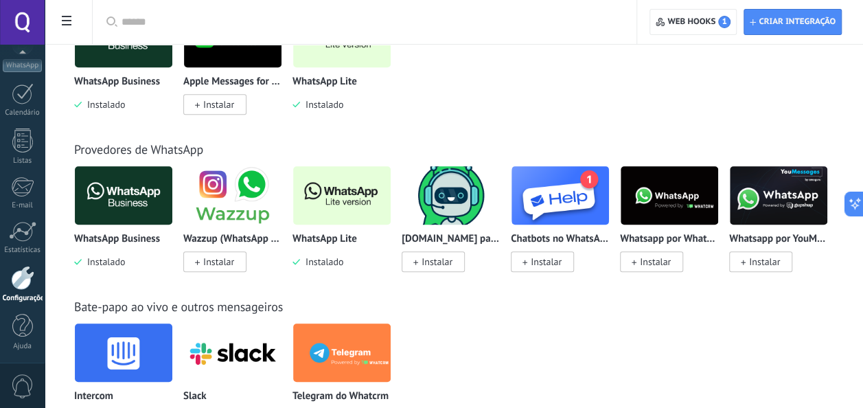
click at [452, 268] on span "Instalar" at bounding box center [432, 261] width 63 height 21
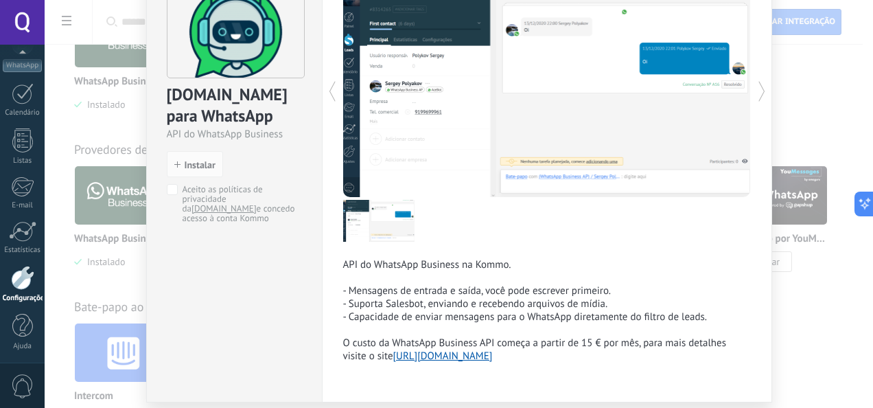
scroll to position [62, 0]
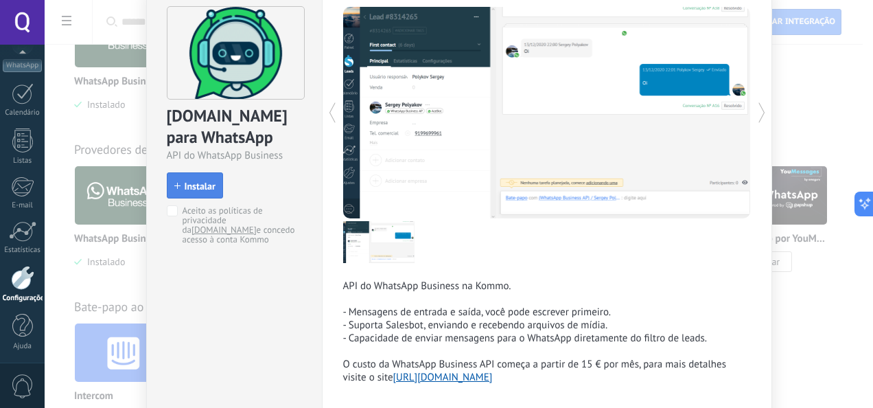
click at [187, 192] on button "Instalar" at bounding box center [195, 185] width 56 height 26
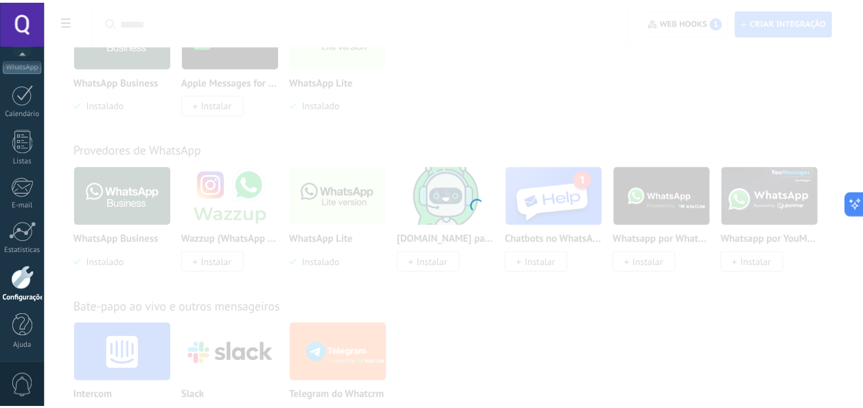
scroll to position [0, 0]
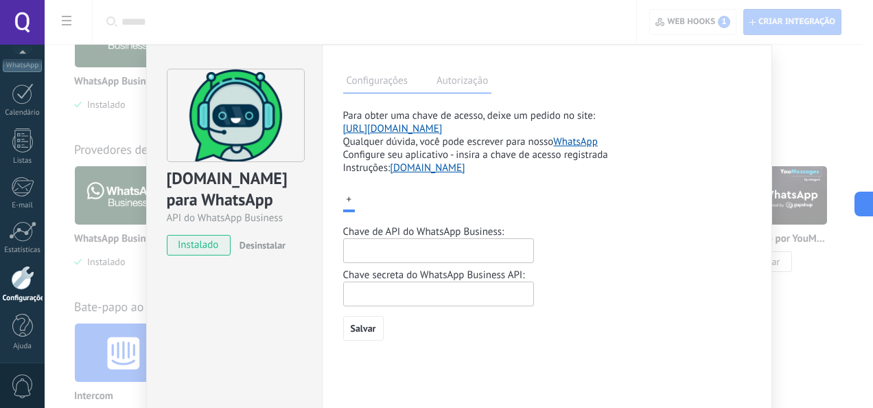
click at [845, 128] on div "ChatArchitect.com para WhatsApp API do WhatsApp Business instalado Desinstalar …" at bounding box center [459, 204] width 828 height 408
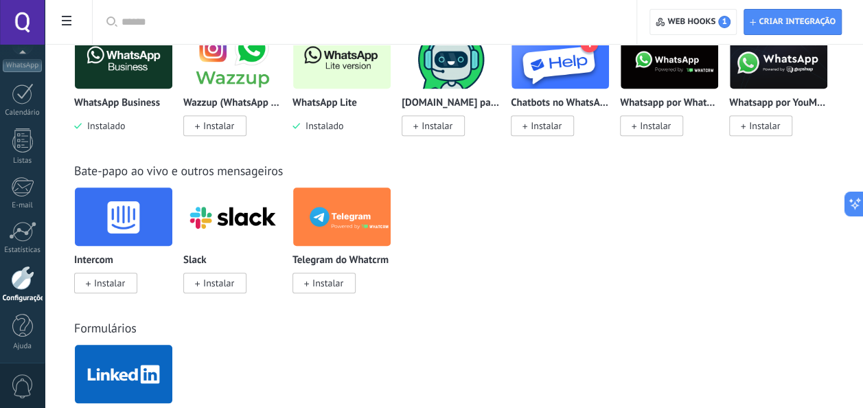
scroll to position [480, 0]
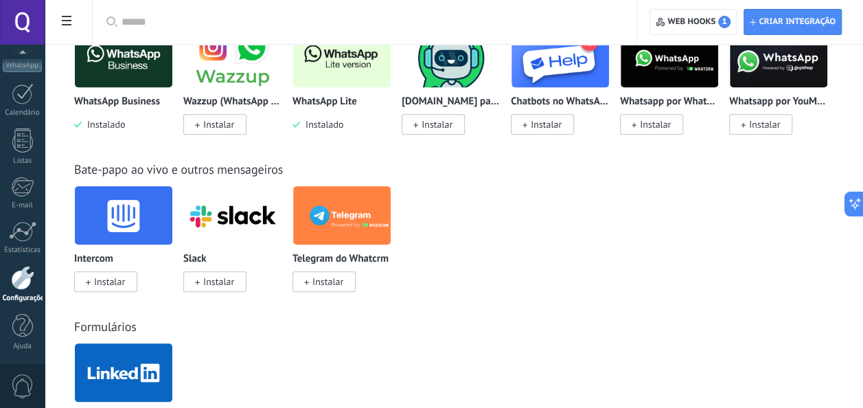
click at [331, 277] on span "Instalar" at bounding box center [327, 281] width 31 height 12
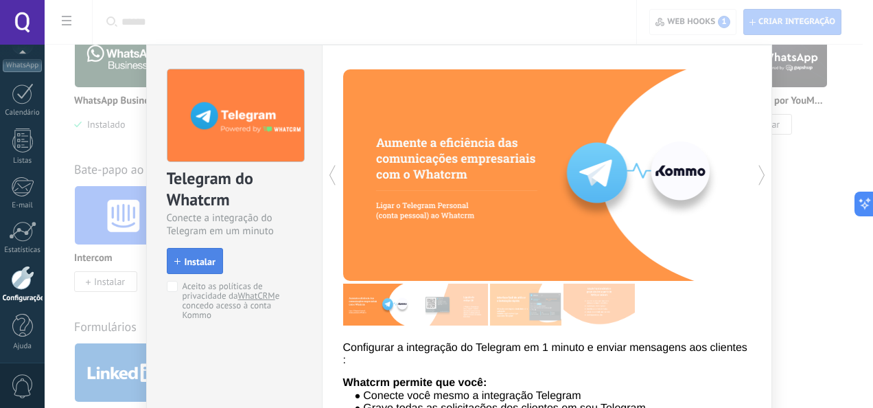
click at [213, 259] on button "Instalar" at bounding box center [195, 261] width 56 height 26
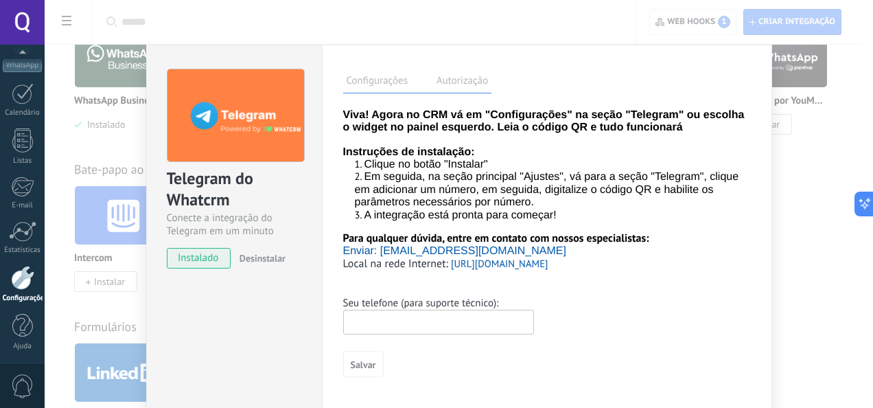
click at [382, 321] on input "text" at bounding box center [438, 322] width 191 height 25
type input "*"
type input "**********"
click at [367, 356] on button "Salvar" at bounding box center [363, 364] width 40 height 26
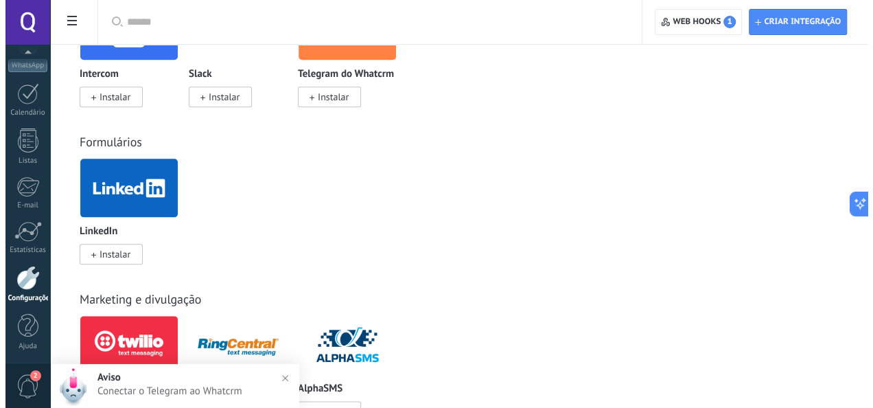
scroll to position [712, 0]
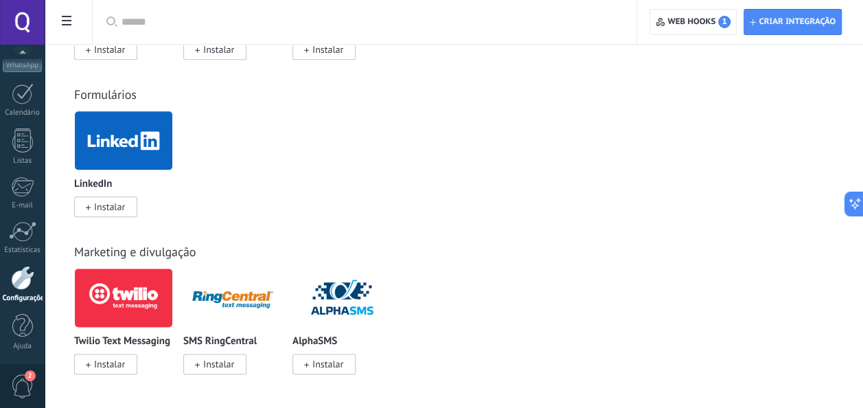
click at [104, 203] on span "Instalar" at bounding box center [109, 206] width 31 height 12
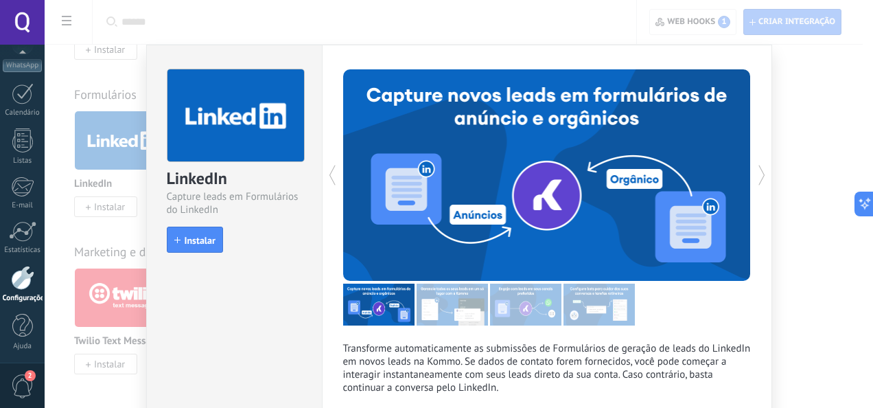
click at [208, 235] on span "Instalar" at bounding box center [200, 240] width 31 height 10
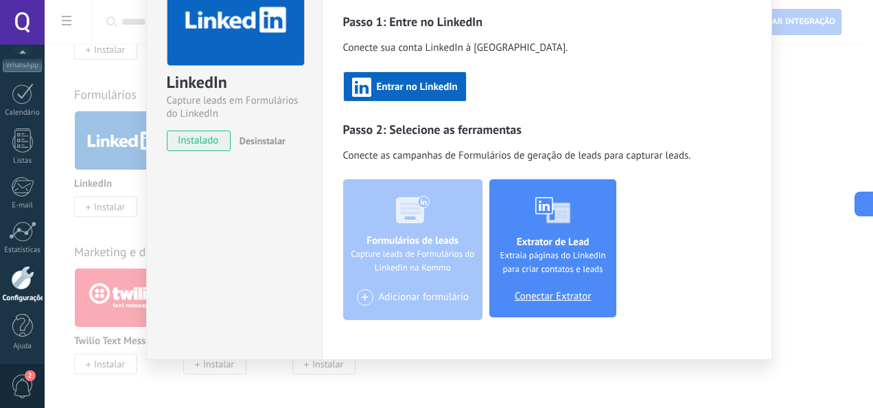
scroll to position [98, 0]
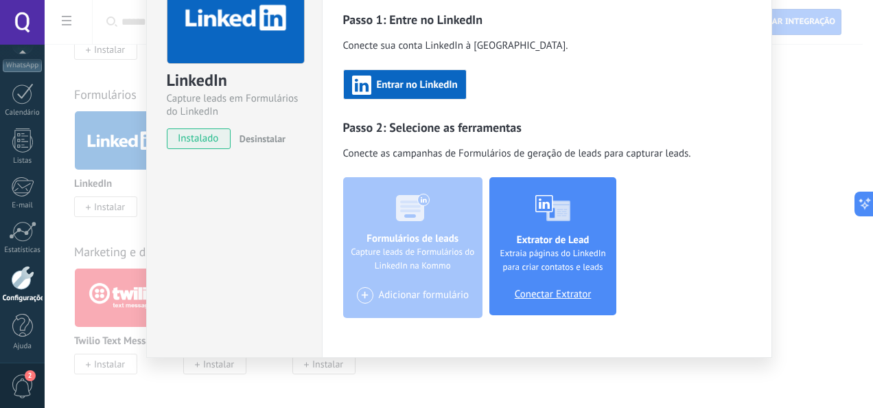
click at [581, 292] on span "Conectar Extrator" at bounding box center [553, 294] width 77 height 12
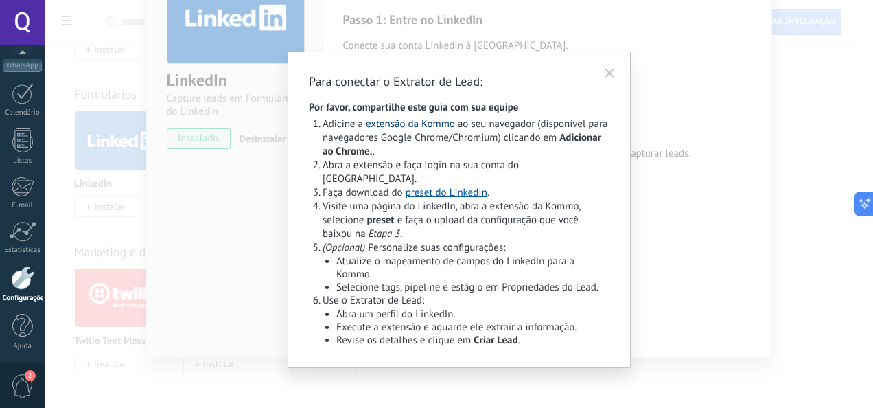
click at [415, 119] on link "extensão da Kommo" at bounding box center [410, 123] width 89 height 13
click at [765, 174] on div "Para conectar o Extrator de Lead: Por favor, compartilhe este guia com sua equi…" at bounding box center [459, 204] width 828 height 408
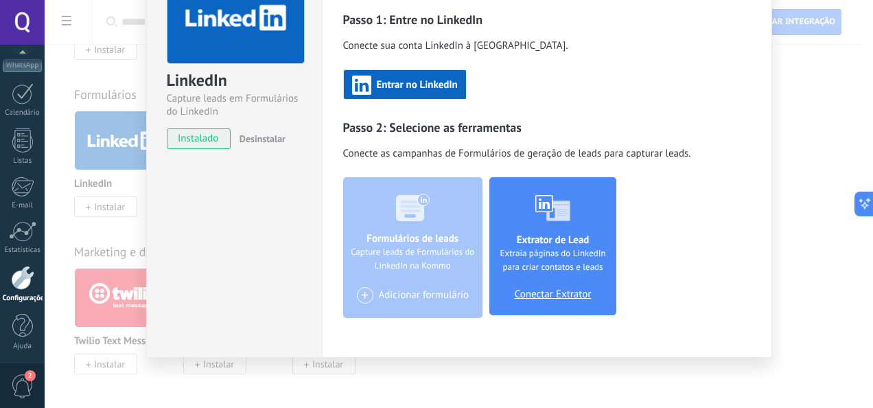
click at [118, 211] on div "LinkedIn Capture leads em Formulários do LinkedIn instalado Desinstalar Configu…" at bounding box center [459, 204] width 828 height 408
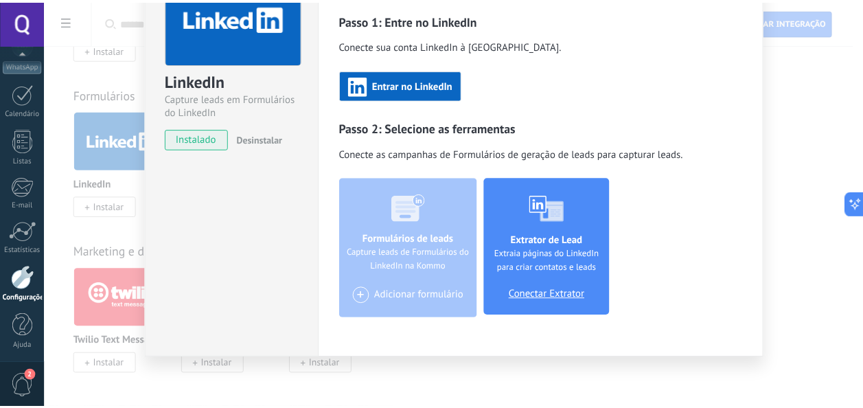
scroll to position [0, 0]
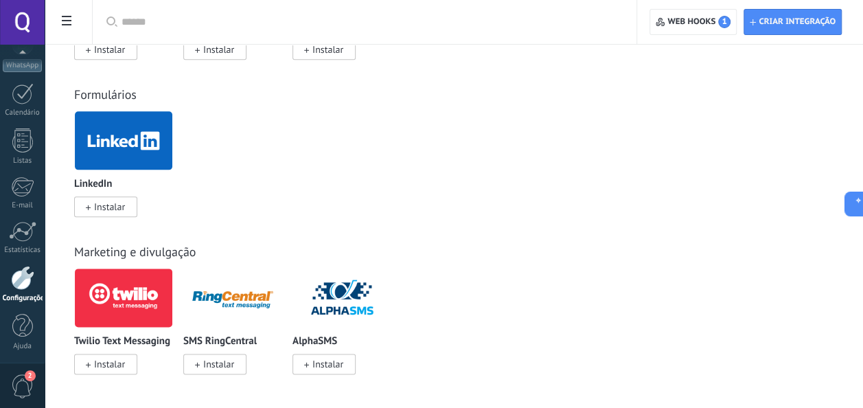
click at [316, 367] on span "Instalar" at bounding box center [327, 364] width 31 height 12
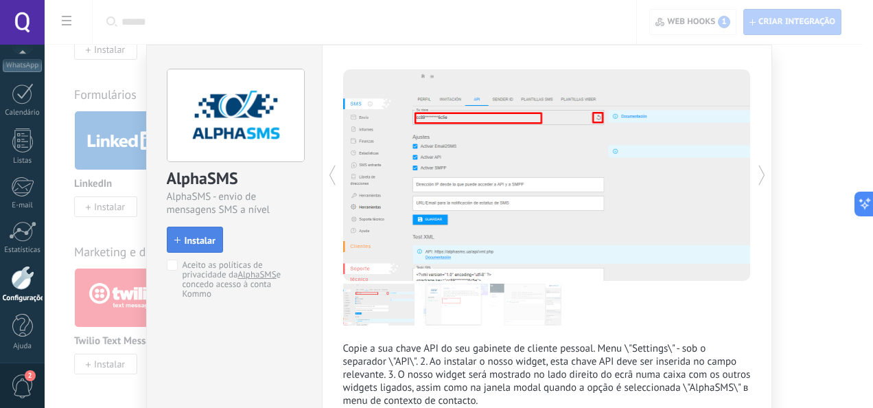
click at [198, 235] on span "Instalar" at bounding box center [200, 240] width 31 height 10
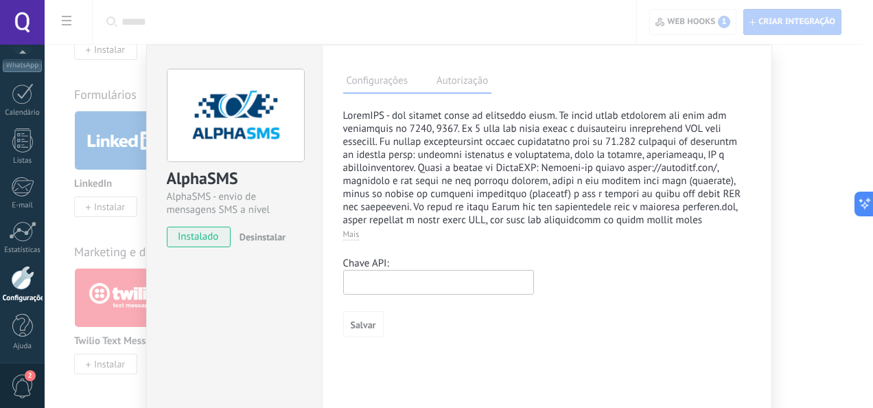
click at [856, 273] on div "AlphaSMS AlphaSMS - envio de mensagens SMS a nível mundial instalado Desinstala…" at bounding box center [459, 204] width 828 height 408
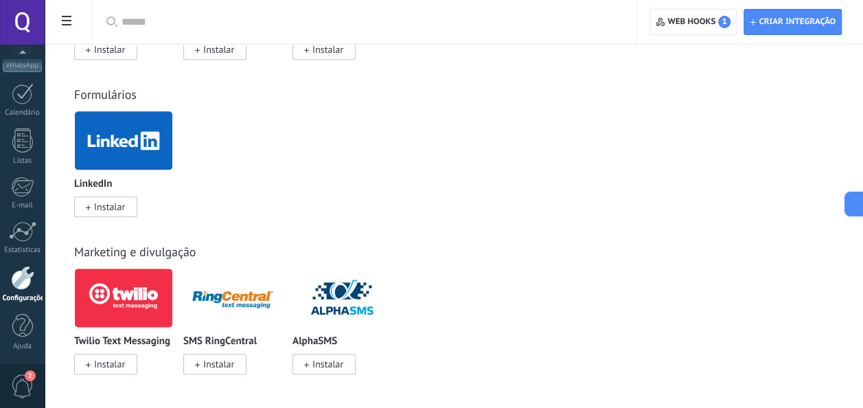
drag, startPoint x: 141, startPoint y: 376, endPoint x: 124, endPoint y: 375, distance: 17.2
click at [141, 376] on div "Twilio Text Messaging Instalar" at bounding box center [128, 329] width 109 height 123
click at [102, 365] on span "Instalar" at bounding box center [109, 364] width 31 height 12
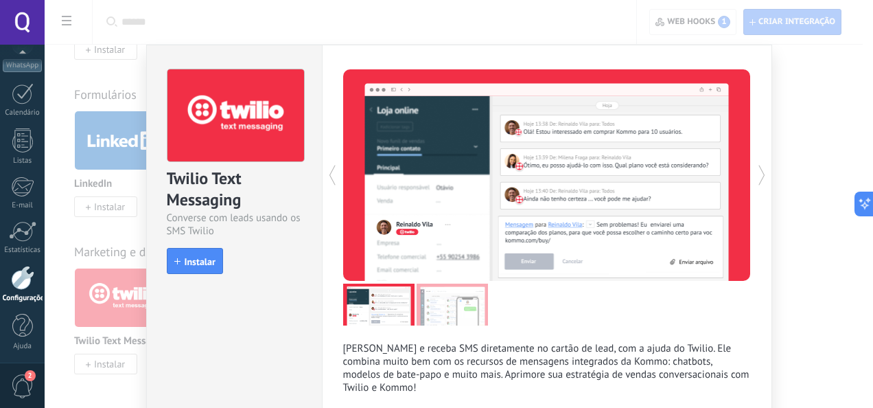
click at [806, 242] on div "Twilio Text Messaging Converse com leads usando os SMS Twilio install Instalar …" at bounding box center [459, 204] width 828 height 408
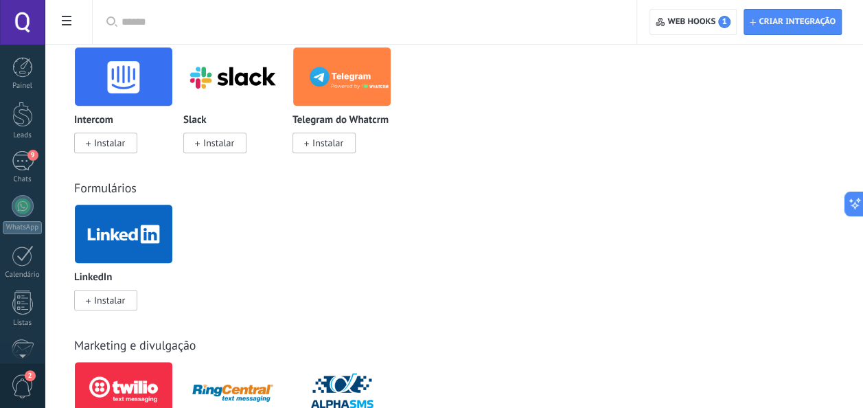
scroll to position [575, 0]
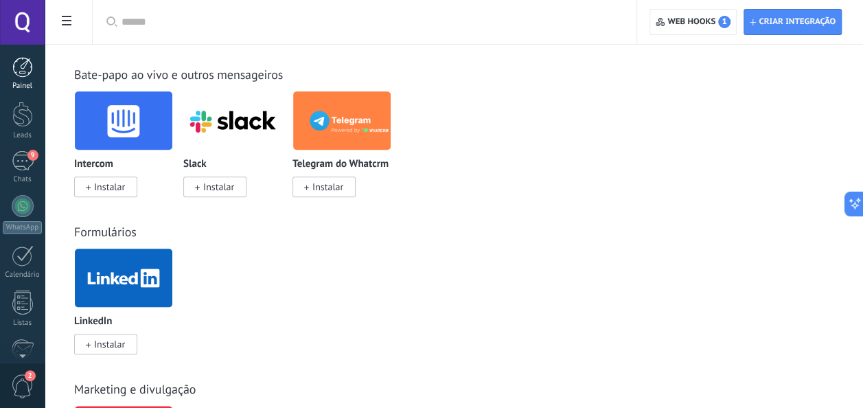
click at [21, 64] on div at bounding box center [22, 67] width 21 height 21
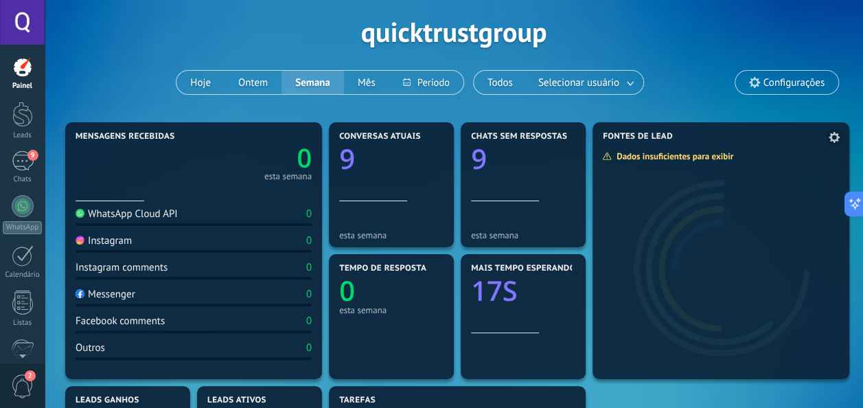
scroll to position [137, 0]
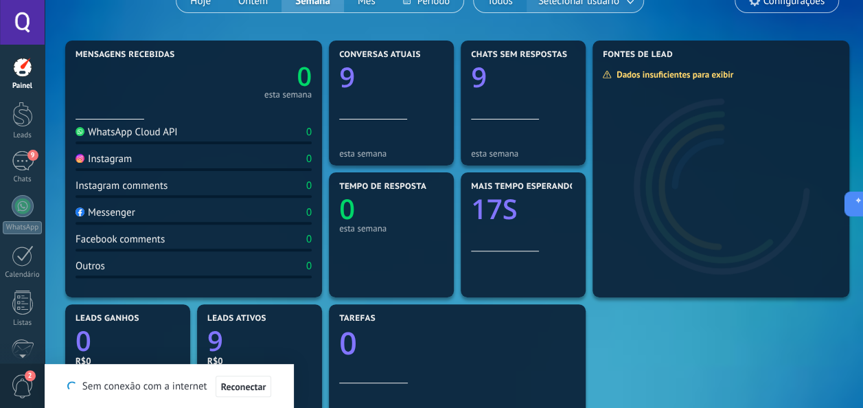
type textarea "********"
